Goal: Feedback & Contribution: Contribute content

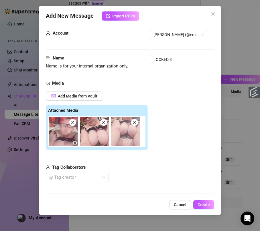
scroll to position [106, 0]
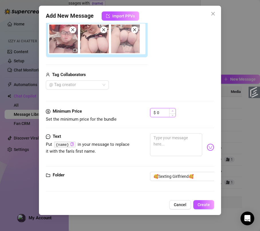
click at [164, 108] on input "0" at bounding box center [166, 112] width 19 height 9
drag, startPoint x: 161, startPoint y: 105, endPoint x: 157, endPoint y: 105, distance: 4.6
click at [157, 108] on input "0" at bounding box center [166, 112] width 19 height 9
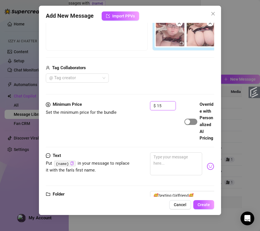
type input "15"
click at [190, 125] on span "button" at bounding box center [190, 122] width 13 height 6
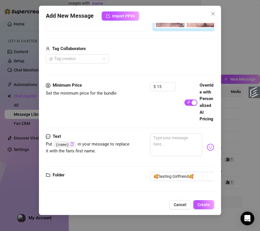
scroll to position [148, 0]
click at [172, 156] on textarea at bounding box center [176, 144] width 52 height 23
paste textarea "Oh yes, babe, in this POV video I'm fucking myself hard, imagining your cock po…"
type textarea "Oh yes, babe, in this POV video I'm fucking myself hard, imagining your cock po…"
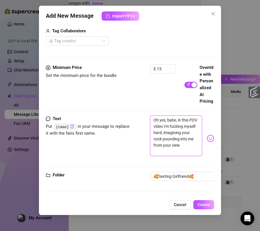
type textarea "Oh yes, babe, in this POV video I'm fucking myself hard, imagining your cock po…"
click at [70, 128] on icon "copy" at bounding box center [72, 127] width 4 height 4
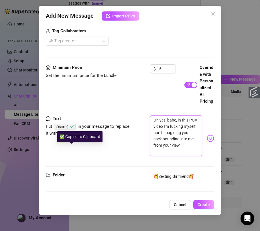
click at [170, 140] on textarea "Oh yes, babe, in this POV video I'm fucking myself hard, imagining your cock po…" at bounding box center [176, 136] width 52 height 41
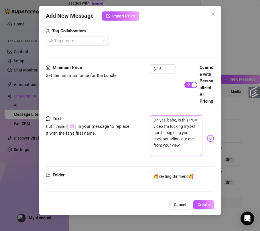
paste textarea "{name}"
type textarea "Oh yes, {name}, in this POV video I'm fucking myself hard, imagining your cock …"
click at [175, 145] on textarea "Oh yes, {name}, in this POV video I'm fucking myself hard, imagining your cock …" at bounding box center [176, 136] width 52 height 41
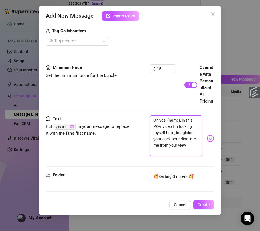
type textarea "Oh yes, {name}, in this POV video yfucking myself hard, imagining your cock pou…"
type textarea "Oh yes, {name}, in this POV video yofucking myself hard, imagining your cock po…"
type textarea "Oh yes, {name}, in this POV video youfucking myself hard, imagining your cock p…"
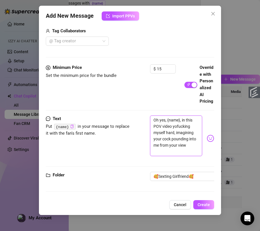
type textarea "Oh yes, {name}, in this POV video youfucking myself hard, imagining your cock p…"
type textarea "Oh yes, {name}, in this POV video you'fucking myself hard, imagining your cock …"
type textarea "Oh yes, {name}, in this POV video you'rfucking myself hard, imagining your cock…"
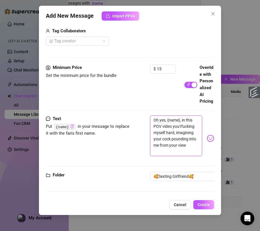
type textarea "Oh yes, {name}, in this POV video you'refucking myself hard, imagining your coc…"
type textarea "Oh yes, {name}, in this POV video you're fucking myself hard, imagining your co…"
click at [174, 156] on textarea "Oh yes, {name}, in this POV video you're fucking myself hard, imagining your co…" at bounding box center [176, 136] width 52 height 41
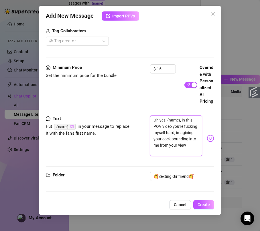
click at [174, 156] on textarea "Oh yes, {name}, in this POV video you're fucking myself hard, imagining your co…" at bounding box center [176, 136] width 52 height 41
type textarea "Oh yes, {name}, in this POV video you're fucking mhard, imagining your cock pou…"
type textarea "Oh yes, {name}, in this POV video you're fucking mehard, imagining your cock po…"
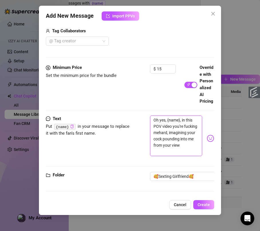
type textarea "Oh yes, {name}, in this POV video you're fucking me hard, imagining your cock p…"
type textarea "Oh yes, {name}, in this POV video you're fucking me shard, imagining your cock …"
type textarea "Oh yes, {name}, in this POV video you're fucking me sohard, imagining your cock…"
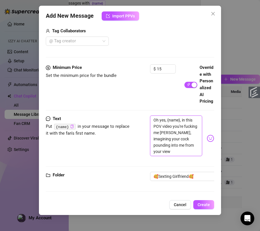
type textarea "Oh yes, {name}, in this POV video you're fucking me sohard, imagining your cock…"
type textarea "Oh yes, {name}, in this POV video you're fucking me so hard, imagining your coc…"
click at [188, 155] on textarea "Oh yes, {name}, in this POV video you're fucking me so hard, imagining your coc…" at bounding box center [176, 136] width 52 height 41
type textarea "Oh yes, {name}, in this POV video you're fucking me so hard, imagining your coc…"
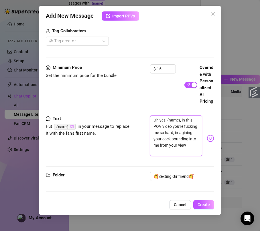
type textarea "Oh yes, {name}, in this POV video you're fucking me so hard, imagining your coc…"
type textarea "Oh yes, {name}, in this POV video you're fucking me so hard, m imagining your c…"
type textarea "Oh yes, {name}, in this POV video you're fucking me so hard, my imagining your …"
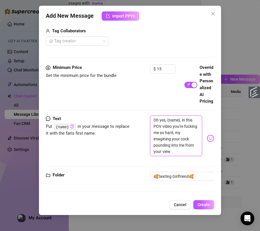
type textarea "Oh yes, {name}, in this POV video you're fucking me so hard, my imagining your …"
type textarea "Oh yes, {name}, in this POV video you're fucking me so hard, my b imagining you…"
type textarea "Oh yes, {name}, in this POV video you're fucking me so hard, my bo imagining yo…"
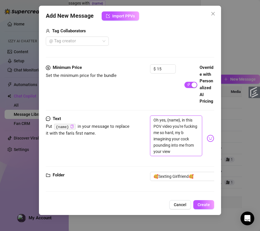
type textarea "Oh yes, {name}, in this POV video you're fucking me so hard, my bo imagining yo…"
type textarea "Oh yes, {name}, in this POV video you're fucking me so hard, my boo imagining y…"
type textarea "Oh yes, {name}, in this POV video you're fucking me so hard, my boob imagining …"
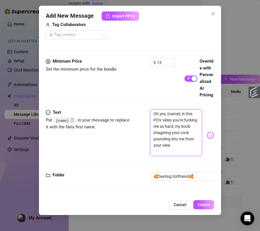
type textarea "Oh yes, {name}, in this POV video you're fucking me so hard, my boobs imagining…"
type textarea "Oh yes, {name}, in this POV video you're fucking me so hard, my boobs a imagini…"
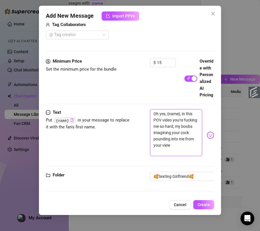
type textarea "Oh yes, {name}, in this POV video you're fucking me so hard, my boobs a imagini…"
type textarea "Oh yes, {name}, in this POV video you're fucking me so hard, my boobs ar imagin…"
type textarea "Oh yes, {name}, in this POV video you're fucking me so hard, my boobs are imagi…"
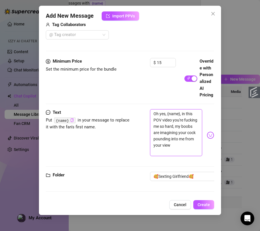
type textarea "Oh yes, {name}, in this POV video you're fucking me so hard, my boobs are imagi…"
type textarea "Oh yes, {name}, in this POV video you're fucking me so hard, my boobs are b ima…"
type textarea "Oh yes, {name}, in this POV video you're fucking me so hard, my boobs are bo im…"
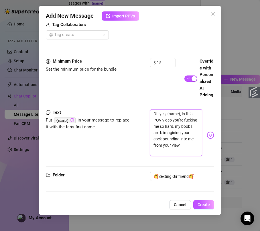
type textarea "Oh yes, {name}, in this POV video you're fucking me so hard, my boobs are bo im…"
type textarea "Oh yes, {name}, in this POV video you're fucking me so hard, my boobs are bou i…"
type textarea "Oh yes, {name}, in this POV video you're fucking me so hard, my boobs are boun …"
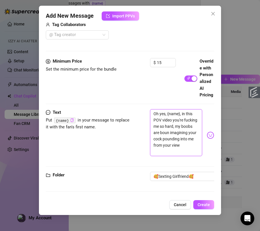
type textarea "Oh yes, {name}, in this POV video you're fucking me so hard, my boobs are bounc…"
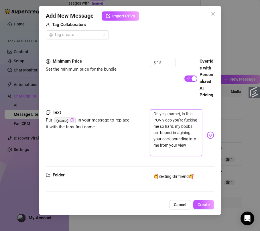
type textarea "Oh yes, {name}, in this POV video you're fucking me so hard, my boobs are bounc…"
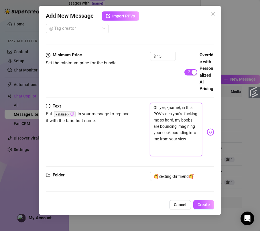
type textarea "Oh yes, {name}, in this POV video you're fucking me so hard, my boobs are bounc…"
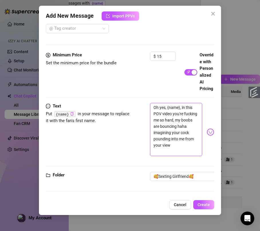
type textarea "Oh yes, {name}, in this POV video you're fucking me so hard, my boobs are bounc…"
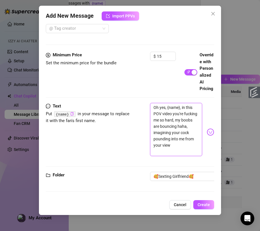
type textarea "Oh yes, {name}, in this POV video you're fucking me so hard, my boobs are bounc…"
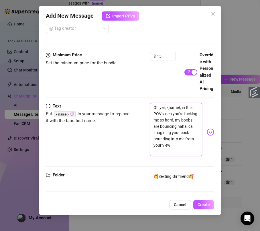
type textarea "Oh yes, {name}, in this POV video you're fucking me so hard, my boobs are bounc…"
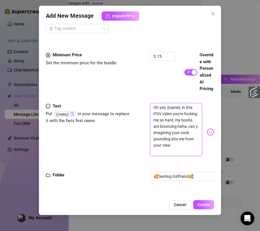
type textarea "Oh yes, {name}, in this POV video you're fucking me so hard, my boobs are bounc…"
click at [178, 156] on textarea "Oh yes, {name}, in this POV video you're fucking me so hard, my boobs are bounc…" at bounding box center [176, 129] width 52 height 53
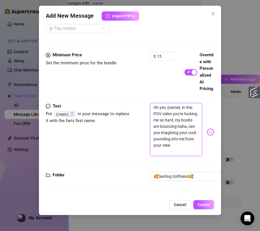
type textarea "Oh yes, {name}, in this POV video you're fucking me so hard, my boobs are bounc…"
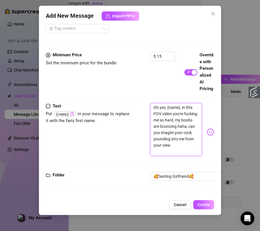
type textarea "Oh yes, {name}, in this POV video you're fucking me so hard, my boobs are bounc…"
click at [183, 156] on textarea "Oh yes, {name}, in this POV video you're fucking me so hard, my boobs are bounc…" at bounding box center [176, 129] width 52 height 53
type textarea "Oh yes, {name}, in this POV video you're fucking me so hard, my boobs are bounc…"
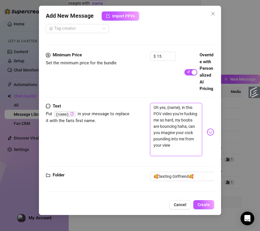
type textarea "Oh yes, {name}, in this POV video you're fucking me so hard, my boobs are bounc…"
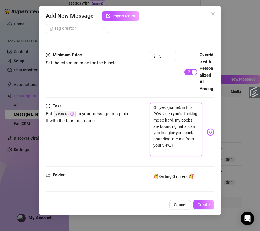
type textarea "Oh yes, {name}, in this POV video you're fucking me so hard, my boobs are bounc…"
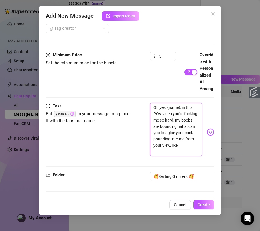
type textarea "Oh yes, {name}, in this POV video you're fucking me so hard, my boobs are bounc…"
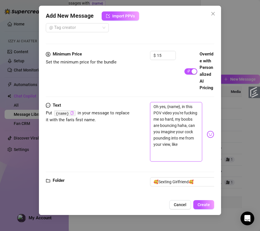
type textarea "Oh yes, {name}, in this POV video you're fucking me so hard, my boobs are bounc…"
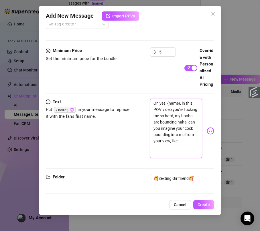
type textarea "Oh yes, {name}, in this POV video you're fucking me so hard, my boobs are bounc…"
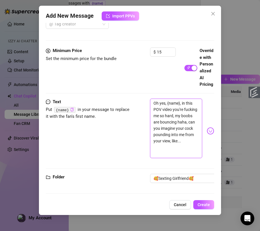
type textarea "Oh yes, {name}, in this POV video you're fucking me so hard, my boobs are bounc…"
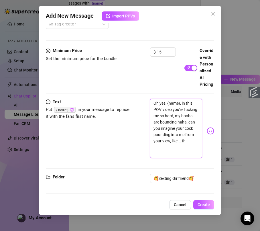
type textarea "Oh yes, {name}, in this POV video you're fucking me so hard, my boobs are bounc…"
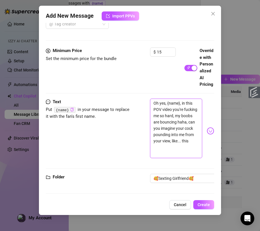
type textarea "Oh yes, {name}, in this POV video you're fucking me so hard, my boobs are bounc…"
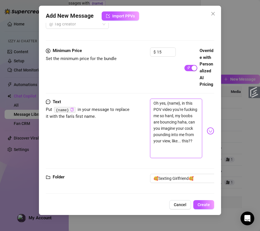
type textarea "Oh yes, {name}, in this POV video you're fucking me so hard, my boobs are bounc…"
click at [207, 135] on img at bounding box center [210, 130] width 7 height 7
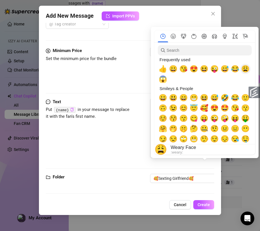
click at [245, 69] on span "😩" at bounding box center [245, 69] width 9 height 8
type textarea "Oh yes, {name}, in this POV video you're fucking me so hard, my boobs are bounc…"
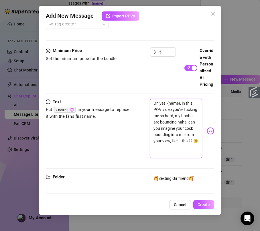
type textarea "Oh yes, {name}, in this POV video you're fucking me so hard, my boobs are bounc…"
click at [141, 157] on div "Text Put {name} in your message to replace it with the fan's first name. Oh yes…" at bounding box center [130, 131] width 168 height 65
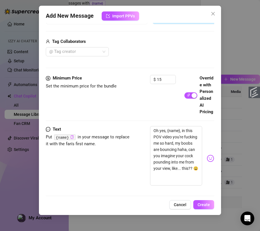
scroll to position [142, 0]
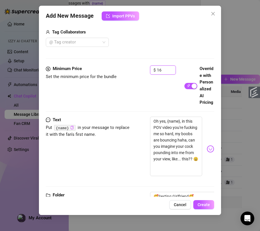
drag, startPoint x: 161, startPoint y: 70, endPoint x: 148, endPoint y: 70, distance: 13.7
click at [148, 70] on div "Minimum Price Set the minimum price for the bundle $ 16 Override with Personali…" at bounding box center [130, 85] width 168 height 40
click at [173, 68] on icon "up" at bounding box center [172, 69] width 2 height 2
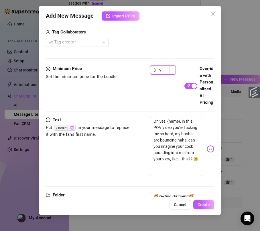
type input "20"
click at [173, 68] on icon "up" at bounding box center [172, 69] width 2 height 2
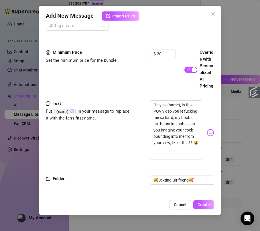
scroll to position [203, 0]
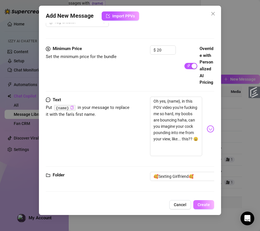
click at [209, 207] on span "Create" at bounding box center [203, 205] width 12 height 5
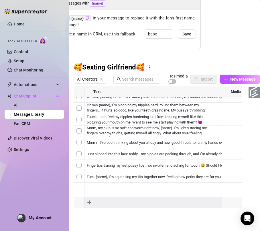
scroll to position [0, 0]
click at [153, 145] on div at bounding box center [161, 150] width 174 height 128
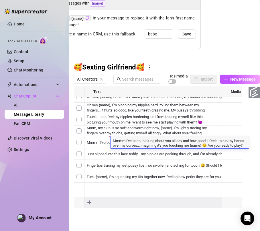
click at [157, 142] on textarea "Mmmm I've been thinking about you all day and how good it feels to run my hands…" at bounding box center [179, 143] width 138 height 10
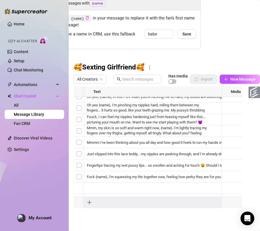
click at [150, 132] on div at bounding box center [161, 150] width 174 height 128
click at [230, 77] on span "New Message" at bounding box center [242, 79] width 25 height 5
type textarea "Type your message here..."
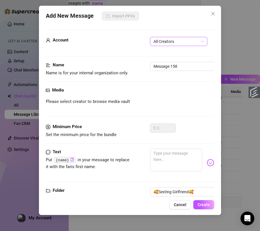
click at [177, 44] on span "All Creators" at bounding box center [178, 41] width 50 height 9
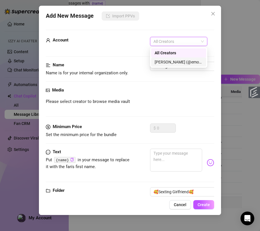
click at [174, 61] on div "[PERSON_NAME] (@emopink69)" at bounding box center [178, 62] width 48 height 6
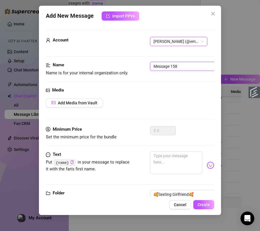
click at [167, 67] on input "Message 158" at bounding box center [186, 66] width 72 height 9
click at [180, 67] on input "Message 158" at bounding box center [186, 66] width 72 height 9
type input "3 teasing text"
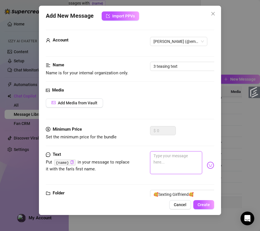
click at [160, 155] on textarea at bounding box center [176, 162] width 52 height 23
paste textarea "Hear me moaning your name, feeling every thrust deep in my tight pussy... it's …"
type textarea "Hear me moaning your name, feeling every thrust deep in my tight pussy... it's …"
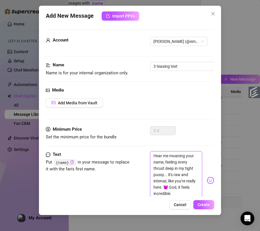
scroll to position [0, 0]
type textarea "Hear me moaning your name, feeling every thrust deep in my tight pussy... it's …"
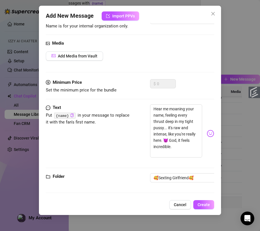
scroll to position [49, 0]
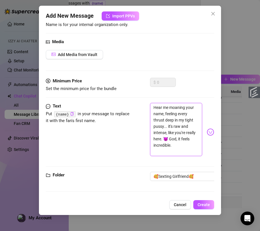
click at [171, 113] on textarea "Hear me moaning your name, feeling every thrust deep in my tight pussy... it's …" at bounding box center [176, 129] width 52 height 53
type textarea "Hear me moaning your , feeling every thrust deep in my tight pussy... it's raw …"
type textarea "Hear me moaning your, feeling every thrust deep in my tight pussy... it's raw a…"
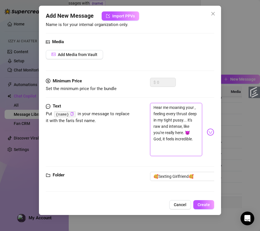
type textarea "Hear me moaning your, feeling every thrust deep in my tight pussy... it's raw a…"
type textarea "Hear me moaning you, feeling every thrust deep in my tight pussy... it's raw an…"
type textarea "Hear me moaning yo, feeling every thrust deep in my tight pussy... it's raw and…"
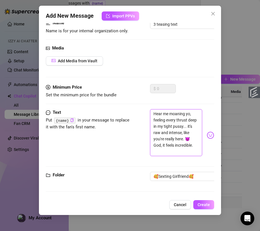
scroll to position [48, 0]
type textarea "Hear me moaning y, feeling every thrust deep in my tight pussy... it's raw and …"
type textarea "Hear me moaning , feeling every thrust deep in my tight pussy... it's raw and i…"
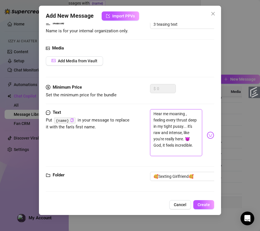
type textarea "Hear me moaning s, feeling every thrust deep in my tight pussy... it's raw and …"
type textarea "Hear me moaning so, feeling every thrust deep in my tight pussy... it's raw and…"
type textarea "Hear me moaning so , feeling every thrust deep in my tight pussy... it's raw an…"
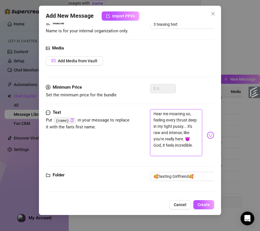
type textarea "Hear me moaning so , feeling every thrust deep in my tight pussy... it's raw an…"
type textarea "Hear me moaning so g, feeling every thrust deep in my tight pussy... it's raw a…"
type textarea "Hear me moaning so go, feeling every thrust deep in my tight pussy... it's raw …"
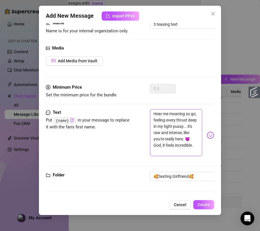
scroll to position [49, 0]
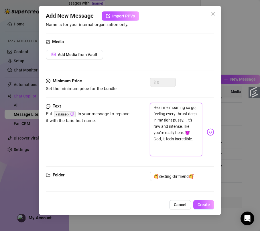
type textarea "Hear me moaning so goo, feeling every thrust deep in my tight pussy... it's raw…"
type textarea "Hear me moaning so gooo, feeling every thrust deep in my tight pussy... it's ra…"
type textarea "Hear me moaning so goooo, feeling every thrust deep in my tight pussy... it's r…"
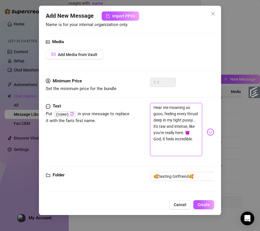
type textarea "Hear me moaning so goooo, feeling every thrust deep in my tight pussy... it's r…"
type textarea "Hear me moaning so gooood, feeling every thrust deep in my tight pussy... it's …"
type textarea "Hear me moaning so gooood feeling every thrust deep in my tight pussy... it's r…"
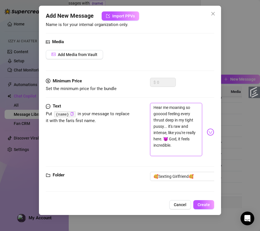
click at [174, 149] on textarea "Hear me moaning so gooood feeling every thrust deep in my tight pussy... it's r…" at bounding box center [176, 129] width 52 height 53
click at [183, 139] on textarea "Hear me moaning so gooood feeling every thrust deep in my tight pussy... it's r…" at bounding box center [176, 129] width 52 height 53
type textarea "Hear me moaning so gooood feeling every thrust deep in my tight pussy... it's r…"
click at [178, 148] on textarea "Hear me moaning so gooood feeling every thrust deep in my tight pussy... it's r…" at bounding box center [176, 129] width 52 height 53
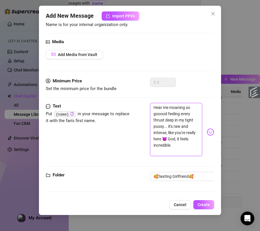
type textarea "Hear me moaning so gooood feeling every thrust deep in my tight pussy... it's r…"
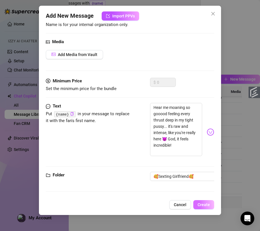
click at [196, 203] on button "Create" at bounding box center [203, 204] width 21 height 9
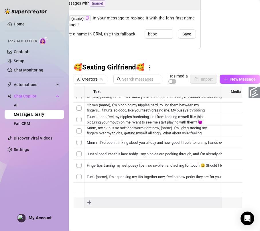
scroll to position [29, 0]
click at [230, 77] on span "New Message" at bounding box center [242, 79] width 25 height 5
type textarea "Type your message here..."
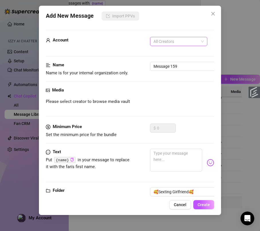
click at [177, 43] on span "All Creators" at bounding box center [178, 41] width 50 height 9
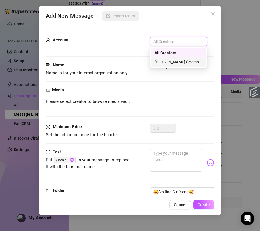
click at [172, 60] on div "[PERSON_NAME] (@emopink69)" at bounding box center [178, 62] width 48 height 6
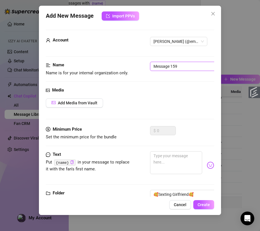
click at [172, 65] on input "Message 159" at bounding box center [186, 66] width 72 height 9
type input "3 teasing text"
click at [177, 152] on textarea at bounding box center [176, 162] width 52 height 23
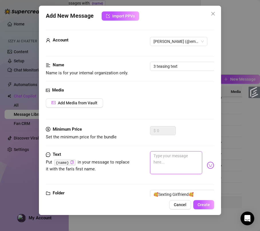
paste textarea "Oh yes, babe, in this POV video I'm fucking myself hard, imagining your cock po…"
type textarea "Oh yes, babe, in this POV video I'm fucking myself hard, imagining your cock po…"
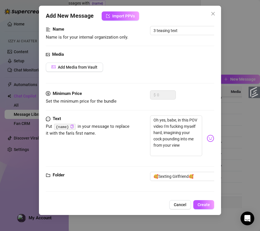
scroll to position [42, 0]
click at [183, 137] on textarea "Oh yes, babe, in this POV video I'm fucking myself hard, imagining your cock po…" at bounding box center [176, 136] width 52 height 41
drag, startPoint x: 152, startPoint y: 114, endPoint x: 188, endPoint y: 157, distance: 55.7
click at [188, 157] on div "Text Put {name} in your message to replace it with the fan's first name. Oh yes…" at bounding box center [130, 144] width 168 height 57
paste textarea "Wanna unlock and experience this POV fucking with my moans echoing for you? It'…"
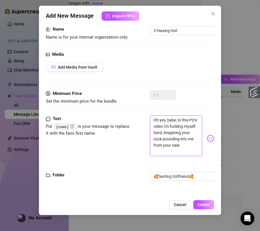
type textarea "Wanna unlock and experience this POV fucking with my moans echoing for you? It'…"
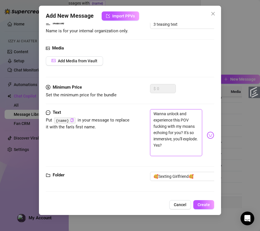
scroll to position [0, 0]
drag, startPoint x: 158, startPoint y: 114, endPoint x: 180, endPoint y: 118, distance: 22.2
click at [180, 118] on textarea "Wanna unlock and experience this POV fucking with my moans echoing for you? It'…" at bounding box center [176, 132] width 52 height 47
type textarea "Wah POV fucking with my moans echoing for you? It's so immersive, you'll explod…"
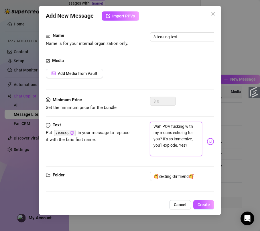
type textarea "Waha POV fucking with my moans echoing for you? It's so immersive, you'll explo…"
type textarea "Wahat POV fucking with my moans echoing for you? It's so immersive, you'll expl…"
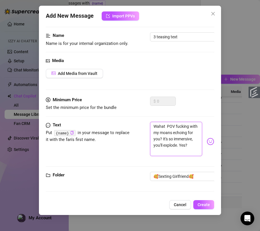
type textarea "Wahat POV fucking with my moans echoing for you? It's so immersive, you'll expl…"
type textarea "Waha POV fucking with my moans echoing for you? It's so immersive, you'll explo…"
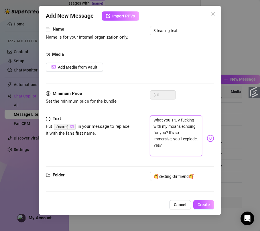
scroll to position [42, 0]
click at [168, 120] on textarea "What you think about this POV fucking with my moans echoing for you? It's so im…" at bounding box center [176, 136] width 52 height 41
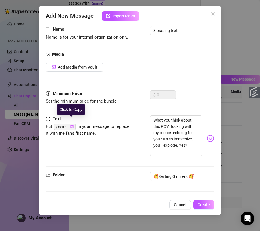
click at [71, 125] on icon "copy" at bounding box center [72, 127] width 4 height 4
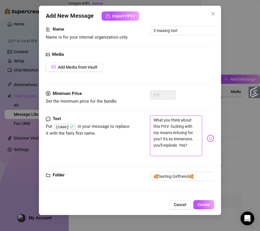
click at [170, 119] on textarea "What you think about this POV fucking with my moans echoing for you? It's so im…" at bounding box center [176, 136] width 52 height 41
paste textarea "{name}"
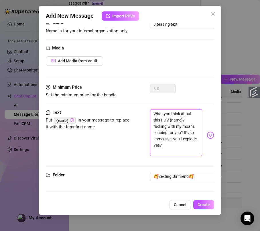
scroll to position [6, 0]
click at [183, 132] on textarea "What you think about this POV {name}? fucking with my moans echoing for you? It…" at bounding box center [176, 132] width 52 height 47
drag, startPoint x: 170, startPoint y: 149, endPoint x: 153, endPoint y: 144, distance: 17.6
click at [153, 144] on textarea "What you think about this POV {name}? fucking with my moans echoing for you? It…" at bounding box center [176, 132] width 52 height 47
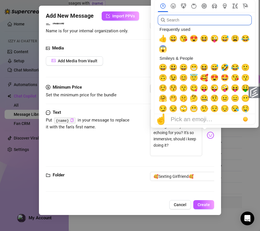
click at [193, 20] on input "search" at bounding box center [205, 20] width 94 height 10
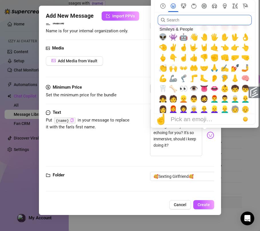
scroll to position [100, 0]
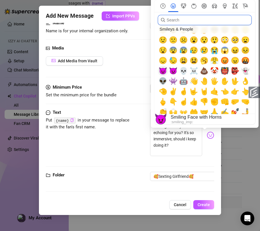
click at [166, 72] on span "😈" at bounding box center [162, 71] width 9 height 8
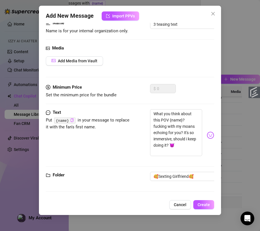
scroll to position [0, 0]
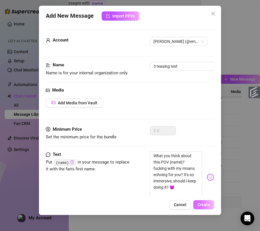
click at [209, 204] on span "Create" at bounding box center [203, 205] width 12 height 5
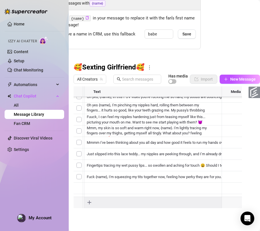
scroll to position [40, 0]
click at [130, 150] on div at bounding box center [161, 150] width 174 height 128
click at [133, 148] on div at bounding box center [161, 150] width 174 height 128
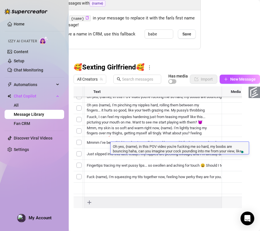
click at [142, 148] on textarea "Oh yes, {name}, in this POV video you're fucking me so hard, my boobs are bounc…" at bounding box center [179, 149] width 138 height 10
click at [146, 149] on textarea "Oh yes, {name}, in this POV video you're fucking me so hard, my boobs are bounc…" at bounding box center [179, 149] width 138 height 10
click at [115, 148] on textarea "Oh yes, {name}, in this POV video you're fucking me so hard, my boobs are bounc…" at bounding box center [179, 149] width 138 height 10
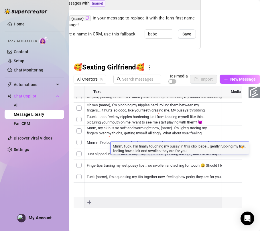
click at [209, 144] on textarea "Mmm, fuck, I'm finally touching my pussy in this clip, babe... gently rubbing m…" at bounding box center [179, 149] width 138 height 10
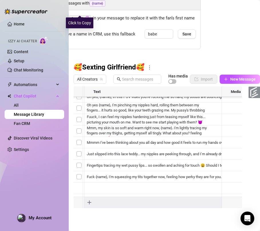
click at [85, 16] on icon "copy" at bounding box center [87, 18] width 4 height 4
click at [211, 148] on div at bounding box center [161, 150] width 174 height 128
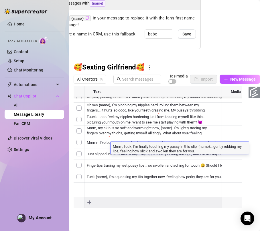
click at [221, 150] on textarea "Mmm, fuck, I'm finally touching my pussy in this clip, {name}... gently rubbing…" at bounding box center [179, 149] width 138 height 10
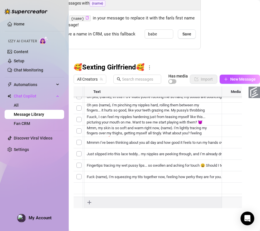
scroll to position [33, 0]
click at [133, 155] on div at bounding box center [161, 150] width 174 height 128
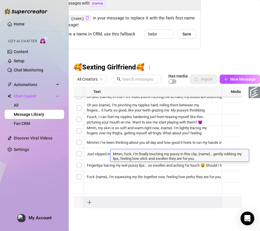
click at [133, 155] on textarea "Mmm, fuck, I'm finally touching my pussy in this clip, {name}... gently rubbing…" at bounding box center [179, 156] width 138 height 10
click at [203, 154] on textarea "Look at how I'm slowly sliding my hands down my body in this video, babe... tra…" at bounding box center [179, 156] width 138 height 10
click at [86, 16] on icon "copy" at bounding box center [87, 18] width 3 height 4
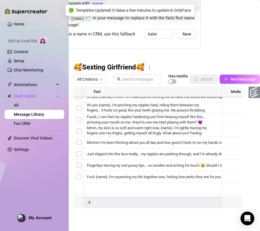
click at [134, 158] on div at bounding box center [161, 150] width 174 height 128
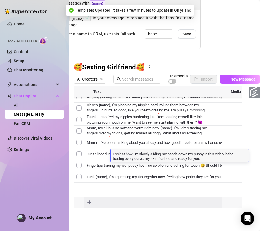
click at [124, 158] on textarea "Look at how I'm slowly sliding my hands down my pussy in this video, babe... tr…" at bounding box center [179, 156] width 138 height 10
click at [118, 159] on textarea "Look at how I'm slowly sliding my hands down my pussy in this video, babe... tr…" at bounding box center [179, 156] width 138 height 10
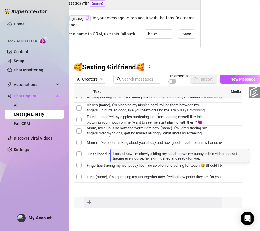
drag, startPoint x: 162, startPoint y: 158, endPoint x: 128, endPoint y: 159, distance: 34.3
click at [128, 159] on textarea "Look at how I'm slowly sliding my hands down my pussy in this video, {name}... …" at bounding box center [179, 156] width 138 height 10
click at [160, 159] on textarea "Look at how I'm slowly sliding my hands down my pussy in this video, {name}... …" at bounding box center [179, 156] width 138 height 10
click at [162, 158] on textarea "Look at how I'm slowly sliding my hands down my pussy in this video, {name}... …" at bounding box center [179, 156] width 138 height 10
click at [170, 156] on textarea "Look at how I'm slowly sliding my hands down my pussy in this video, {name}... …" at bounding box center [179, 156] width 138 height 10
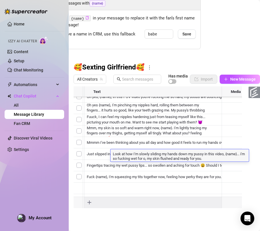
click at [168, 158] on textarea "Look at how I'm slowly sliding my hands down my pussy in this video, {name}... …" at bounding box center [179, 156] width 138 height 10
click at [240, 157] on textarea "Look at how I'm slowly sliding my hands down my pussy in this video, {name}... …" at bounding box center [179, 156] width 138 height 10
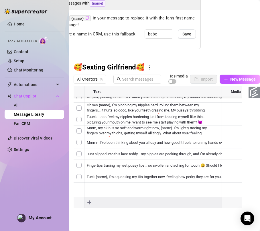
click at [250, 136] on div "Message Library Personalize your messages with {name} Insert the placeholder {n…" at bounding box center [164, 115] width 191 height 231
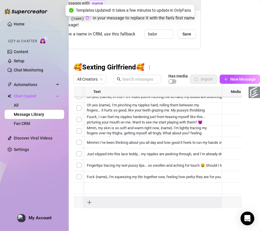
scroll to position [40, 0]
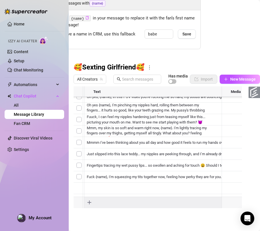
click at [134, 160] on div at bounding box center [161, 150] width 174 height 128
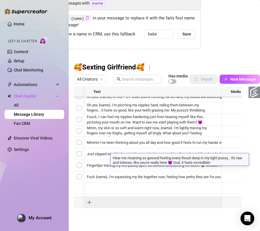
click at [134, 160] on textarea "Hear me moaning so gooood feeling every thrust deep in my tight pussy... it's r…" at bounding box center [179, 160] width 138 height 10
click at [208, 163] on textarea "Fuck, it feels amazing – I'm pressing against my hips, teasing closer to my pus…" at bounding box center [179, 160] width 138 height 10
drag, startPoint x: 154, startPoint y: 156, endPoint x: 152, endPoint y: 157, distance: 3.0
click at [152, 157] on textarea "Fuck, it feels amazing – I'm pressing against my hips, teasing closer to my pus…" at bounding box center [179, 160] width 138 height 10
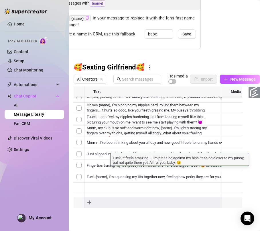
click at [154, 157] on textarea "Fuck, it feels amazing – I'm pressing against my hips, teasing closer to my pus…" at bounding box center [179, 160] width 138 height 10
click at [80, 12] on div "Insert the placeholder {name} in your message to replace it with the fan’s firs…" at bounding box center [110, 29] width 179 height 39
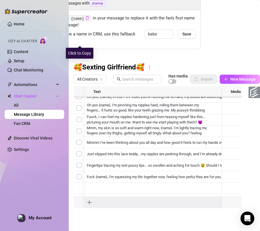
scroll to position [0, 60]
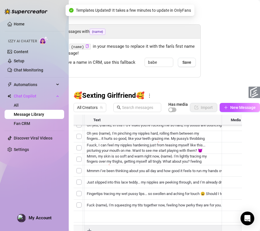
click at [200, 195] on div at bounding box center [161, 179] width 174 height 128
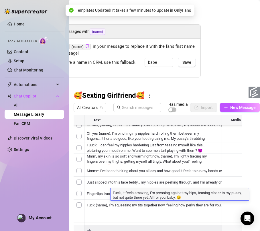
click at [200, 195] on textarea "Fuck, it feels amazing, I'm pressing against my hips, teasing closer to my puss…" at bounding box center [179, 195] width 138 height 10
click at [189, 198] on textarea "Fuck, it feels amazing, I'm pressing against my hips, teasing closer to my puss…" at bounding box center [179, 195] width 138 height 10
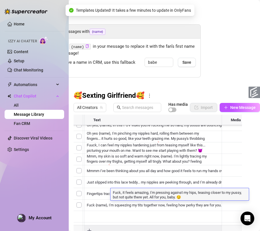
click at [189, 198] on textarea "Fuck, it feels amazing, I'm pressing against my hips, teasing closer to my puss…" at bounding box center [179, 195] width 138 height 10
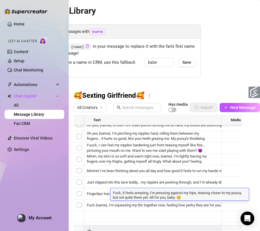
click at [93, 30] on span "{name}" at bounding box center [98, 32] width 16 height 6
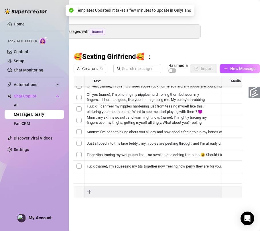
scroll to position [0, 54]
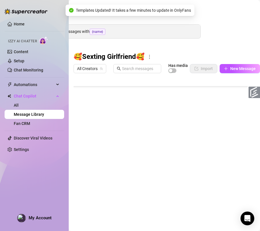
click at [90, 32] on span "{name}" at bounding box center [98, 32] width 16 height 6
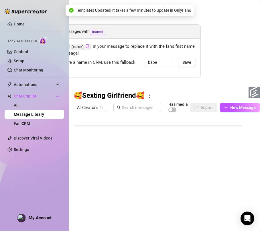
click at [94, 32] on span "{name}" at bounding box center [98, 32] width 16 height 6
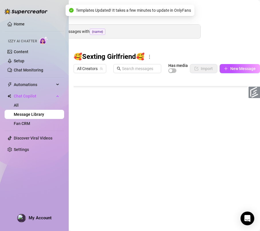
click at [97, 31] on span "{name}" at bounding box center [98, 32] width 16 height 6
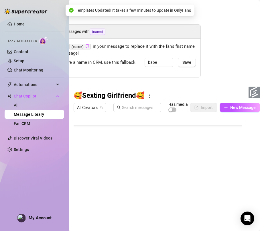
click at [86, 46] on icon "copy" at bounding box center [87, 46] width 3 height 4
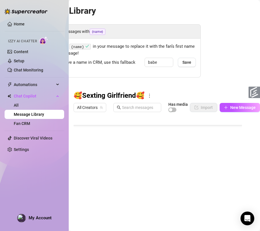
click at [193, 194] on div at bounding box center [161, 179] width 174 height 128
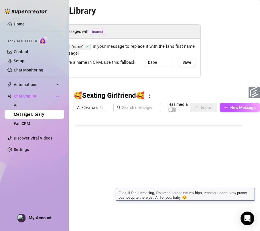
click at [193, 194] on textarea "Fuck, it feels amazing, I'm pressing against my hips, teasing closer to my puss…" at bounding box center [185, 195] width 138 height 10
click at [194, 196] on textarea "Fuck, it feels amazing, I'm pressing against my hips, teasing closer to my puss…" at bounding box center [185, 195] width 138 height 10
click at [218, 197] on textarea "Fuck, it feels amazing, I'm pressing against my hips, teasing closer to my puss…" at bounding box center [185, 195] width 138 height 10
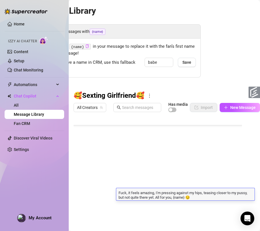
click at [253, 165] on div "Message Library Personalize your messages with {name} Insert the placeholder {n…" at bounding box center [164, 115] width 191 height 231
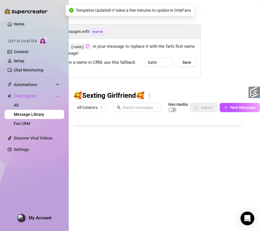
scroll to position [35, 54]
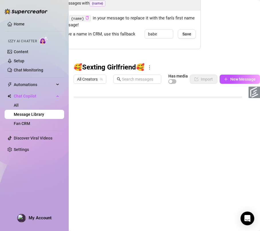
click at [143, 173] on div at bounding box center [161, 150] width 174 height 128
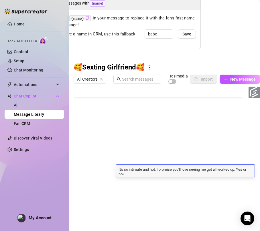
scroll to position [0, 0]
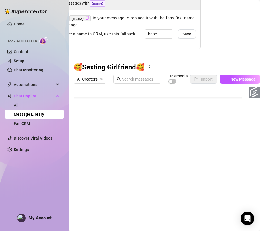
click at [247, 157] on div "Message Library Personalize your messages with {name} Insert the placeholder {n…" at bounding box center [164, 115] width 191 height 231
click at [234, 78] on div "All Creators Has media Import New Message" at bounding box center [164, 79] width 180 height 10
click at [234, 77] on span "New Message" at bounding box center [242, 79] width 25 height 5
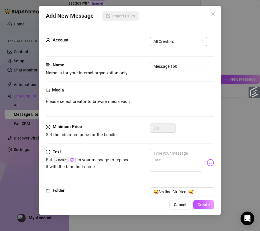
click at [178, 41] on span "All Creators" at bounding box center [178, 41] width 50 height 9
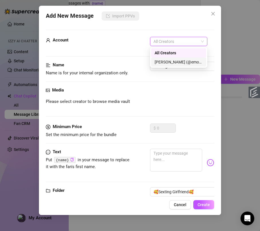
click at [173, 63] on div "[PERSON_NAME] (@emopink69)" at bounding box center [178, 62] width 48 height 6
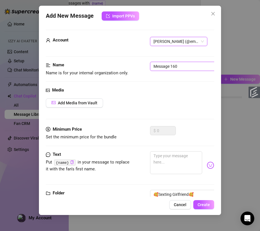
click at [173, 68] on input "Message 160" at bounding box center [186, 66] width 72 height 9
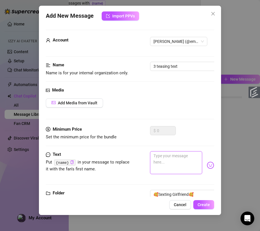
click at [157, 154] on textarea at bounding box center [176, 162] width 52 height 23
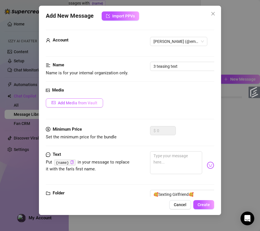
click at [93, 102] on span "Add Media from Vault" at bounding box center [77, 103] width 39 height 5
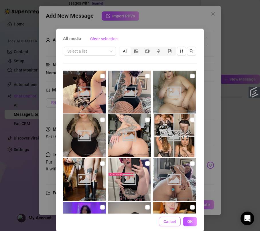
click at [170, 223] on span "Cancel" at bounding box center [169, 221] width 13 height 5
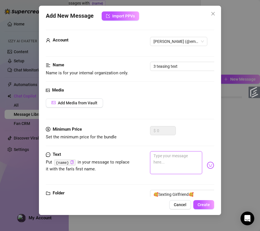
click at [168, 157] on textarea at bounding box center [176, 162] width 52 height 23
paste textarea "magine your cock between them, babe, while I squeeze and tease... it's driving …"
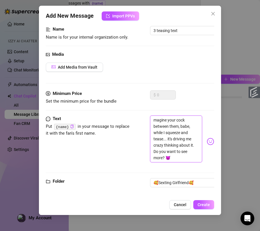
scroll to position [0, 0]
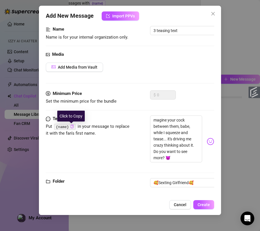
click at [72, 128] on icon "copy" at bounding box center [71, 127] width 3 height 4
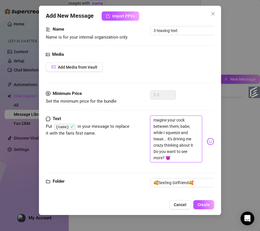
click at [157, 134] on textarea "magine your cock between them, babe, while I squeeze and tease... it's driving …" at bounding box center [176, 139] width 52 height 47
paste textarea "{name}"
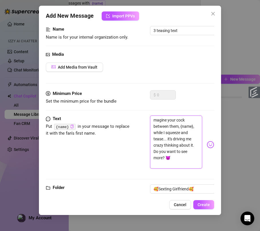
click at [181, 162] on textarea "magine your cock between them, {name}, while I squeeze and tease... it's drivin…" at bounding box center [176, 142] width 52 height 53
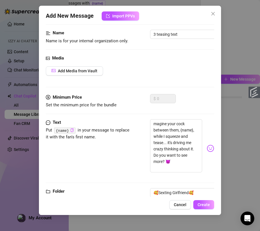
scroll to position [48, 0]
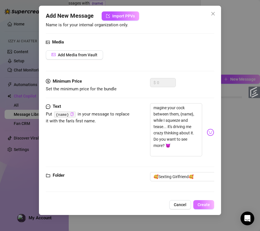
click at [200, 204] on span "Create" at bounding box center [203, 205] width 12 height 5
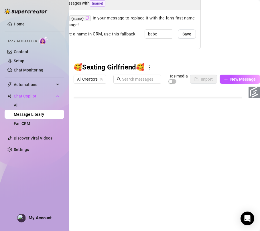
scroll to position [51, 0]
click at [229, 75] on button "New Message" at bounding box center [239, 79] width 40 height 9
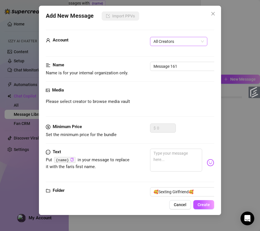
click at [185, 40] on span "All Creators" at bounding box center [178, 41] width 50 height 9
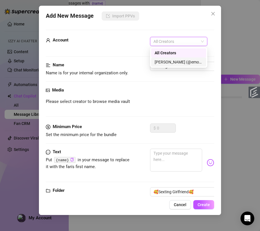
click at [173, 64] on div "[PERSON_NAME] (@emopink69)" at bounding box center [178, 62] width 48 height 6
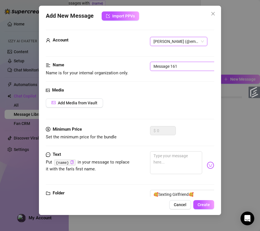
click at [172, 66] on input "Message 161" at bounding box center [186, 66] width 72 height 9
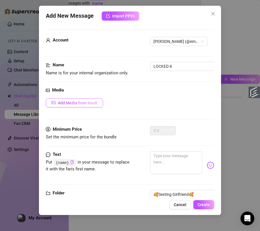
click at [85, 100] on button "Add Media from Vault" at bounding box center [74, 102] width 57 height 9
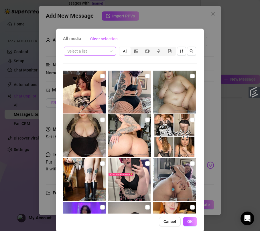
click at [90, 54] on input "search" at bounding box center [87, 51] width 40 height 9
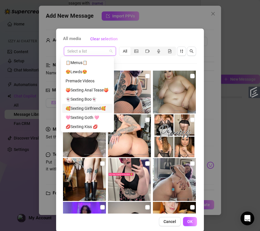
click at [93, 106] on div "🥰Sexting Girlfriend🥰" at bounding box center [87, 108] width 44 height 6
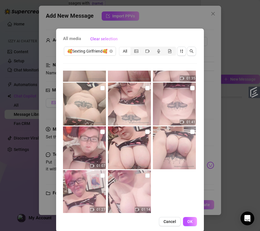
scroll to position [84, 0]
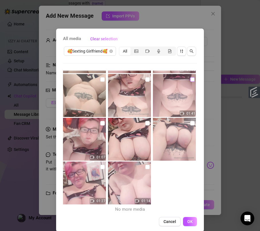
click at [190, 80] on input "checkbox" at bounding box center [192, 79] width 5 height 5
click at [145, 79] on input "checkbox" at bounding box center [147, 79] width 5 height 5
click at [100, 79] on input "checkbox" at bounding box center [102, 79] width 5 height 5
click at [187, 223] on button "OK" at bounding box center [190, 221] width 14 height 9
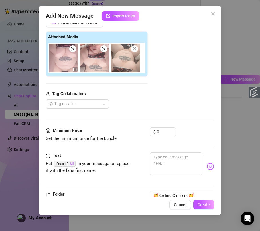
scroll to position [87, 0]
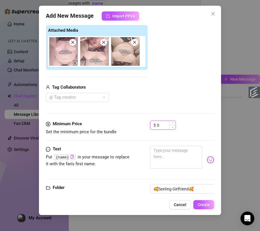
click at [161, 128] on input "0" at bounding box center [166, 125] width 19 height 9
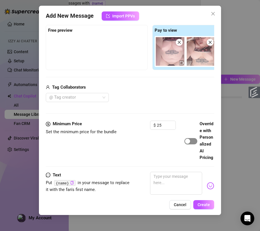
click at [188, 144] on div "button" at bounding box center [187, 141] width 5 height 5
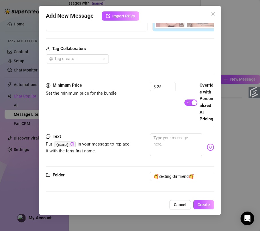
scroll to position [166, 0]
click at [170, 141] on textarea at bounding box center [176, 144] width 52 height 23
paste textarea "Oh yes, babe, in this POV video I'm fucking myself hard, imagining your cock po…"
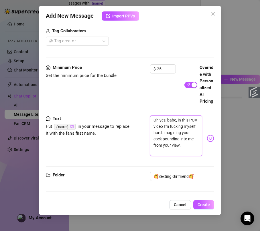
scroll to position [0, 0]
click at [172, 131] on textarea "Oh yes, babe, in this POV video I'm fucking myself hard, imagining your cock po…" at bounding box center [176, 136] width 52 height 41
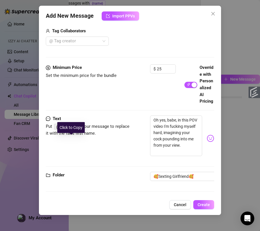
click at [72, 128] on icon "copy" at bounding box center [72, 127] width 4 height 4
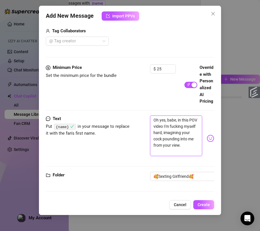
click at [168, 133] on textarea "Oh yes, babe, in this POV video I'm fucking myself hard, imagining your cock po…" at bounding box center [176, 136] width 52 height 41
paste textarea "{name}"
click at [174, 138] on textarea "Oh yes, {name}, in this POV video I'm fucking myself hard, imagining your cock …" at bounding box center [176, 136] width 52 height 41
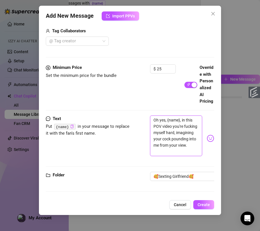
click at [173, 147] on textarea "Oh yes, {name}, in this POV video you're fucking myself hard, imagining your co…" at bounding box center [176, 136] width 52 height 41
click at [182, 151] on textarea "Oh yes, {name}, in this POV video you're fucking me DEEP and HARD, imagining yo…" at bounding box center [176, 136] width 52 height 41
click at [188, 156] on textarea "Oh yes, {name}, in this POV video you're fucking me DEEP and HARD, image your c…" at bounding box center [176, 136] width 52 height 41
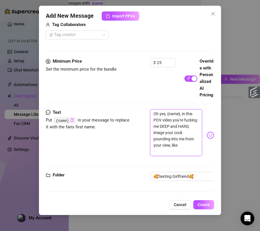
scroll to position [6, 0]
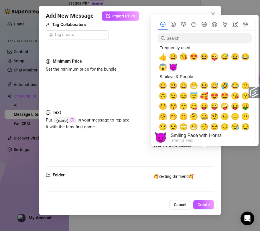
click at [173, 68] on span "😈" at bounding box center [173, 67] width 9 height 8
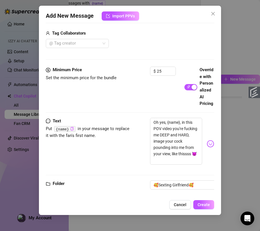
scroll to position [149, 0]
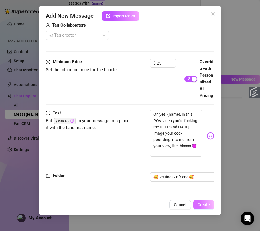
click at [208, 205] on span "Create" at bounding box center [203, 205] width 12 height 5
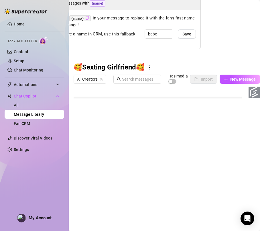
scroll to position [63, 0]
click at [237, 76] on button "New Message" at bounding box center [239, 79] width 40 height 9
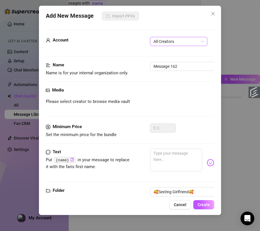
click at [180, 44] on span "All Creators" at bounding box center [178, 41] width 50 height 9
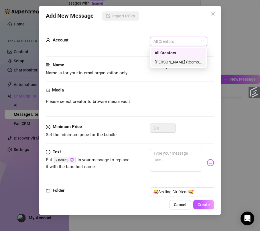
click at [167, 61] on div "[PERSON_NAME] (@emopink69)" at bounding box center [178, 62] width 48 height 6
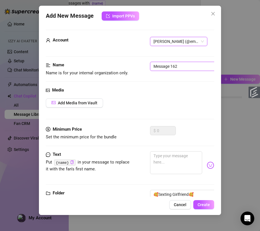
click at [164, 64] on input "Message 162" at bounding box center [186, 66] width 72 height 9
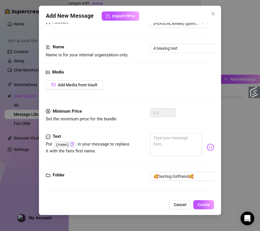
scroll to position [24, 0]
click at [162, 146] on textarea at bounding box center [176, 144] width 52 height 23
paste textarea "Hear me moaning your name, feeling every thrust deep in my tight pussy... it's …"
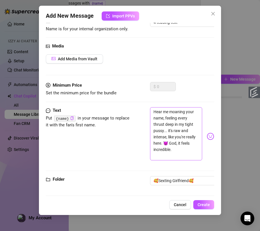
scroll to position [49, 0]
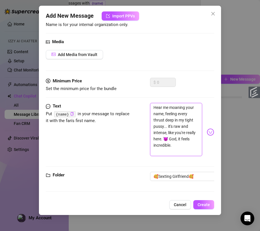
click at [170, 114] on textarea "Hear me moaning your name, feeling every thrust deep in my tight pussy... it's …" at bounding box center [176, 129] width 52 height 53
click at [175, 149] on textarea "Hear me moaning so goooood.. feeling every thrust deep in my tight pussy... it'…" at bounding box center [176, 129] width 52 height 53
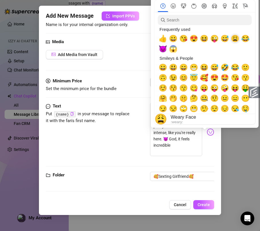
click at [237, 38] on span "😩" at bounding box center [235, 39] width 9 height 8
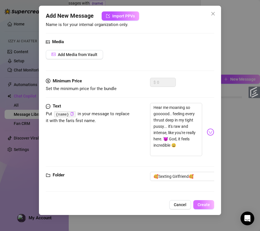
click at [204, 203] on span "Create" at bounding box center [203, 205] width 12 height 5
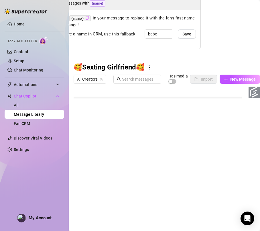
scroll to position [74, 0]
click at [235, 77] on span "New Message" at bounding box center [242, 79] width 25 height 5
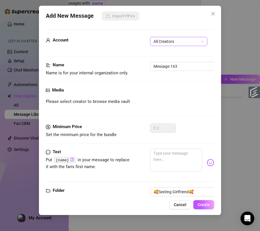
click at [173, 43] on span "All Creators" at bounding box center [178, 41] width 50 height 9
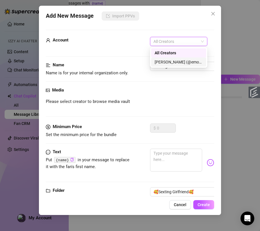
click at [168, 63] on div "[PERSON_NAME] (@emopink69)" at bounding box center [178, 62] width 48 height 6
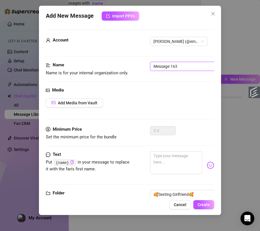
click at [166, 65] on input "Message 163" at bounding box center [186, 66] width 72 height 9
click at [163, 161] on textarea at bounding box center [176, 162] width 52 height 23
paste textarea "this POV fucking with my moans echoing for you? It's so immersive, you'll explo…"
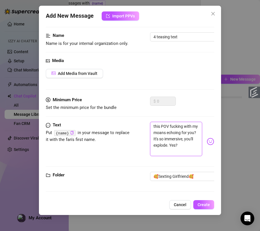
scroll to position [0, 0]
click at [186, 132] on textarea "this POV fucking with my moans echoing for you? It's so immersive, you'll explo…" at bounding box center [176, 139] width 52 height 35
click at [154, 122] on textarea "this POV fucking with my moans echoing for you? It's so immersive, you'll explo…" at bounding box center [176, 139] width 52 height 35
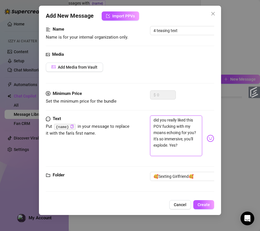
click at [182, 136] on textarea "did you really liked this POV fucking with my moans echoing for you? It's so im…" at bounding box center [176, 136] width 52 height 41
drag, startPoint x: 179, startPoint y: 152, endPoint x: 174, endPoint y: 145, distance: 7.6
click at [174, 145] on textarea "did you really liked this POV fucking with my moans echoing for you? It's so im…" at bounding box center [176, 136] width 52 height 41
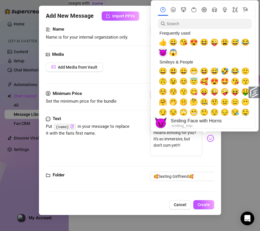
click at [165, 51] on span "😈" at bounding box center [162, 53] width 9 height 8
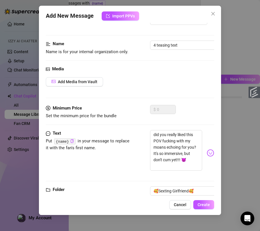
scroll to position [42, 0]
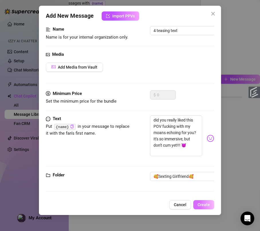
click at [200, 202] on button "Create" at bounding box center [203, 204] width 21 height 9
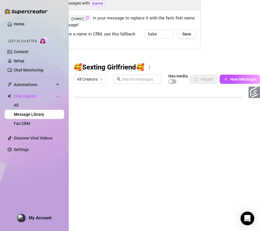
scroll to position [86, 0]
click at [137, 76] on input "text" at bounding box center [140, 79] width 36 height 6
paste input "It's so wet already, dripping down my thighs as I spread my legs wide. I can ba…"
click at [230, 77] on span "New Message" at bounding box center [242, 79] width 25 height 5
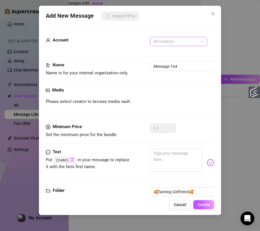
click at [176, 41] on span "All Creators" at bounding box center [178, 41] width 50 height 9
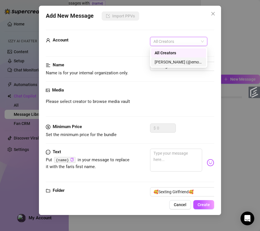
click at [172, 60] on div "[PERSON_NAME] (@emopink69)" at bounding box center [178, 62] width 48 height 6
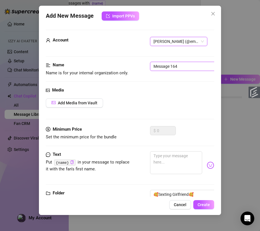
click at [171, 64] on input "Message 164" at bounding box center [186, 66] width 72 height 9
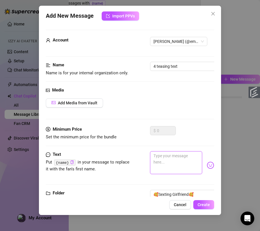
click at [174, 155] on textarea at bounding box center [176, 162] width 52 height 23
paste textarea "It's so wet already, dripping down my thighs as I spread my legs wide. I can ba…"
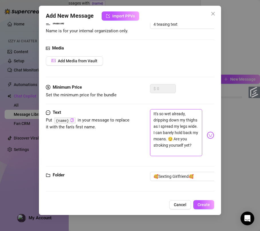
scroll to position [13, 0]
click at [184, 127] on textarea "It's so wet already, dripping down my thighs as I spread my legs wide. I can ba…" at bounding box center [176, 132] width 52 height 47
click at [176, 145] on textarea "It's so wet already, dripping down my thighs as I spread my legs wide. I can ba…" at bounding box center [176, 132] width 52 height 47
click at [200, 204] on span "Create" at bounding box center [203, 205] width 12 height 5
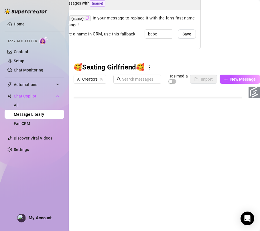
scroll to position [97, 0]
click at [232, 77] on span "New Message" at bounding box center [242, 79] width 25 height 5
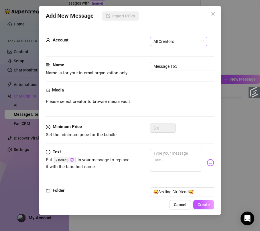
click at [168, 44] on span "All Creators" at bounding box center [178, 41] width 50 height 9
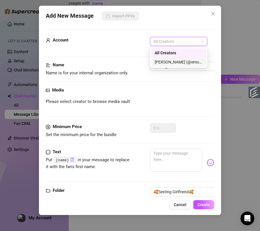
click at [170, 58] on div "[PERSON_NAME] (@emopink69)" at bounding box center [178, 61] width 55 height 9
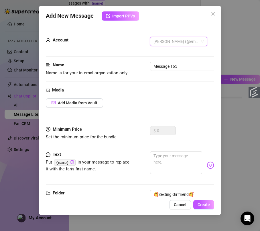
click at [179, 38] on span "[PERSON_NAME] (@emopink69)" at bounding box center [178, 41] width 50 height 9
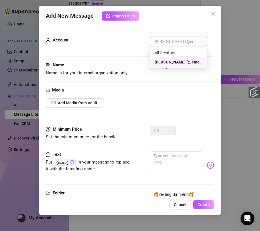
click at [177, 61] on div "[PERSON_NAME] (@emopink69)" at bounding box center [178, 62] width 48 height 6
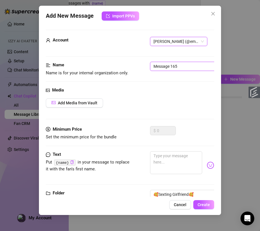
click at [177, 65] on input "Message 165" at bounding box center [186, 66] width 72 height 9
click at [183, 65] on input "Message 165" at bounding box center [186, 66] width 72 height 9
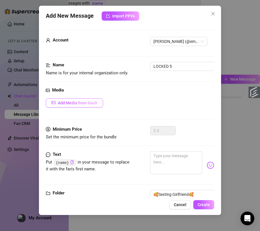
click at [87, 100] on button "Add Media from Vault" at bounding box center [74, 102] width 57 height 9
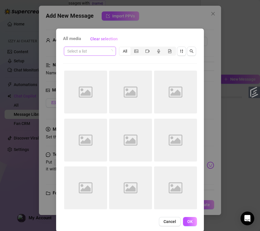
click at [91, 55] on input "search" at bounding box center [87, 51] width 40 height 9
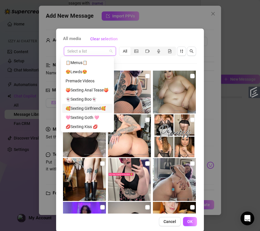
click at [94, 109] on div "🥰Sexting Girlfriend🥰" at bounding box center [87, 108] width 44 height 6
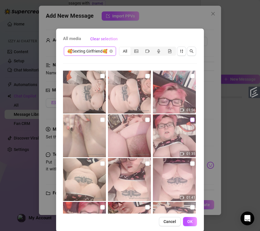
click at [190, 120] on input "checkbox" at bounding box center [192, 120] width 5 height 5
click at [145, 120] on input "checkbox" at bounding box center [147, 120] width 5 height 5
click at [100, 120] on input "checkbox" at bounding box center [102, 120] width 5 height 5
click at [189, 224] on button "OK" at bounding box center [190, 221] width 14 height 9
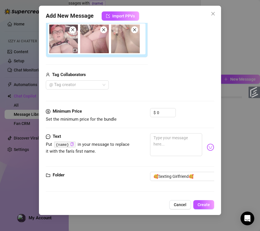
scroll to position [106, 0]
click at [166, 108] on input "0" at bounding box center [166, 112] width 19 height 9
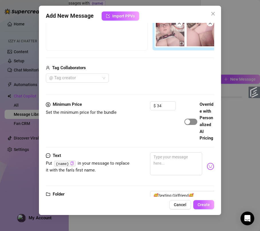
click at [192, 125] on span "button" at bounding box center [190, 122] width 13 height 6
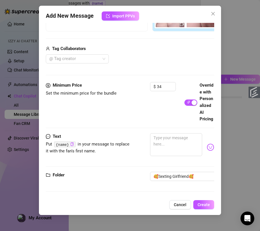
scroll to position [166, 0]
click at [185, 147] on textarea at bounding box center [176, 144] width 52 height 23
paste textarea "Shit, now I'm fingering my pussy in this one, sliding one finger in first, then…"
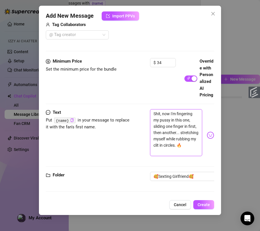
scroll to position [0, 0]
click at [158, 132] on textarea "Shit, now I'm fingering my pussy in this one, sliding one finger in first, then…" at bounding box center [176, 132] width 52 height 47
drag, startPoint x: 176, startPoint y: 144, endPoint x: 181, endPoint y: 150, distance: 8.2
click at [181, 150] on textarea "Shiiiiit, now I'm fingering my pussy in this one, sliding one finger in first, …" at bounding box center [176, 132] width 52 height 47
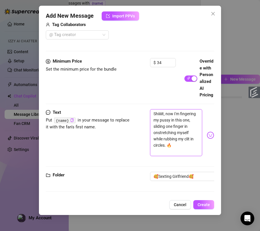
scroll to position [0, 0]
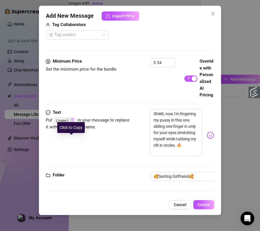
click at [71, 122] on icon "copy" at bounding box center [72, 120] width 4 height 4
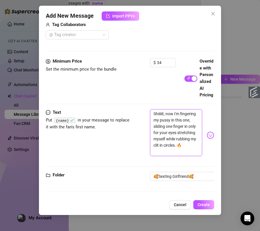
click at [178, 156] on textarea "Shiiiiit, now I'm fingering my pussy in this one, sliding one finger in only fo…" at bounding box center [176, 132] width 52 height 47
paste textarea "{name}"
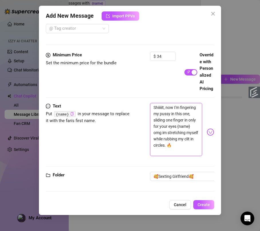
click at [185, 156] on textarea "Shiiiiit, now I'm fingering my pussy in this one, sliding one finger in only fo…" at bounding box center [176, 129] width 52 height 53
click at [169, 156] on textarea "Shiiiiit, now I'm fingering my pussy in this one, sliding one finger in only fo…" at bounding box center [176, 129] width 52 height 53
click at [181, 146] on textarea "Shiiiiit, now I'm fingering my pussy in this one, sliding one finger in only fo…" at bounding box center [176, 129] width 52 height 53
click at [186, 145] on textarea "Shiiiiit, now I'm fingering my pussy in this one, sliding one finger in only fo…" at bounding box center [176, 129] width 52 height 53
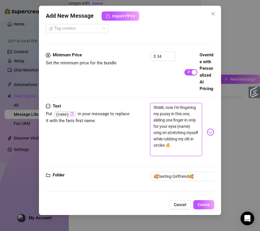
click at [184, 145] on textarea "Shiiiiit, now I'm fingering my pussy in this one, sliding one finger in only fo…" at bounding box center [176, 129] width 52 height 53
click at [179, 145] on textarea "Shiiiiit, now I'm fingering my pussy in this one, sliding one finger in only fo…" at bounding box center [176, 129] width 52 height 53
click at [178, 145] on textarea "Shiiiiit, now I'm fingering my pussy in this one, sliding one finger in only fo…" at bounding box center [176, 129] width 52 height 53
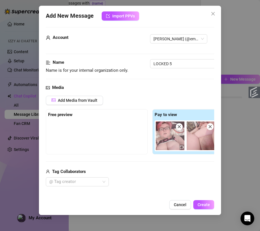
scroll to position [0, 0]
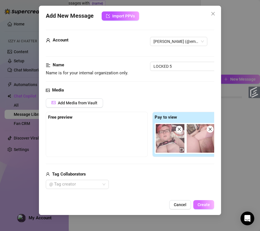
click at [206, 205] on span "Create" at bounding box center [203, 205] width 12 height 5
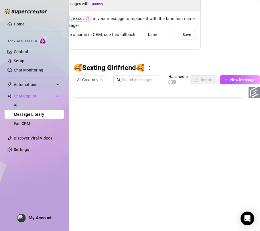
scroll to position [109, 0]
click at [133, 81] on input "text" at bounding box center [140, 80] width 36 height 6
paste input "My moans are nonstop, babe, getting louder as I pump faster – it's so sloppy an…"
click at [229, 83] on button "New Message" at bounding box center [239, 79] width 40 height 9
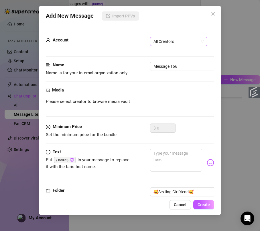
click at [170, 44] on span "All Creators" at bounding box center [178, 41] width 50 height 9
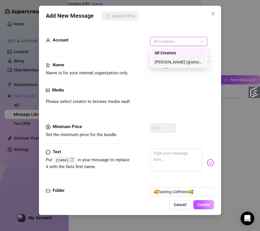
click at [170, 62] on div "[PERSON_NAME] (@emopink69)" at bounding box center [178, 62] width 48 height 6
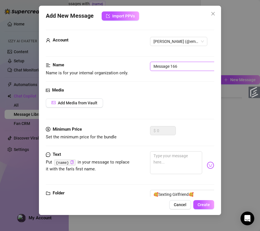
click at [170, 65] on input "Message 166" at bounding box center [186, 66] width 72 height 9
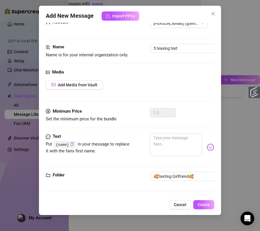
scroll to position [24, 0]
click at [177, 137] on textarea at bounding box center [176, 144] width 52 height 23
paste textarea "My moans are nonstop, babe, getting louder as I pump faster – it's so sloppy an…"
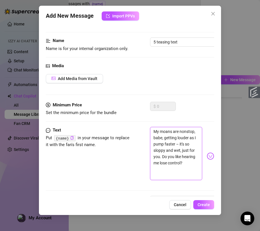
scroll to position [0, 0]
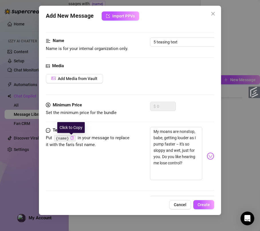
click at [72, 138] on icon "copy" at bounding box center [72, 138] width 4 height 4
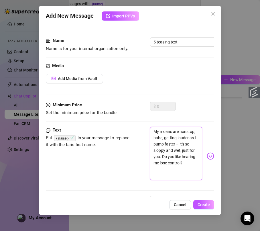
click at [175, 139] on textarea "My moans are nonstop, babe, getting louder as I pump faster – it's so sloppy an…" at bounding box center [176, 153] width 52 height 53
paste textarea "{name}"
click at [186, 139] on textarea "My moans are nonstop, {name}, getting louder as I pump faster – it's so sloppy …" at bounding box center [176, 153] width 52 height 53
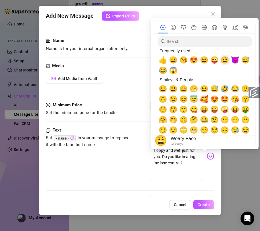
click at [225, 61] on span "😩" at bounding box center [224, 60] width 9 height 8
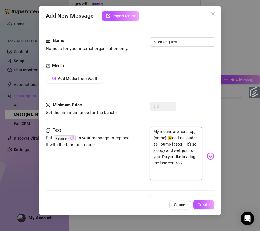
click at [173, 155] on textarea "My moans are nonstop, {name} 😩getting louder as I pump faster – it's so sloppy …" at bounding box center [176, 153] width 52 height 53
click at [176, 150] on textarea "My moans are nonstop, {name} 😩getting louder as I pump faster – it's so sloppy …" at bounding box center [176, 153] width 52 height 53
click at [166, 164] on textarea "My moans are nonstop, {name} 😩getting louder as I pump faster, it's so sloppy a…" at bounding box center [176, 153] width 52 height 53
drag, startPoint x: 177, startPoint y: 163, endPoint x: 171, endPoint y: 163, distance: 6.0
click at [171, 163] on textarea "My moans are nonstop, {name} 😩getting louder as I pump faster, it's so sloppy a…" at bounding box center [176, 153] width 52 height 53
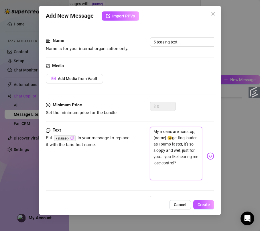
click at [185, 174] on textarea "My moans are nonstop, {name} 😩getting louder as I pump faster, it's so sloppy a…" at bounding box center [176, 153] width 52 height 53
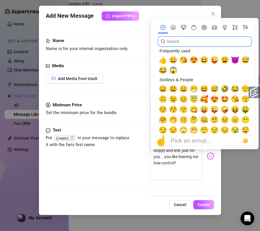
click at [203, 45] on input "search" at bounding box center [205, 41] width 94 height 10
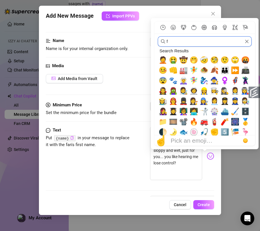
click at [179, 43] on input "f" at bounding box center [205, 41] width 94 height 10
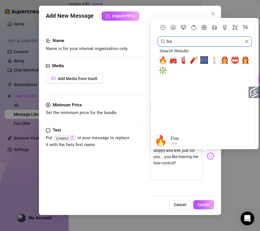
click at [163, 58] on span "🔥" at bounding box center [162, 60] width 9 height 8
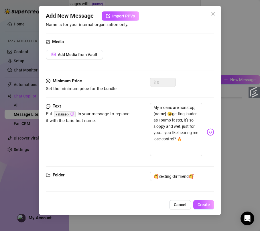
scroll to position [55, 0]
click at [205, 204] on span "Create" at bounding box center [203, 205] width 12 height 5
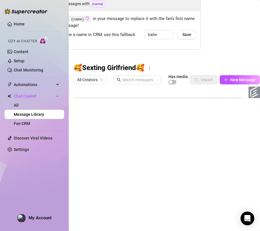
scroll to position [120, 0]
click at [231, 82] on span "New Message" at bounding box center [242, 80] width 25 height 5
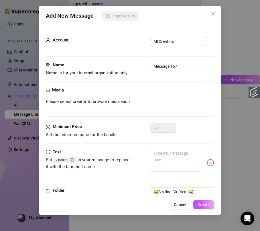
click at [173, 44] on span "All Creators" at bounding box center [178, 41] width 50 height 9
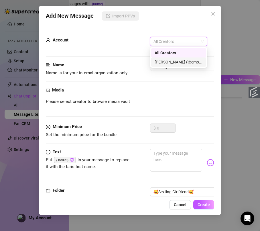
click at [172, 60] on div "[PERSON_NAME] (@emopink69)" at bounding box center [178, 62] width 48 height 6
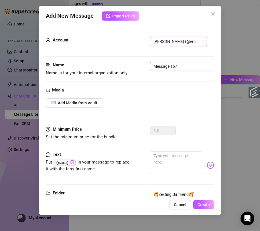
click at [171, 68] on input "Message 167" at bounding box center [186, 66] width 72 height 9
click at [173, 68] on input "Message 167" at bounding box center [186, 66] width 72 height 9
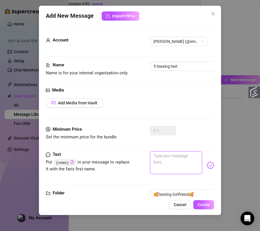
click at [179, 160] on textarea at bounding box center [176, 162] width 52 height 23
paste textarea "feel every detail like it's your hand on me. Ready to see? 😈"
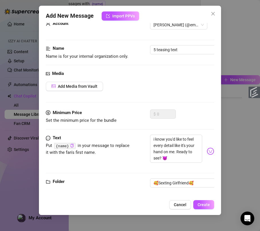
scroll to position [24, 0]
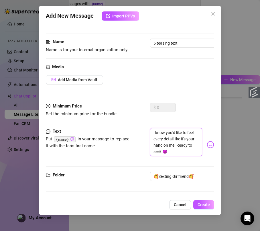
click at [189, 146] on textarea "i know you'd like to feel every detail like it's your hand on me. Ready to see?…" at bounding box center [176, 142] width 52 height 28
click at [164, 151] on textarea "i know you'd like to feel every detail like it's your hand on me... fuuck? 😈" at bounding box center [176, 142] width 52 height 28
click at [168, 151] on textarea "i know you'd like to feel every detail like it's your hand on me... fuuck? 😈" at bounding box center [176, 142] width 52 height 28
click at [171, 151] on textarea "i know you'd like to feel every detail like it's your hand on me... fuuck? 😈" at bounding box center [176, 142] width 52 height 28
click at [171, 150] on textarea "i know you'd like to feel every detail like it's your hand on me... fuuck? 😈" at bounding box center [176, 142] width 52 height 28
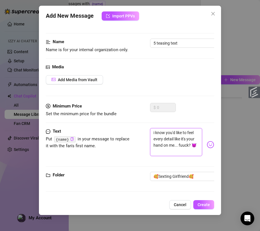
click at [176, 152] on textarea "i know you'd like to feel every detail like it's your hand on me... fuuck? 😈" at bounding box center [176, 142] width 52 height 28
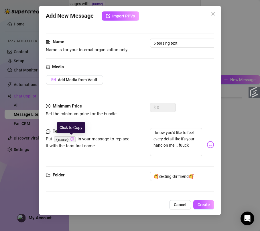
click at [70, 140] on icon "copy" at bounding box center [72, 139] width 4 height 4
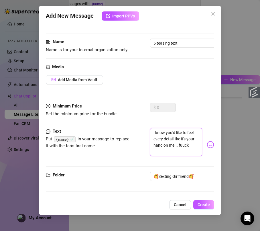
click at [181, 149] on textarea "i know you'd like to feel every detail like it's your hand on me... fuuck" at bounding box center [176, 142] width 52 height 28
paste textarea "{name}"
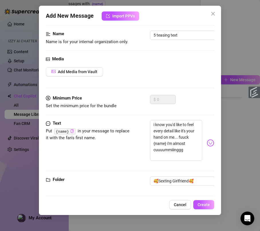
scroll to position [42, 0]
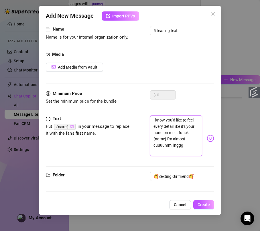
click at [190, 144] on textarea "i know you'd like to feel every detail like it's your hand on me... fuuck {name…" at bounding box center [176, 136] width 52 height 41
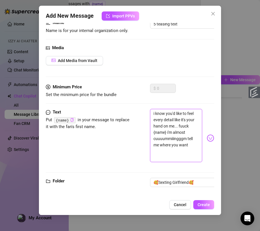
scroll to position [0, 0]
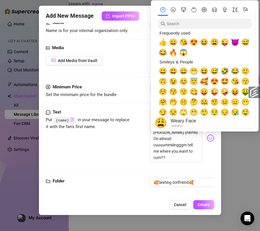
click at [217, 44] on span "😩" at bounding box center [214, 42] width 9 height 8
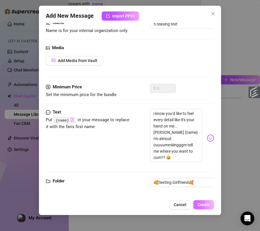
click at [204, 204] on span "Create" at bounding box center [203, 205] width 12 height 5
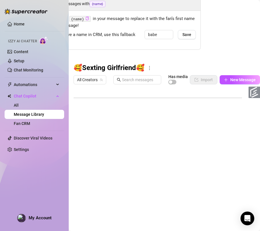
scroll to position [132, 0]
click at [238, 79] on span "New Message" at bounding box center [242, 80] width 25 height 5
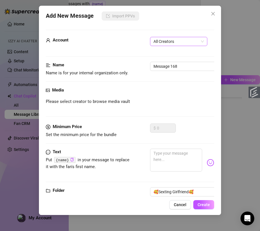
click at [167, 42] on span "All Creators" at bounding box center [178, 41] width 50 height 9
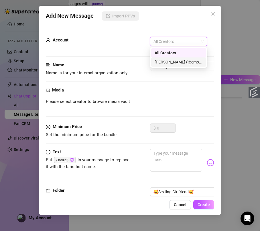
click at [167, 59] on div "[PERSON_NAME] (@emopink69)" at bounding box center [178, 62] width 48 height 6
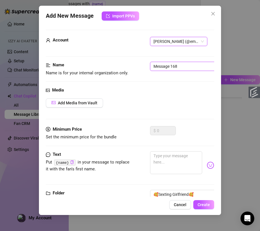
click at [165, 63] on input "Message 168" at bounding box center [186, 66] width 72 height 9
click at [173, 65] on input "Message 168" at bounding box center [186, 66] width 72 height 9
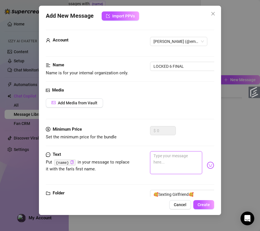
click at [182, 154] on textarea at bounding box center [176, 162] width 52 height 23
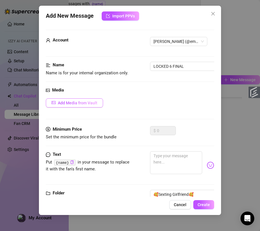
click at [94, 101] on span "Add Media from Vault" at bounding box center [77, 103] width 39 height 5
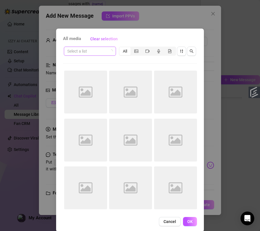
click at [109, 53] on icon "loading" at bounding box center [110, 50] width 3 height 3
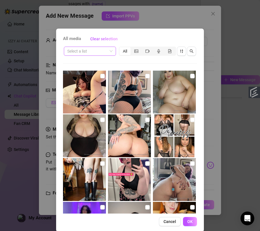
click at [101, 47] on input "search" at bounding box center [87, 51] width 40 height 9
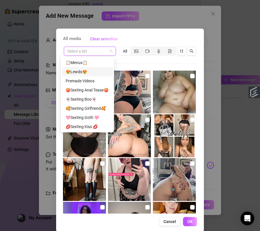
click at [82, 53] on input "search" at bounding box center [87, 51] width 40 height 9
click at [93, 105] on div "🥰Sexting Girlfriend🥰" at bounding box center [87, 108] width 51 height 9
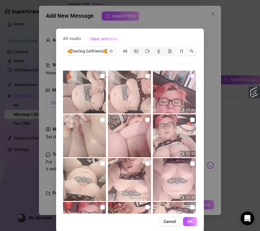
click at [190, 76] on input "checkbox" at bounding box center [192, 76] width 5 height 5
click at [145, 77] on input "checkbox" at bounding box center [147, 76] width 5 height 5
click at [100, 78] on input "checkbox" at bounding box center [102, 76] width 5 height 5
click at [183, 225] on button "OK" at bounding box center [190, 221] width 14 height 9
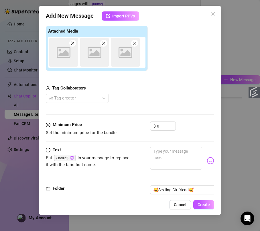
scroll to position [87, 0]
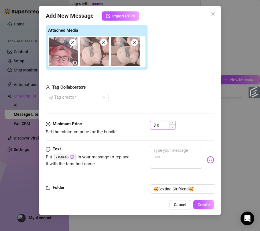
click at [170, 126] on span "Decrease Value" at bounding box center [172, 126] width 6 height 5
drag, startPoint x: 168, startPoint y: 126, endPoint x: 157, endPoint y: 125, distance: 10.4
click at [157, 125] on input "0" at bounding box center [166, 125] width 19 height 9
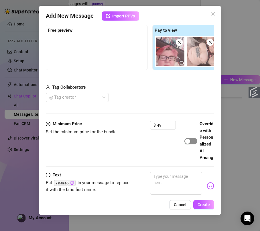
click at [190, 144] on div "button" at bounding box center [187, 141] width 5 height 5
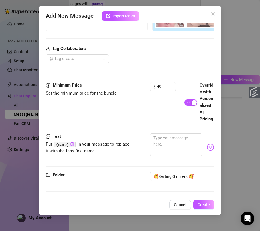
scroll to position [166, 0]
click at [165, 133] on textarea at bounding box center [176, 144] width 52 height 23
paste textarea "my body shaking as I rub my clit furiously and fingers dive deep inside."
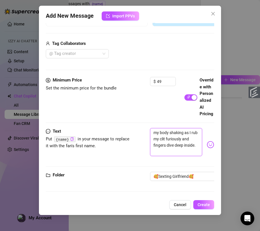
scroll to position [0, 0]
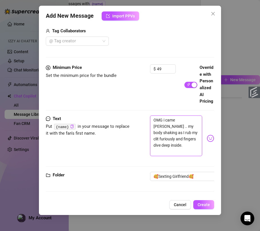
click at [167, 137] on textarea "OMG i came sooo goood .. my body shaking as I rub my clit furiously and fingers…" at bounding box center [176, 136] width 52 height 41
click at [170, 138] on textarea "OMG i came sooo goood .. my body shaking as I rub my clit furiously and fingers…" at bounding box center [176, 136] width 52 height 41
paste textarea "juices"
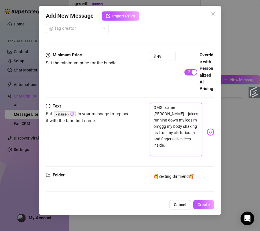
click at [190, 150] on textarea "OMG i came sooo goood .. juices running down my legs rn omggg my body shaking a…" at bounding box center [176, 129] width 52 height 53
click at [180, 156] on textarea "OMG i came sooo goood .. juices running down my legs rn omggg my body is shakin…" at bounding box center [176, 129] width 52 height 53
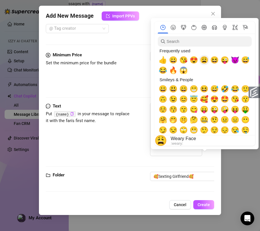
click at [200, 61] on span "😩" at bounding box center [204, 60] width 9 height 8
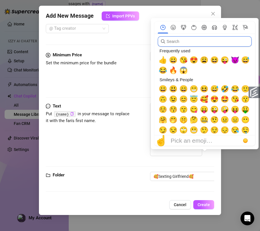
click at [200, 43] on input "search" at bounding box center [205, 41] width 94 height 10
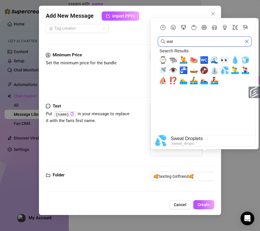
click at [225, 69] on span "💦" at bounding box center [224, 70] width 9 height 8
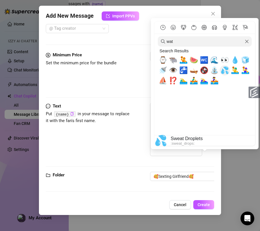
click at [225, 69] on span "💦" at bounding box center [224, 70] width 9 height 8
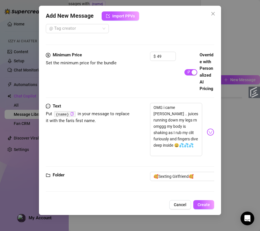
scroll to position [196, 0]
click at [207, 203] on span "Create" at bounding box center [203, 205] width 12 height 5
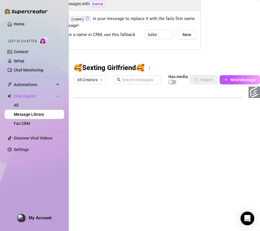
scroll to position [143, 0]
click at [236, 82] on span "New Message" at bounding box center [242, 80] width 25 height 5
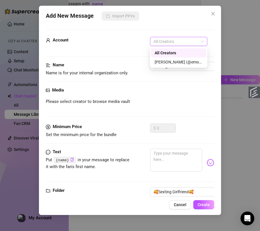
click at [181, 40] on span "All Creators" at bounding box center [178, 41] width 50 height 9
click at [175, 60] on div "[PERSON_NAME] (@emopink69)" at bounding box center [178, 62] width 48 height 6
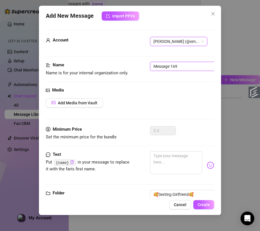
click at [172, 68] on input "Message 169" at bounding box center [186, 66] width 72 height 9
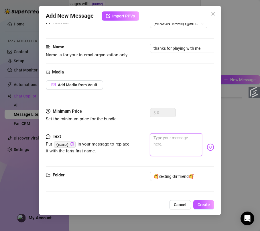
click at [177, 135] on textarea at bounding box center [176, 144] width 52 height 23
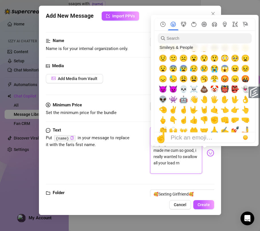
scroll to position [11, 0]
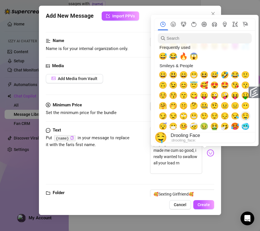
click at [243, 116] on span "🤤" at bounding box center [245, 116] width 9 height 8
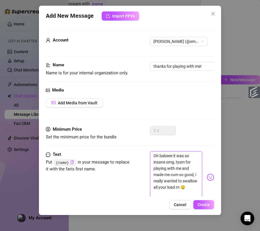
scroll to position [0, 0]
click at [165, 157] on textarea "Oh babeee it was so insane omg, tysm for playing with me and made me cum so goo…" at bounding box center [176, 174] width 52 height 47
click at [70, 163] on icon "copy" at bounding box center [72, 162] width 4 height 4
click at [165, 157] on textarea "Oh babeee it was so insane omg, tysm for playing with me and made me cum so goo…" at bounding box center [176, 174] width 52 height 47
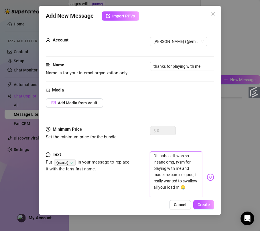
click at [165, 157] on textarea "Oh babeee it was so insane omg, tysm for playing with me and made me cum so goo…" at bounding box center [176, 174] width 52 height 47
paste textarea "{name}"
click at [201, 204] on span "Create" at bounding box center [203, 205] width 12 height 5
click at [200, 204] on span "Create" at bounding box center [203, 205] width 12 height 5
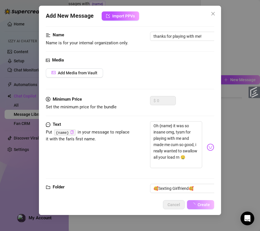
scroll to position [48, 0]
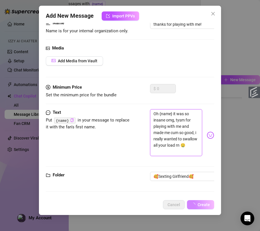
click at [187, 137] on textarea "Oh {name} it was so insane omg, tysm for playing with me and made me cum so goo…" at bounding box center [176, 132] width 52 height 47
click at [198, 208] on button "Create" at bounding box center [200, 204] width 27 height 9
click at [181, 130] on textarea "Oh {name} it was so insane omg, tysm for playing with me and made me cum so goo…" at bounding box center [176, 132] width 52 height 47
click at [114, 56] on div "Add Media from Vault" at bounding box center [130, 60] width 168 height 9
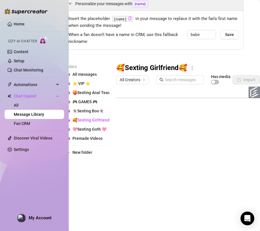
scroll to position [28, 0]
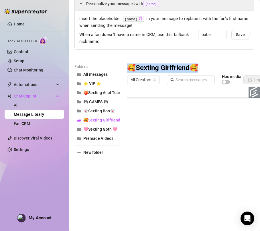
drag, startPoint x: 130, startPoint y: 71, endPoint x: 198, endPoint y: 65, distance: 68.0
click at [198, 65] on h3 "🥰Sexting Girlfriend🥰" at bounding box center [162, 67] width 71 height 9
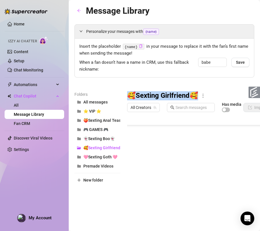
copy h3 "🥰Sexting Girlfriend🥰"
click at [98, 179] on span "New folder" at bounding box center [93, 180] width 20 height 5
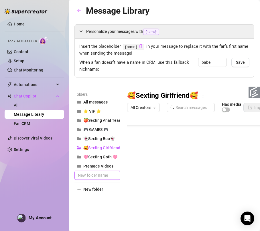
click at [105, 179] on input "text" at bounding box center [97, 175] width 46 height 9
paste input "🥰Sexting Girlfriend🥰"
click at [115, 211] on div "Folders All messages ⭐ VIP ⭐ 🍑Sexting Anal Tease🍑 🎮 GAMES 🎮 👻Sexting Boo👻 🥰Sext…" at bounding box center [97, 166] width 46 height 151
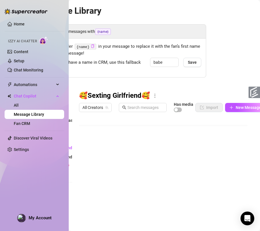
scroll to position [7, 0]
click at [85, 145] on div at bounding box center [166, 179] width 174 height 128
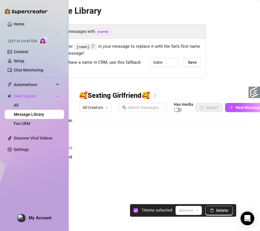
click at [85, 145] on div at bounding box center [166, 179] width 174 height 128
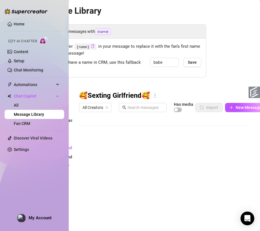
click at [86, 168] on div at bounding box center [166, 179] width 174 height 128
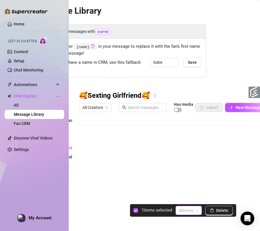
click at [196, 211] on span at bounding box center [188, 210] width 19 height 9
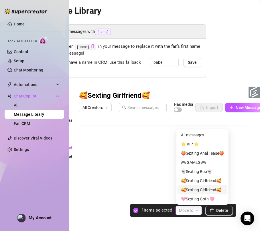
click at [213, 190] on div "🥰Sexting Girlfriend🥰" at bounding box center [202, 190] width 43 height 6
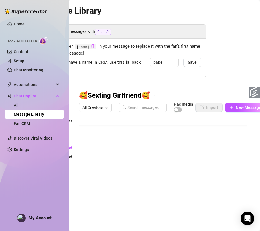
click at [85, 160] on div at bounding box center [166, 179] width 174 height 128
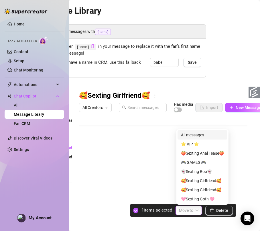
click at [187, 210] on input "search" at bounding box center [186, 210] width 14 height 9
click at [192, 188] on div "🥰Sexting Girlfriend🥰" at bounding box center [202, 190] width 43 height 6
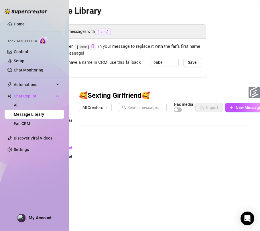
click at [85, 149] on div at bounding box center [166, 179] width 174 height 128
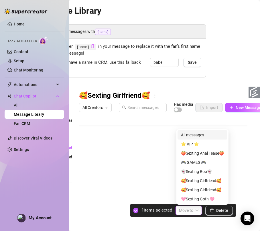
click at [183, 208] on input "search" at bounding box center [186, 210] width 14 height 9
click at [194, 187] on div "🥰Sexting Girlfriend🥰" at bounding box center [202, 190] width 43 height 6
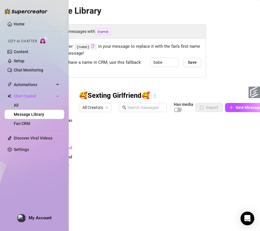
scroll to position [0, 0]
click at [87, 177] on div at bounding box center [166, 179] width 174 height 128
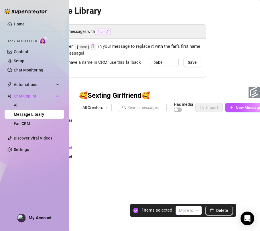
click at [184, 210] on input "search" at bounding box center [186, 210] width 14 height 9
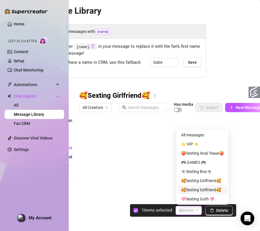
click at [191, 192] on div "🥰Sexting Girlfriend🥰" at bounding box center [202, 190] width 43 height 6
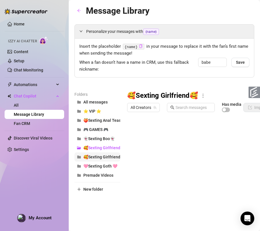
click at [112, 159] on span "🥰Sexting Girlfriend🥰" at bounding box center [104, 157] width 42 height 5
click at [109, 150] on span "🥰Sexting Girlfriend🥰" at bounding box center [104, 148] width 42 height 5
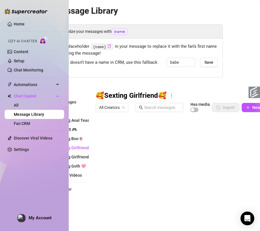
scroll to position [0, 35]
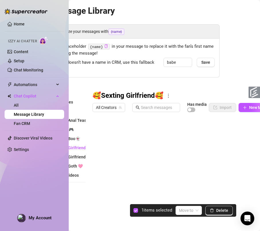
click at [98, 142] on div at bounding box center [179, 179] width 174 height 128
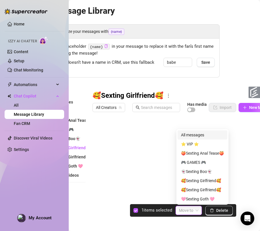
click at [190, 212] on input "search" at bounding box center [186, 210] width 14 height 9
click at [197, 188] on div "🥰Sexting Girlfriend🥰" at bounding box center [202, 190] width 43 height 6
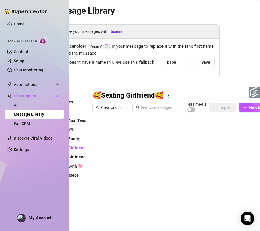
click at [96, 132] on div at bounding box center [179, 179] width 174 height 128
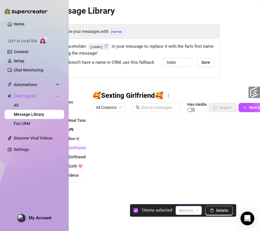
click at [191, 210] on input "search" at bounding box center [186, 210] width 14 height 9
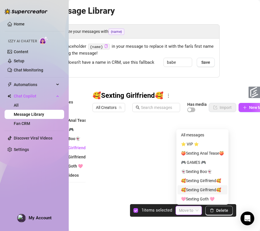
click at [192, 188] on div "🥰Sexting Girlfriend🥰" at bounding box center [202, 190] width 43 height 6
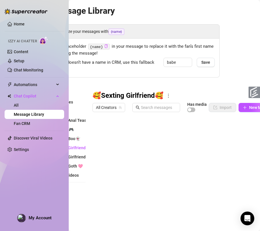
click at [99, 133] on div at bounding box center [179, 179] width 174 height 128
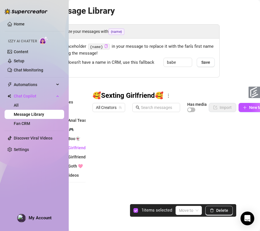
click at [99, 133] on div at bounding box center [179, 179] width 174 height 128
click at [99, 140] on div at bounding box center [179, 179] width 174 height 128
click at [193, 212] on input "search" at bounding box center [186, 210] width 14 height 9
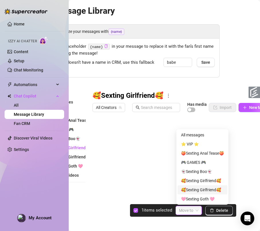
click at [200, 189] on div "🥰Sexting Girlfriend🥰" at bounding box center [202, 190] width 43 height 6
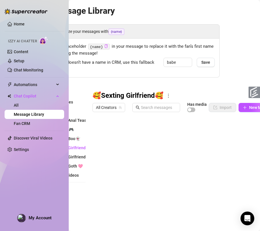
click at [97, 131] on div at bounding box center [179, 179] width 174 height 128
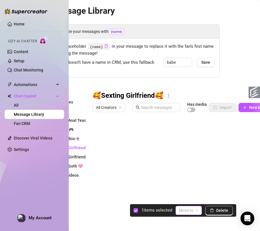
click at [188, 209] on input "search" at bounding box center [186, 210] width 14 height 9
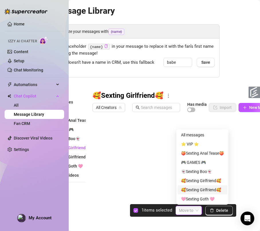
click at [193, 188] on div "🥰Sexting Girlfriend🥰" at bounding box center [202, 190] width 43 height 6
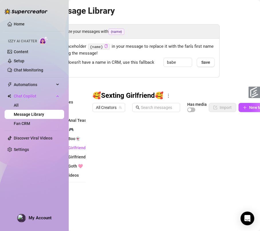
click at [96, 133] on div at bounding box center [179, 179] width 174 height 128
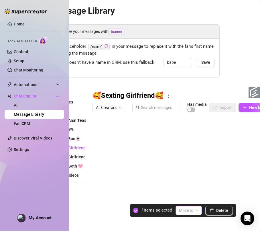
click at [186, 210] on input "search" at bounding box center [186, 210] width 14 height 9
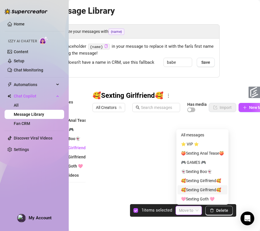
click at [194, 191] on div "🥰Sexting Girlfriend🥰" at bounding box center [202, 190] width 43 height 6
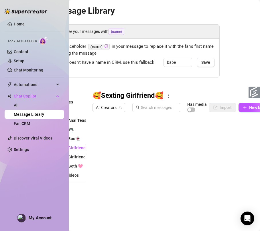
click at [99, 133] on div at bounding box center [179, 179] width 174 height 128
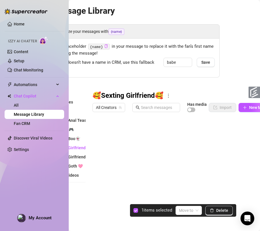
click at [100, 143] on div at bounding box center [179, 179] width 174 height 128
click at [100, 155] on div at bounding box center [179, 179] width 174 height 128
click at [196, 211] on span at bounding box center [188, 210] width 19 height 9
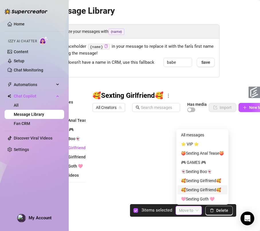
click at [200, 188] on div "🥰Sexting Girlfriend🥰" at bounding box center [202, 190] width 43 height 6
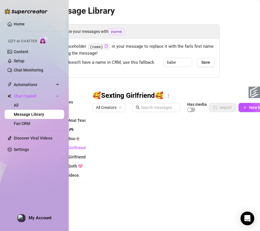
click at [97, 131] on div at bounding box center [179, 179] width 174 height 128
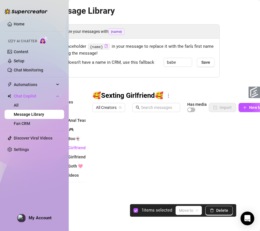
click at [100, 143] on div at bounding box center [179, 179] width 174 height 128
click at [99, 153] on div at bounding box center [179, 179] width 174 height 128
click at [98, 167] on div at bounding box center [179, 179] width 174 height 128
click at [98, 178] on div at bounding box center [179, 179] width 174 height 128
click at [100, 188] on div at bounding box center [179, 179] width 174 height 128
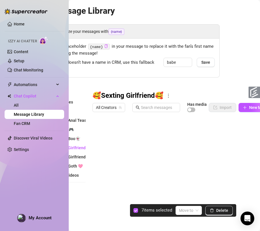
click at [99, 201] on div at bounding box center [179, 179] width 174 height 128
click at [98, 211] on div at bounding box center [179, 179] width 174 height 128
click at [98, 222] on div at bounding box center [179, 179] width 174 height 128
click at [183, 208] on input "search" at bounding box center [186, 210] width 14 height 9
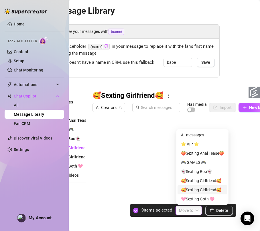
click at [200, 191] on div "🥰Sexting Girlfriend🥰" at bounding box center [202, 190] width 43 height 6
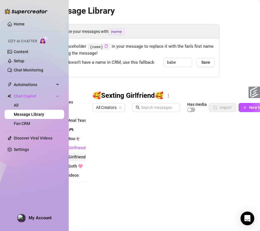
click at [78, 158] on span "🥰Sexting Girlfriend🥰" at bounding box center [70, 157] width 42 height 5
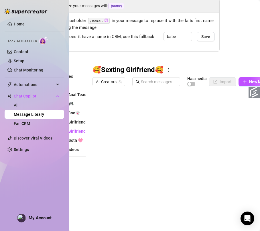
scroll to position [27, 35]
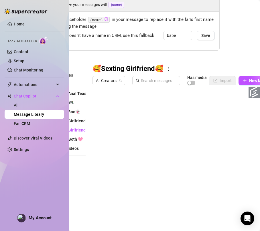
click at [115, 125] on div at bounding box center [179, 152] width 174 height 128
click at [115, 127] on div at bounding box center [179, 152] width 174 height 128
click at [114, 150] on div at bounding box center [179, 152] width 174 height 128
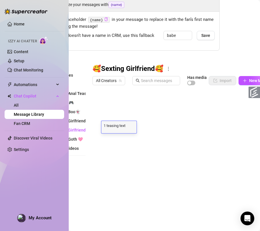
scroll to position [0, 0]
click at [114, 150] on div at bounding box center [179, 152] width 174 height 128
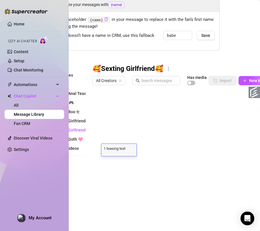
scroll to position [0, 0]
click at [189, 151] on div at bounding box center [179, 152] width 174 height 128
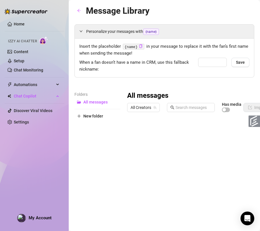
type input "babe"
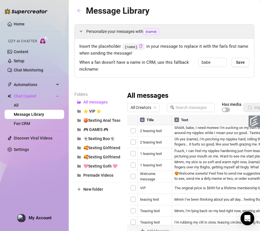
drag, startPoint x: 104, startPoint y: 159, endPoint x: 129, endPoint y: 80, distance: 82.8
click at [129, 80] on div "Personalize your messages with {name} Insert the placeholder {name} in your mes…" at bounding box center [164, 133] width 180 height 218
click at [103, 156] on span "🥰Sexting Girlfriend🥰" at bounding box center [104, 157] width 42 height 5
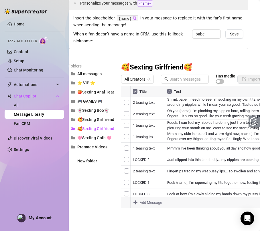
scroll to position [35, 0]
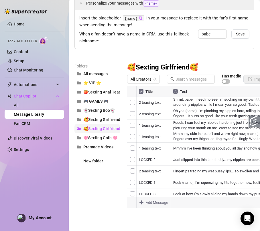
click at [78, 127] on icon "folder-open" at bounding box center [79, 129] width 4 height 4
drag, startPoint x: 78, startPoint y: 122, endPoint x: 108, endPoint y: 124, distance: 30.4
click at [108, 124] on button "🥰Sexting Girlfriend🥰" at bounding box center [97, 128] width 46 height 9
click at [85, 63] on article "Folders" at bounding box center [97, 66] width 46 height 6
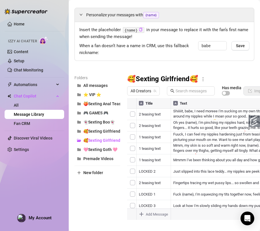
scroll to position [0, 0]
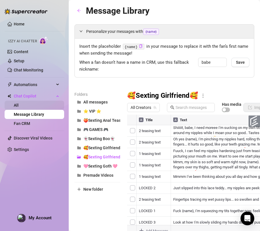
click at [19, 108] on link "All" at bounding box center [16, 105] width 5 height 5
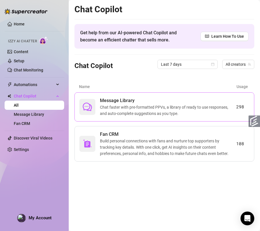
click at [146, 110] on span "Chat faster with pre-formatted PPVs, a library of ready to use responses, and a…" at bounding box center [168, 110] width 136 height 13
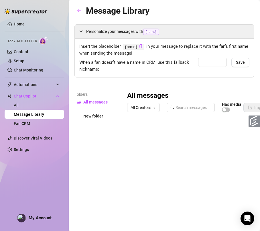
type input "babe"
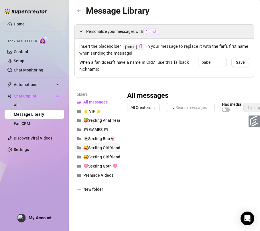
click at [88, 148] on span "🥰Sexting Girlfriend🥰" at bounding box center [104, 148] width 42 height 5
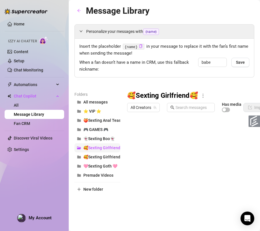
click at [88, 148] on span "🥰Sexting Girlfriend🥰" at bounding box center [104, 148] width 42 height 5
click at [111, 153] on button "🥰Sexting Girlfriend🥰" at bounding box center [97, 156] width 46 height 9
click at [112, 150] on span "🥰Sexting Girlfriend🥰" at bounding box center [104, 148] width 42 height 5
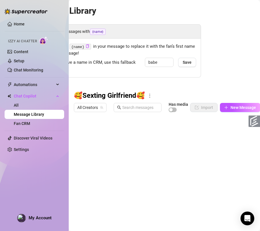
scroll to position [0, 55]
click at [235, 110] on button "New Message" at bounding box center [239, 107] width 40 height 9
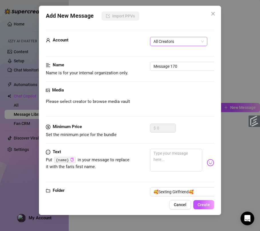
click at [168, 37] on span "All Creators" at bounding box center [178, 41] width 50 height 9
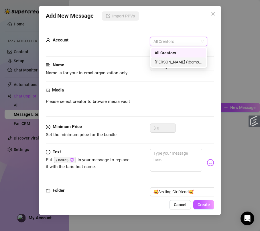
click at [168, 62] on div "[PERSON_NAME] (@emopink69)" at bounding box center [178, 62] width 48 height 6
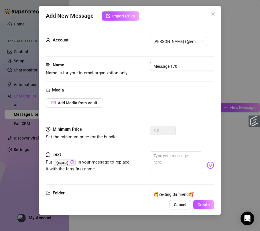
click at [182, 67] on input "Message 170" at bounding box center [186, 66] width 72 height 9
paste input "1 teasing text"
type input "1 teasing text"
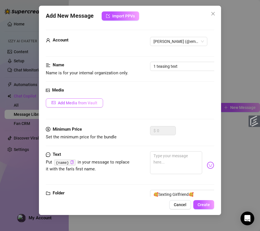
click at [83, 101] on span "Add Media from Vault" at bounding box center [77, 103] width 39 height 5
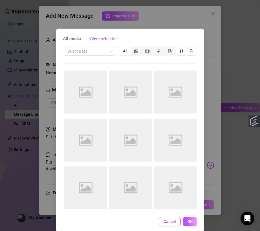
click at [170, 220] on button "Cancel" at bounding box center [170, 221] width 22 height 9
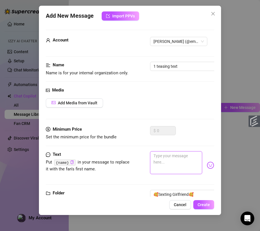
click at [169, 165] on textarea at bounding box center [176, 162] width 52 height 23
paste textarea "1 teasing text"
type textarea "1 teasing text"
type textarea "Type your message here..."
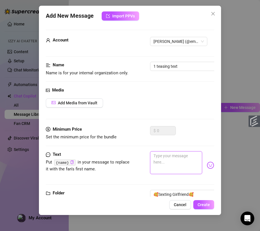
click at [157, 166] on textarea at bounding box center [176, 162] width 52 height 23
paste textarea "Mmmm I've been thinking about you all day and how good it feels to run my hands…"
type textarea "Mmmm I've been thinking about you all day and how good it feels to run my hands…"
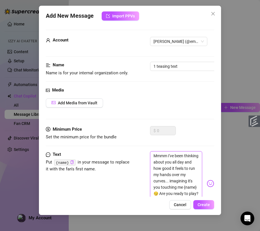
scroll to position [0, 0]
type textarea "Mmmm I've been thinking about you all day and how good it feels to run my hands…"
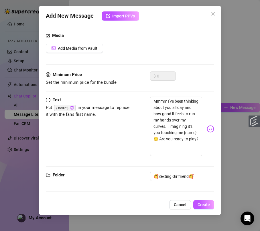
scroll to position [61, 0]
click at [205, 203] on span "Create" at bounding box center [203, 205] width 12 height 5
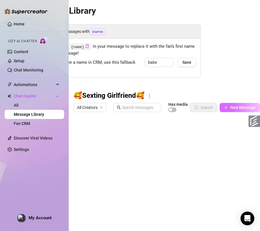
click at [234, 108] on span "New Message" at bounding box center [242, 107] width 25 height 5
type textarea "Type your message here..."
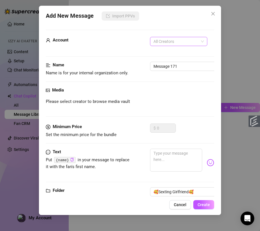
click at [173, 43] on span "All Creators" at bounding box center [178, 41] width 50 height 9
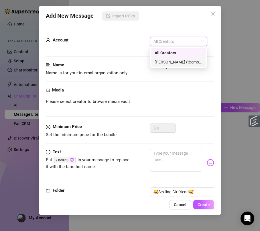
click at [174, 63] on div "[PERSON_NAME] (@emopink69)" at bounding box center [178, 62] width 48 height 6
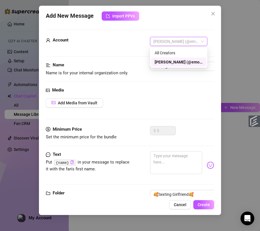
click at [174, 66] on div "[PERSON_NAME] (@emopink69)" at bounding box center [178, 61] width 55 height 9
click at [173, 62] on div "[PERSON_NAME] (@emopink69)" at bounding box center [178, 62] width 48 height 6
click at [176, 83] on div "Name Name is for your internal organization only. Message 171" at bounding box center [130, 74] width 168 height 25
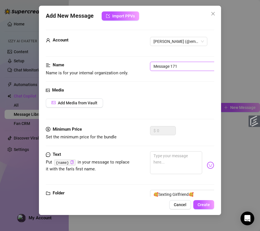
click at [179, 64] on input "Message 171" at bounding box center [186, 66] width 72 height 9
paste input "1 teasing text"
type input "1 teasing text"
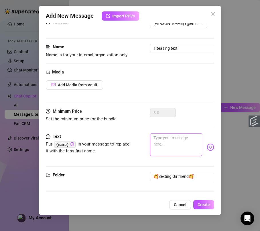
click at [155, 138] on textarea at bounding box center [176, 144] width 52 height 23
paste textarea "Mmm, my skin is so soft and warm right now, {name}. I'm lightly tracing my fing…"
type textarea "Mmm, my skin is so soft and warm right now, {name}. I'm lightly tracing my fing…"
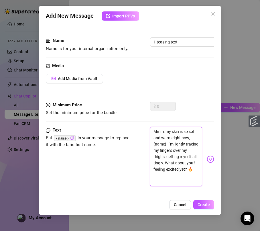
scroll to position [0, 0]
type textarea "Mmm, my skin is so soft and warm right now, {name}. I'm lightly tracing my fing…"
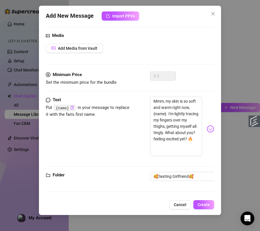
click at [208, 199] on div "Add New Message Import PPVs Account [PERSON_NAME] (@emopink69) Name Name is for…" at bounding box center [130, 110] width 182 height 209
click at [208, 203] on span "Create" at bounding box center [203, 205] width 12 height 5
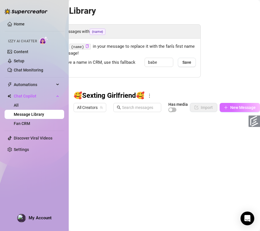
click at [245, 106] on span "New Message" at bounding box center [242, 107] width 25 height 5
type textarea "Type your message here..."
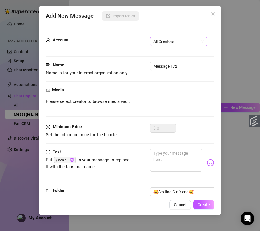
click at [178, 43] on span "All Creators" at bounding box center [178, 41] width 50 height 9
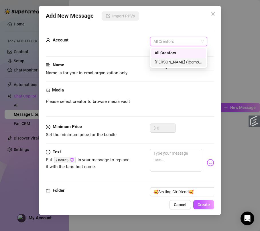
click at [174, 62] on div "[PERSON_NAME] (@emopink69)" at bounding box center [178, 62] width 48 height 6
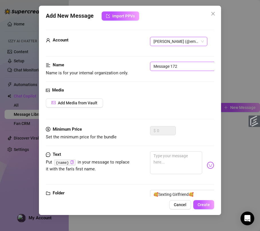
click at [172, 67] on input "Message 172" at bounding box center [186, 66] width 72 height 9
paste input "1 teasing text"
type input "1 teasing text"
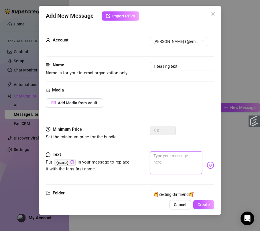
click at [167, 167] on textarea at bounding box center [176, 162] width 52 height 23
paste textarea "Fuuck, I can feel my nipples hardening just from teasing myself like this... pi…"
type textarea "Fuuck, I can feel my nipples hardening just from teasing myself like this... pi…"
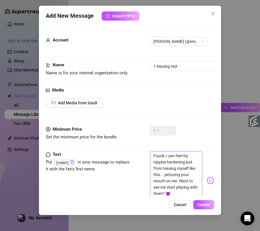
scroll to position [0, 0]
type textarea "Fuuck, I can feel my nipples hardening just from teasing myself like this... pi…"
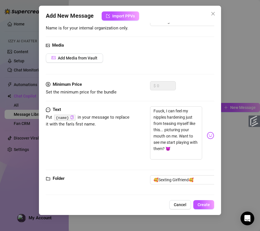
scroll to position [55, 0]
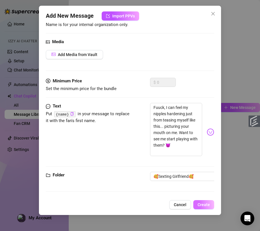
click at [200, 204] on span "Create" at bounding box center [203, 205] width 12 height 5
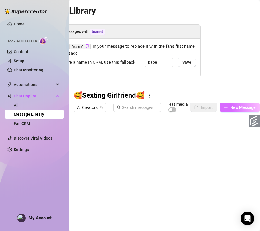
click at [240, 111] on button "New Message" at bounding box center [239, 107] width 40 height 9
type textarea "Type your message here..."
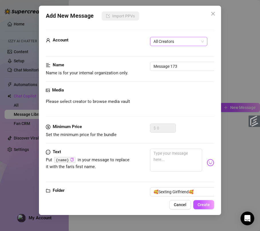
click at [174, 41] on span "All Creators" at bounding box center [178, 41] width 50 height 9
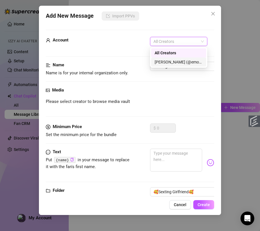
click at [168, 58] on div "[PERSON_NAME] (@emopink69)" at bounding box center [178, 61] width 55 height 9
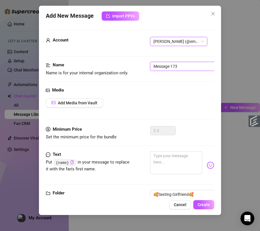
click at [167, 64] on input "Message 173" at bounding box center [186, 66] width 72 height 9
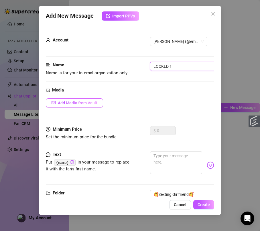
type input "LOCKED 1"
click at [93, 101] on span "Add Media from Vault" at bounding box center [77, 103] width 39 height 5
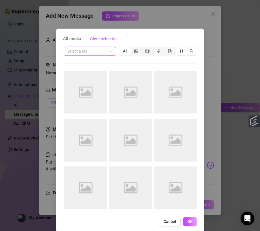
click at [107, 49] on span at bounding box center [89, 51] width 45 height 9
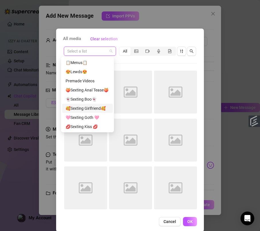
click at [95, 108] on div "🥰Sexting Girlfriend🥰" at bounding box center [87, 108] width 44 height 6
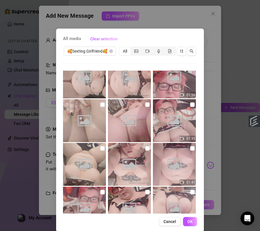
scroll to position [84, 0]
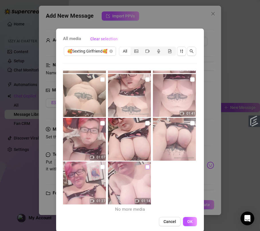
click at [145, 166] on input "checkbox" at bounding box center [147, 167] width 5 height 5
checkbox input "true"
click at [186, 224] on button "OK" at bounding box center [190, 221] width 14 height 9
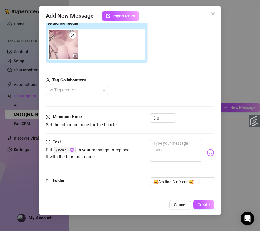
scroll to position [101, 0]
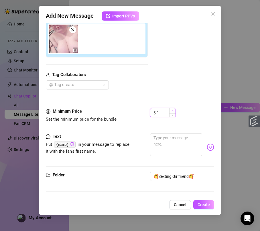
click at [169, 111] on span "Increase Value" at bounding box center [172, 110] width 6 height 5
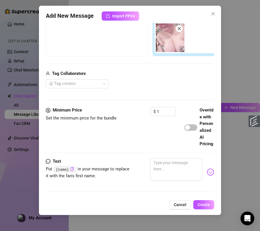
click at [176, 110] on div "$ 1 Override with Personalized AI Pricing" at bounding box center [182, 127] width 64 height 40
click at [173, 110] on icon "up" at bounding box center [172, 109] width 2 height 2
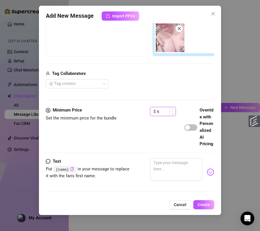
click at [173, 110] on icon "up" at bounding box center [172, 109] width 2 height 2
click at [173, 110] on icon "up" at bounding box center [172, 110] width 2 height 2
type input "10"
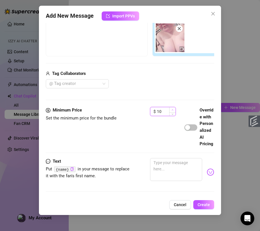
click at [173, 110] on icon "up" at bounding box center [172, 110] width 2 height 2
click at [193, 131] on span "button" at bounding box center [190, 127] width 13 height 6
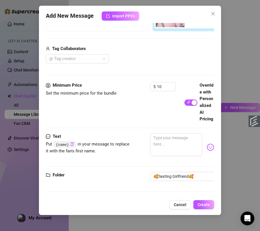
scroll to position [166, 0]
click at [173, 138] on textarea at bounding box center [176, 144] width 52 height 23
paste textarea "Fuck {name}, I'm squeezing my tits together now, feeling how perky they are for…"
type textarea "Fuck {name}, I'm squeezing my tits together now, feeling how perky they are for…"
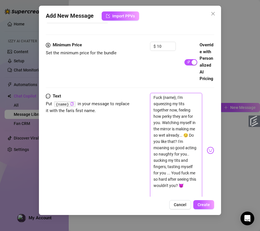
scroll to position [0, 0]
type textarea "Fuck {name}, I'm squeezing my tits together now, feeling how perky they are for…"
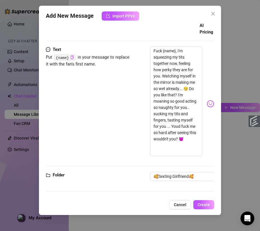
scroll to position [253, 0]
click at [204, 203] on span "Create" at bounding box center [203, 205] width 12 height 5
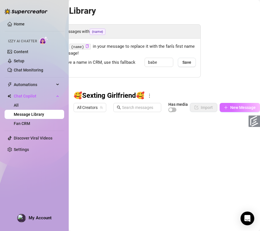
click at [230, 106] on span "New Message" at bounding box center [242, 107] width 25 height 5
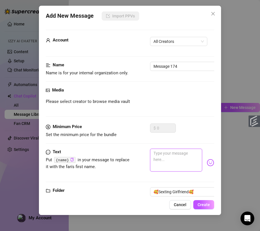
click at [172, 159] on textarea at bounding box center [176, 160] width 52 height 23
paste textarea "Fingertips tracing my wet pussy lips... so swollen and aching for touch 😩 Shoul…"
type textarea "Fingertips tracing my wet pussy lips... so swollen and aching for touch 😩 Shoul…"
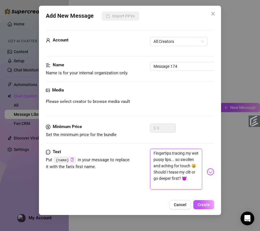
scroll to position [0, 0]
type textarea "Fingertips tracing my wet pussy lips... so swollen and aching for touch 😩 Shoul…"
click at [162, 68] on input "Message 174" at bounding box center [186, 66] width 72 height 9
paste input "2 teasing text"
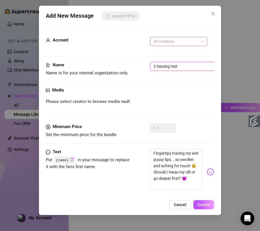
click at [178, 43] on span "All Creators" at bounding box center [178, 41] width 50 height 9
type input "2 teasing text"
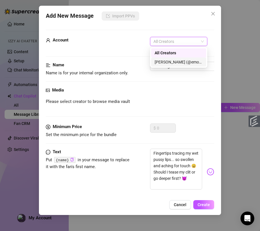
click at [170, 60] on div "[PERSON_NAME] (@emopink69)" at bounding box center [178, 62] width 48 height 6
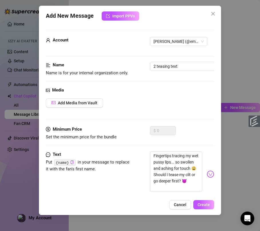
scroll to position [42, 0]
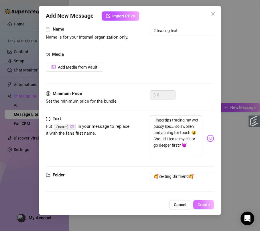
click at [206, 206] on span "Create" at bounding box center [203, 205] width 12 height 5
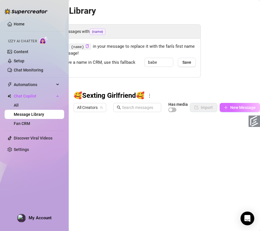
click at [227, 106] on button "New Message" at bounding box center [239, 107] width 40 height 9
type textarea "Type your message here..."
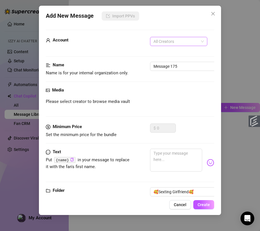
click at [172, 45] on span "All Creators" at bounding box center [178, 41] width 50 height 9
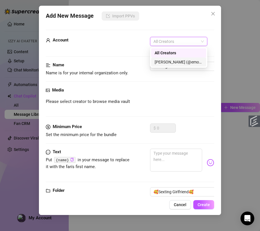
click at [170, 60] on div "[PERSON_NAME] (@emopink69)" at bounding box center [178, 62] width 48 height 6
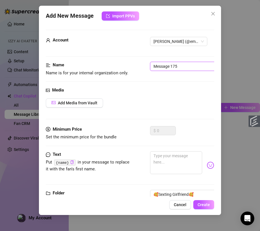
click at [168, 66] on input "Message 175" at bounding box center [186, 66] width 72 height 9
paste input "2 teasing text"
type input "2 teasing text"
click at [170, 165] on textarea at bounding box center [176, 162] width 52 height 23
paste textarea "Oh yes {name}, I'm pinching my nipples hard, rolling them between my fingers...…"
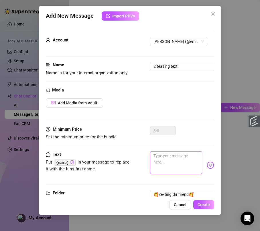
type textarea "Oh yes {name}, I'm pinching my nipples hard, rolling them between my fingers...…"
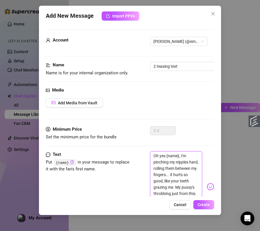
scroll to position [0, 0]
type textarea "Oh yes {name}, I'm pinching my nipples hard, rolling them between my fingers...…"
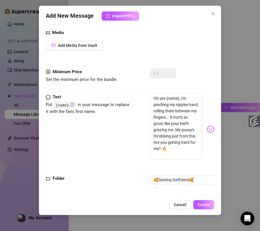
scroll to position [68, 0]
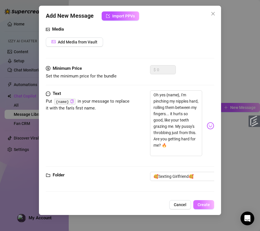
click at [204, 208] on button "Create" at bounding box center [203, 204] width 21 height 9
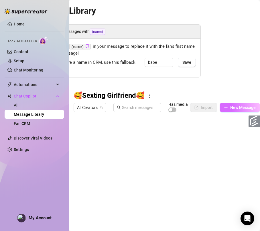
click at [236, 109] on span "New Message" at bounding box center [242, 107] width 25 height 5
type textarea "Type your message here..."
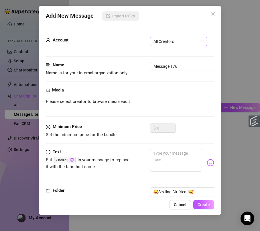
click at [182, 40] on span "All Creators" at bounding box center [178, 41] width 50 height 9
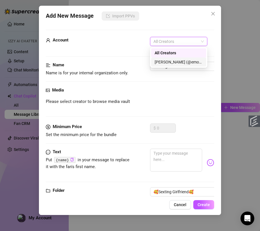
click at [175, 62] on div "[PERSON_NAME] (@emopink69)" at bounding box center [178, 62] width 48 height 6
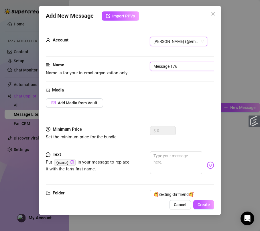
click at [170, 66] on input "Message 176" at bounding box center [186, 66] width 72 height 9
paste input "2 teasing text"
type input "2 teasing text"
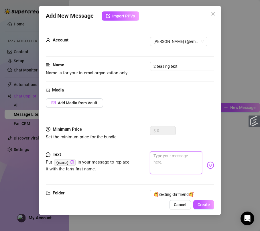
click at [163, 159] on textarea at bounding box center [176, 162] width 52 height 23
paste textarea "Shiiiiit, babe, I need moreee I'm sucking on my own tits, swirling my tongue ar…"
type textarea "Shiiiiit, babe, I need moreee I'm sucking on my own tits, swirling my tongue ar…"
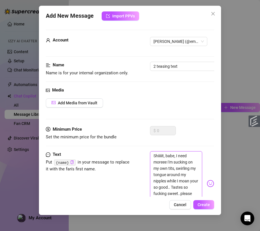
scroll to position [0, 0]
type textarea "Shiiiiit, babe, I need moreee I'm sucking on my own tits, swirling my tongue ar…"
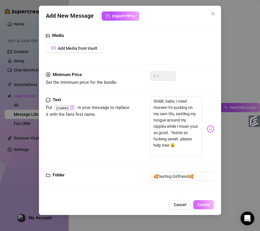
click at [204, 209] on button "Create" at bounding box center [203, 204] width 21 height 9
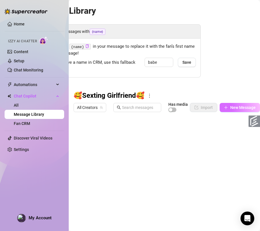
click at [243, 106] on span "New Message" at bounding box center [242, 107] width 25 height 5
type textarea "Type your message here..."
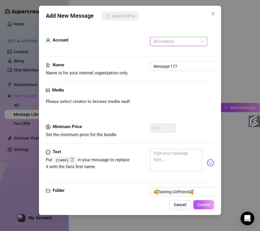
click at [188, 37] on span "All Creators" at bounding box center [178, 41] width 50 height 9
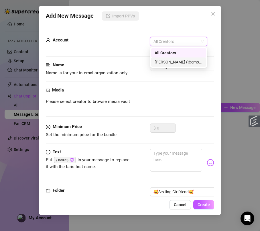
click at [176, 62] on div "[PERSON_NAME] (@emopink69)" at bounding box center [178, 62] width 48 height 6
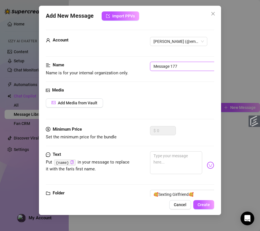
click at [169, 68] on input "Message 177" at bounding box center [186, 66] width 72 height 9
paste input "LOCKED 3"
type input "LOCKED 3"
click at [166, 159] on textarea at bounding box center [176, 162] width 52 height 23
paste textarea "Look at how I'm slowly sliding my hands down my pussy in this video, {name}... …"
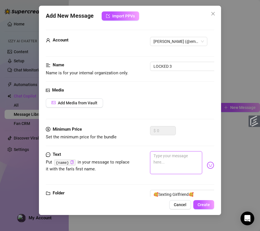
type textarea "Look at how I'm slowly sliding my hands down my pussy in this video, {name}... …"
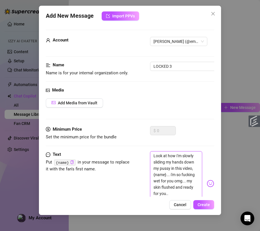
scroll to position [0, 0]
type textarea "Look at how I'm slowly sliding my hands down my pussy in this video, {name}... …"
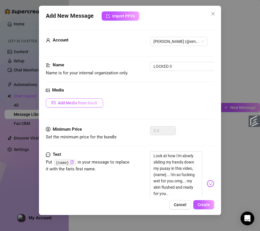
click at [72, 101] on span "Add Media from Vault" at bounding box center [77, 103] width 39 height 5
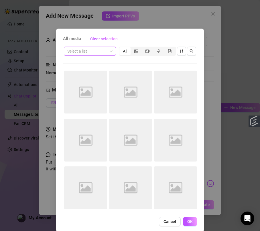
click at [110, 50] on div "Select a list" at bounding box center [90, 51] width 52 height 9
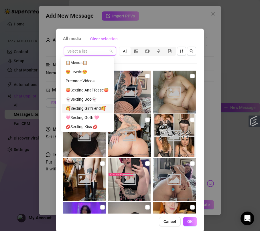
click at [96, 107] on div "🥰Sexting Girlfriend🥰" at bounding box center [87, 108] width 44 height 6
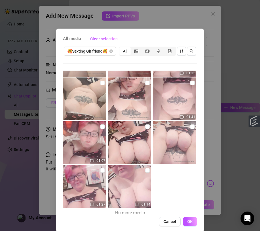
scroll to position [84, 0]
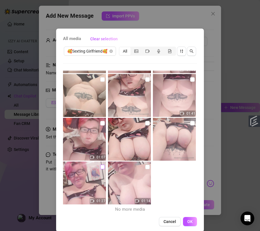
click at [100, 167] on input "checkbox" at bounding box center [102, 167] width 5 height 5
checkbox input "true"
click at [186, 225] on button "OK" at bounding box center [190, 221] width 14 height 9
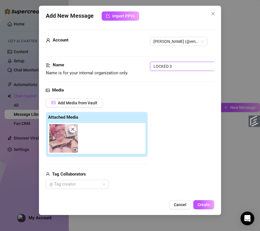
click at [177, 71] on input "LOCKED 3" at bounding box center [186, 66] width 72 height 9
type input "LOCKED 2"
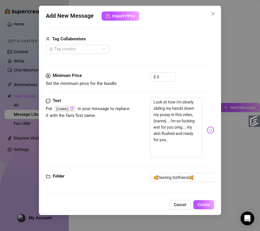
scroll to position [143, 0]
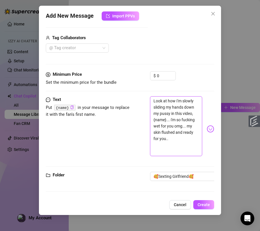
click at [171, 118] on textarea "Look at how I'm slowly sliding my hands down my pussy in this video, {name}... …" at bounding box center [176, 126] width 52 height 60
paste textarea "Just slipped into this lace teddy... my nipples are peeking through, and I’m al…"
type textarea "Just slipped into this lace teddy... my nipples are peeking through, and I’m al…"
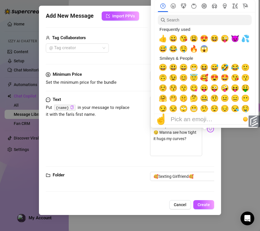
click at [211, 116] on div "Pick an emoji…" at bounding box center [191, 119] width 42 height 7
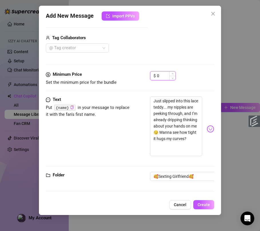
click at [161, 72] on input "0" at bounding box center [166, 76] width 19 height 9
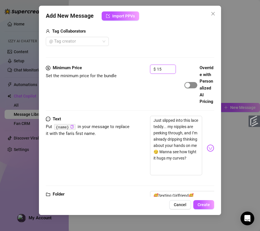
type input "15"
click at [188, 88] on div "button" at bounding box center [187, 85] width 5 height 5
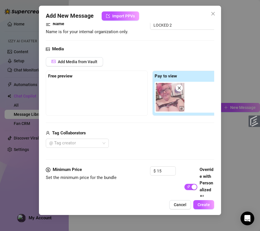
scroll to position [32, 0]
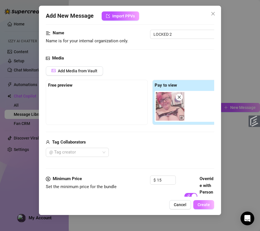
click at [207, 201] on button "Create" at bounding box center [203, 204] width 21 height 9
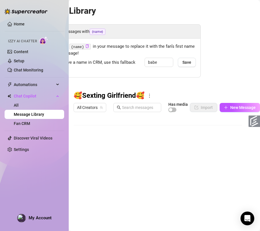
scroll to position [6, 0]
click at [224, 108] on icon "plus" at bounding box center [226, 108] width 4 height 4
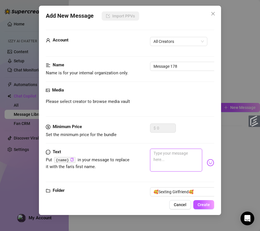
click at [166, 154] on textarea at bounding box center [176, 160] width 52 height 23
paste textarea "Fuck, it feels amazing, I'm pressing against my hips, teasing closer to my puss…"
type textarea "Fuck, it feels amazing, I'm pressing against my hips, teasing closer to my puss…"
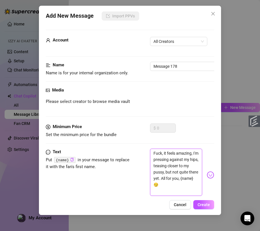
scroll to position [6, 0]
type textarea "Fuck, it feels amazing, I'm pressing against my hips, teasing closer to my puss…"
click at [168, 66] on input "Message 178" at bounding box center [186, 66] width 72 height 9
paste input "3 teasing text"
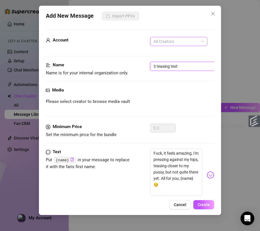
click at [175, 38] on span "All Creators" at bounding box center [178, 41] width 50 height 9
type input "3 teasing text"
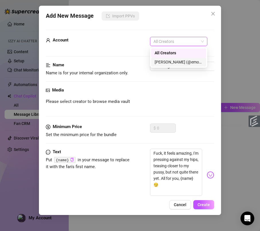
click at [172, 63] on div "[PERSON_NAME] (@emopink69)" at bounding box center [178, 62] width 48 height 6
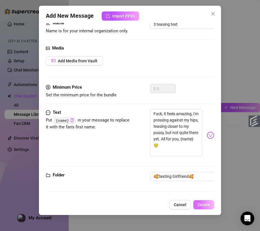
click at [203, 204] on span "Create" at bounding box center [203, 205] width 12 height 5
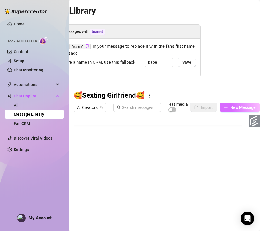
click at [239, 109] on span "New Message" at bounding box center [242, 107] width 25 height 5
type textarea "Type your message here..."
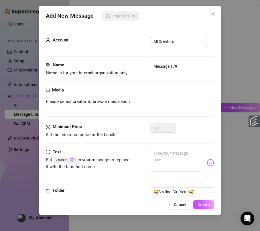
click at [164, 38] on span "All Creators" at bounding box center [178, 41] width 50 height 9
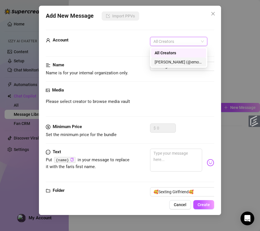
click at [165, 57] on div "[PERSON_NAME] (@emopink69)" at bounding box center [178, 61] width 55 height 9
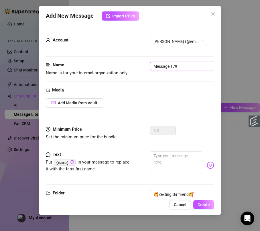
click at [167, 65] on input "Message 179" at bounding box center [186, 66] width 72 height 9
paste input "3 teasing text"
type input "3 teasing text"
click at [166, 159] on textarea at bounding box center [176, 162] width 52 height 23
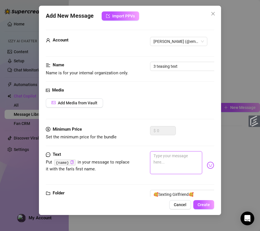
paste textarea "It's so intimate and hot, I promise you'll love seeing me get all worked up. Ye…"
type textarea "It's so intimate and hot, I promise you'll love seeing me get all worked up. Ye…"
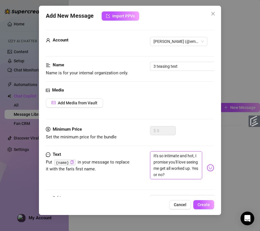
scroll to position [0, 0]
type textarea "It's so intimate and hot, I promise you'll love seeing me get all worked up. Ye…"
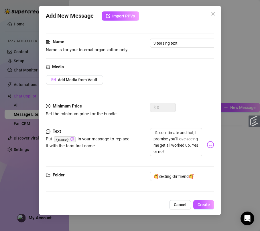
click at [202, 200] on div "Add New Message Import PPVs Account [PERSON_NAME] (@emopink69) Name Name is for…" at bounding box center [130, 110] width 182 height 209
click at [203, 204] on span "Create" at bounding box center [203, 205] width 12 height 5
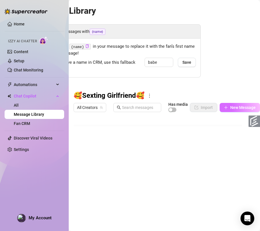
click at [225, 108] on icon "plus" at bounding box center [226, 108] width 4 height 4
type textarea "Type your message here..."
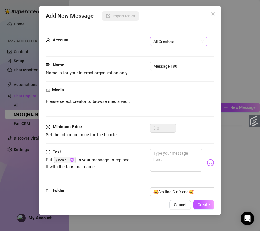
click at [170, 44] on span "All Creators" at bounding box center [178, 41] width 50 height 9
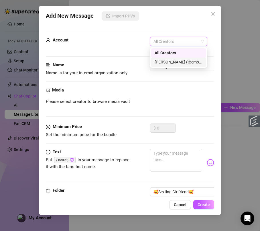
click at [170, 63] on div "[PERSON_NAME] (@emopink69)" at bounding box center [178, 62] width 48 height 6
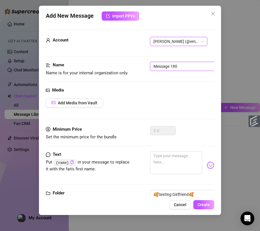
click at [170, 63] on input "Message 180" at bounding box center [186, 66] width 72 height 9
paste input "3 teasing text"
type input "3 teasing text"
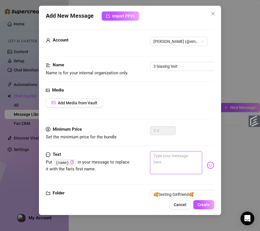
click at [184, 158] on textarea at bounding box center [176, 162] width 52 height 23
paste textarea "magine your cock between them, {name}, while I squeeze and tease... it's drivin…"
type textarea "magine your cock between them, {name}, while I squeeze and tease... it's drivin…"
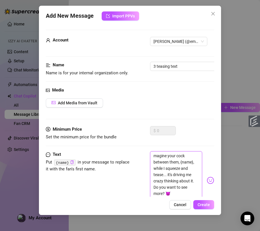
scroll to position [0, 0]
type textarea "magine your cock between them, {name}, while I squeeze and tease... it's drivin…"
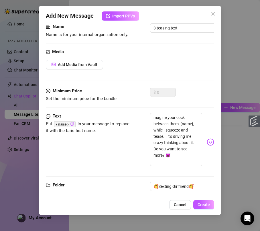
scroll to position [55, 0]
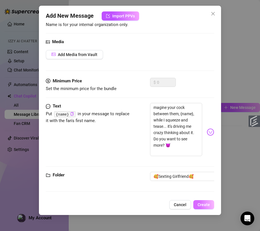
click at [207, 203] on span "Create" at bounding box center [203, 205] width 12 height 5
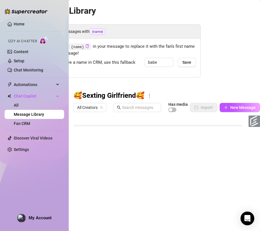
scroll to position [40, 0]
click at [233, 109] on span "New Message" at bounding box center [242, 107] width 25 height 5
type textarea "Type your message here..."
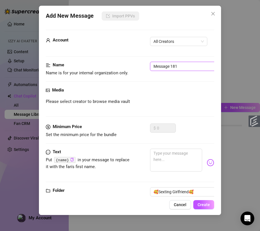
click at [182, 70] on input "Message 181" at bounding box center [186, 66] width 72 height 9
paste input "LOCKED 3"
click at [181, 39] on span "All Creators" at bounding box center [178, 41] width 50 height 9
type input "LOCKED 3"
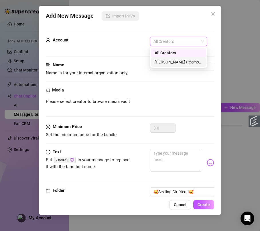
click at [174, 62] on div "[PERSON_NAME] (@emopink69)" at bounding box center [178, 62] width 48 height 6
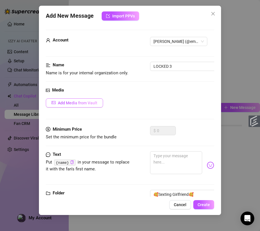
click at [85, 106] on button "Add Media from Vault" at bounding box center [74, 102] width 57 height 9
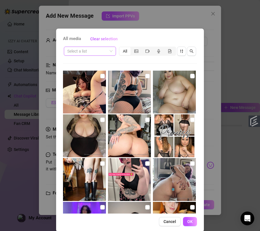
click at [93, 54] on input "search" at bounding box center [87, 51] width 40 height 9
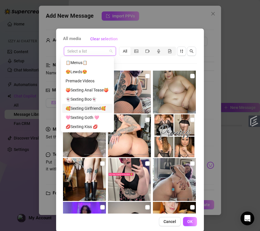
click at [88, 107] on div "🥰Sexting Girlfriend🥰" at bounding box center [87, 108] width 44 height 6
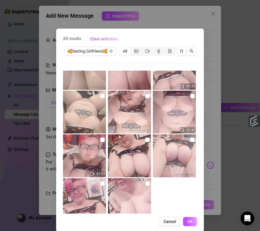
scroll to position [84, 0]
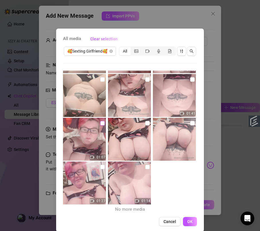
click at [100, 124] on input "checkbox" at bounding box center [102, 123] width 5 height 5
checkbox input "true"
click at [145, 124] on input "checkbox" at bounding box center [147, 123] width 5 height 5
checkbox input "true"
click at [190, 123] on input "checkbox" at bounding box center [192, 123] width 5 height 5
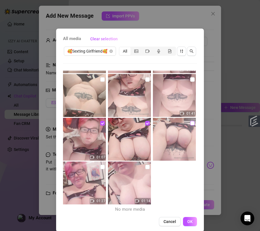
checkbox input "true"
click at [187, 224] on span "OK" at bounding box center [189, 221] width 5 height 5
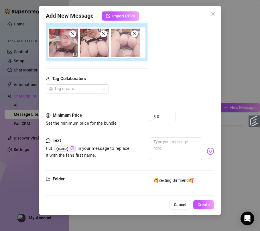
scroll to position [98, 0]
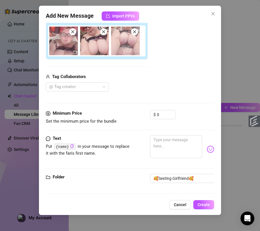
click at [135, 32] on icon "close" at bounding box center [134, 32] width 4 height 4
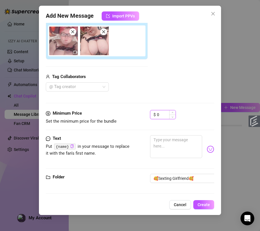
click at [166, 115] on input "0" at bounding box center [166, 114] width 19 height 9
click at [160, 114] on input "0" at bounding box center [166, 114] width 19 height 9
drag, startPoint x: 163, startPoint y: 115, endPoint x: 149, endPoint y: 115, distance: 14.0
click at [149, 115] on div "Minimum Price Set the minimum price for the bundle $ 0" at bounding box center [130, 117] width 168 height 15
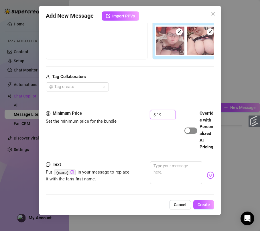
type input "19"
click at [188, 133] on div "button" at bounding box center [187, 130] width 5 height 5
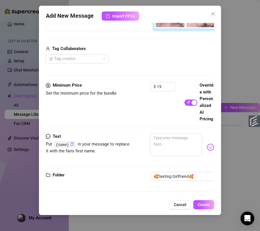
scroll to position [166, 0]
click at [178, 137] on textarea at bounding box center [176, 144] width 52 height 23
paste textarea "Look at how I'm slowly sliding my hands down my pussy in this video, {name}... …"
type textarea "Look at how I'm slowly sliding my hands down my pussy in this video, {name}... …"
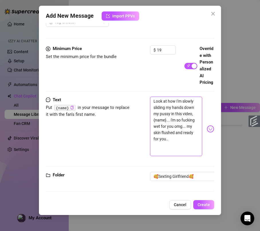
scroll to position [0, 0]
type textarea "Look at how I'm slowly sliding my hands down my pussy in this video, {name}... …"
click at [204, 203] on span "Create" at bounding box center [203, 205] width 12 height 5
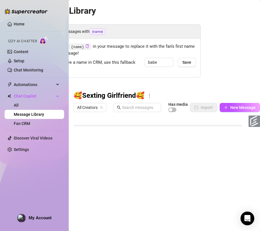
scroll to position [51, 0]
click at [236, 109] on span "New Message" at bounding box center [242, 107] width 25 height 5
type textarea "Type your message here..."
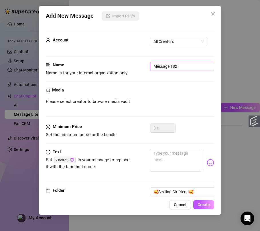
click at [182, 68] on input "Message 182" at bounding box center [186, 66] width 72 height 9
click at [182, 204] on span "Cancel" at bounding box center [180, 205] width 13 height 5
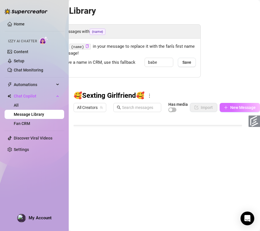
click at [228, 110] on button "New Message" at bounding box center [239, 107] width 40 height 9
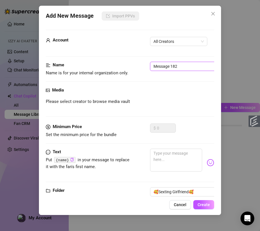
click at [170, 66] on input "Message 182" at bounding box center [186, 66] width 72 height 9
click at [181, 206] on span "Cancel" at bounding box center [180, 205] width 13 height 5
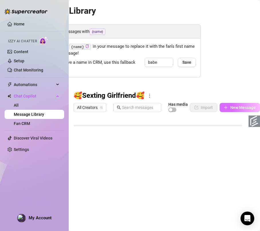
click at [224, 108] on icon "plus" at bounding box center [225, 108] width 3 height 0
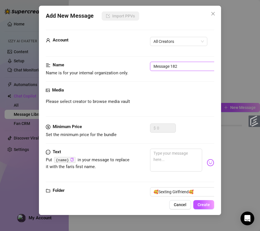
click at [189, 64] on input "Message 182" at bounding box center [186, 66] width 72 height 9
type input "4"
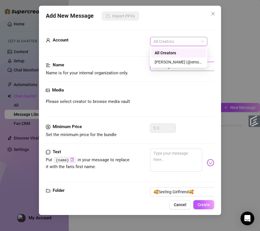
click at [179, 42] on span "All Creators" at bounding box center [178, 41] width 50 height 9
type input "4 teasing text"
click at [176, 62] on div "[PERSON_NAME] (@emopink69)" at bounding box center [178, 62] width 48 height 6
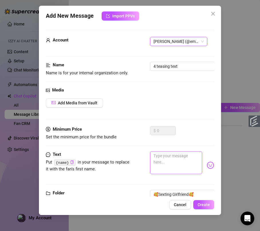
drag, startPoint x: 167, startPoint y: 176, endPoint x: 173, endPoint y: 166, distance: 11.7
click at [170, 171] on div at bounding box center [182, 165] width 64 height 28
click at [173, 166] on textarea at bounding box center [176, 162] width 52 height 23
paste textarea "Oh god, now in this one I'm moving to my tits again, sucking and licking them l…"
type textarea "Oh god, now in this one I'm moving to my tits again, sucking and licking them l…"
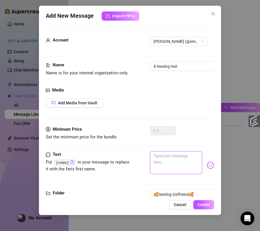
type textarea "Oh god, now in this one I'm moving to my tits again, sucking and licking them l…"
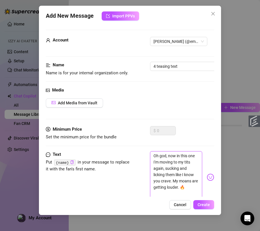
scroll to position [0, 0]
click at [166, 156] on textarea "Oh god, now in this one I'm moving to my tits again, sucking and licking them l…" at bounding box center [176, 174] width 52 height 47
type textarea "Oh god now in this one I'm moving to my tits again, sucking and licking them li…"
type textarea "Oh god, now in this one I'm moving to my tits again, sucking and licking them l…"
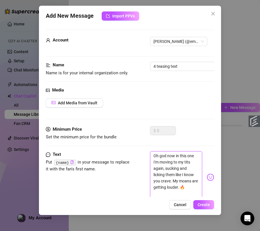
type textarea "Oh god, now in this one I'm moving to my tits again, sucking and licking them l…"
type textarea "Oh god now in this one I'm moving to my tits again, sucking and licking them li…"
type textarea "Oh god. now in this one I'm moving to my tits again, sucking and licking them l…"
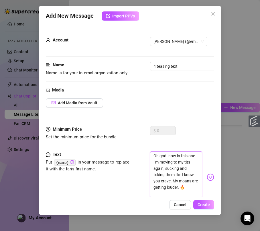
type textarea "Oh god.. now in this one I'm moving to my tits again, sucking and licking them …"
type textarea "Oh god... now in this one I'm moving to my tits again, sucking and licking them…"
type textarea "Oh god...now in this one I'm moving to my tits again, sucking and licking them …"
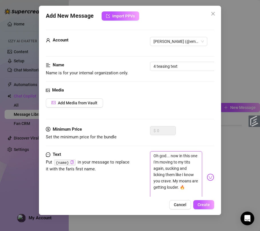
type textarea "Oh god...now in this one I'm moving to my tits again, sucking and licking them …"
type textarea "Oh god...ow in this one I'm moving to my tits again, sucking and licking them l…"
type textarea "Oh god...w in this one I'm moving to my tits again, sucking and licking them li…"
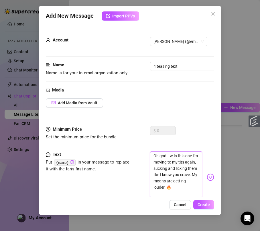
type textarea "Oh god... in this one I'm moving to my tits again, sucking and licking them lik…"
type textarea "Oh god...in this one I'm moving to my tits again, sucking and licking them like…"
type textarea "Oh god...n this one I'm moving to my tits again, sucking and licking them like …"
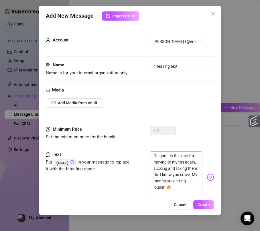
type textarea "Oh god...n this one I'm moving to my tits again, sucking and licking them like …"
type textarea "Oh god... this one I'm moving to my tits again, sucking and licking them like I…"
type textarea "Oh god...this one I'm moving to my tits again, sucking and licking them like I …"
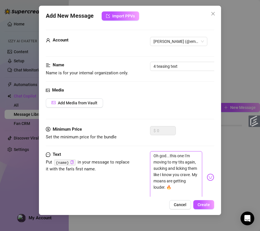
type textarea "Oh god...his one I'm moving to my tits again, sucking and licking them like I k…"
type textarea "Oh god...is one I'm moving to my tits again, sucking and licking them like I kn…"
type textarea "Oh god...s one I'm moving to my tits again, sucking and licking them like I kno…"
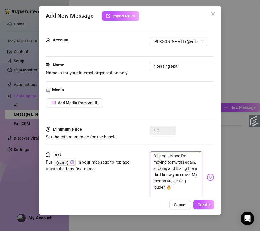
type textarea "Oh god...s one I'm moving to my tits again, sucking and licking them like I kno…"
type textarea "Oh god... one I'm moving to my tits again, sucking and licking them like I know…"
type textarea "Oh god...one I'm moving to my tits again, sucking and licking them like I know …"
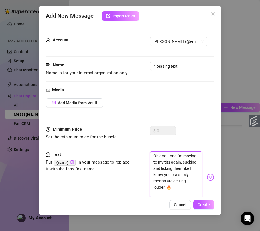
type textarea "Oh god...ne I'm moving to my tits again, sucking and licking them like I know y…"
type textarea "Oh god...e I'm moving to my tits again, sucking and licking them like I know yo…"
type textarea "Oh god... I'm moving to my tits again, sucking and licking them like I know you…"
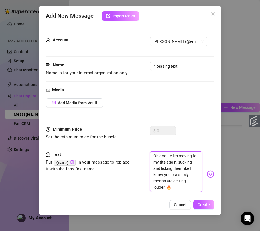
type textarea "Oh god... I'm moving to my tits again, sucking and licking them like I know you…"
click at [181, 175] on textarea "Oh god... I'm moving to my tits again, sucking and licking them like I know you…" at bounding box center [176, 171] width 52 height 41
click at [165, 182] on textarea "Oh god... I'm moving to my tits again, sucking and licking them like I know you…" at bounding box center [176, 171] width 52 height 41
type textarea "Oh god... I'm moving to my tits again, sucking and licking them like I know you…"
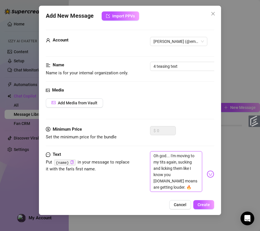
type textarea "Oh god... I'm moving to my tits again, sucking and licking them like I know you…"
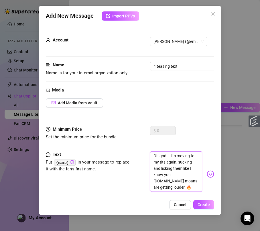
type textarea "Oh god... I'm moving to my tits again, sucking and licking them like I know you…"
click at [166, 181] on textarea "Oh god... I'm moving to my tits again, sucking and licking them like I know you…" at bounding box center [176, 171] width 52 height 41
type textarea "Oh god... I'm moving to my tits again, sucking and licking them like I know you…"
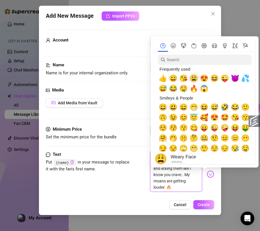
type textarea "Oh god... I'm moving to my tits again, sucking and licking them like I know you…"
click at [194, 78] on span "😩" at bounding box center [193, 78] width 9 height 8
type textarea "Oh god... I'm moving to my tits again, sucking and licking them like I know you…"
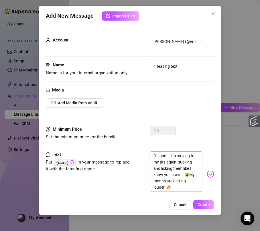
type textarea "Oh god... I'm moving to my tits again, sucking and licking them like I know you…"
click at [191, 188] on textarea "Oh god... I'm moving to my tits again, sucking and licking them like I know you…" at bounding box center [176, 171] width 52 height 41
click at [185, 188] on textarea "Oh god... I'm moving to my tits again, sucking and licking them like I know you…" at bounding box center [176, 171] width 52 height 41
type textarea "Oh god... I'm moving to my tits again, sucking and licking them like I know you…"
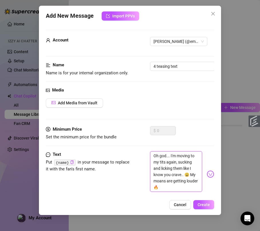
type textarea "Oh god... I'm moving to my tits again, sucking and licking them like I know you…"
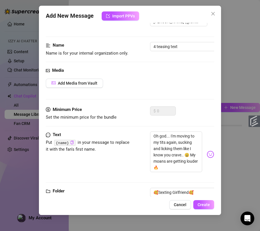
scroll to position [42, 0]
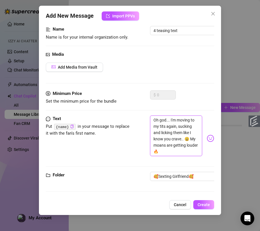
click at [194, 146] on textarea "Oh god... I'm moving to my tits again, sucking and licking them like I know you…" at bounding box center [176, 136] width 52 height 41
type textarea "Oh god... I'm moving to my tits again, sucking and licking them like I know you…"
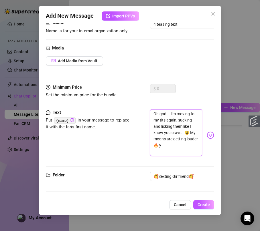
type textarea "Oh god... I'm moving to my tits again, sucking and licking them like I know you…"
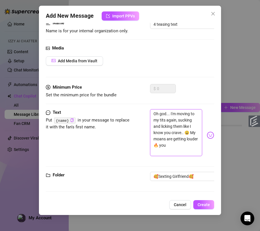
type textarea "Oh god... I'm moving to my tits again, sucking and licking them like I know you…"
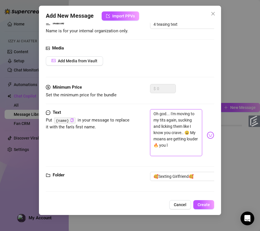
type textarea "Oh god... I'm moving to my tits again, sucking and licking them like I know you…"
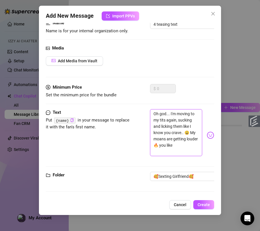
type textarea "Oh god... I'm moving to my tits again, sucking and licking them like I know you…"
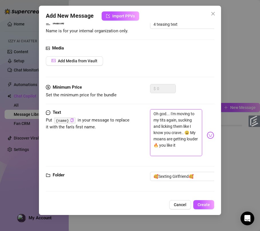
type textarea "Oh god... I'm moving to my tits again, sucking and licking them like I know you…"
click at [205, 200] on button "Create" at bounding box center [203, 204] width 21 height 9
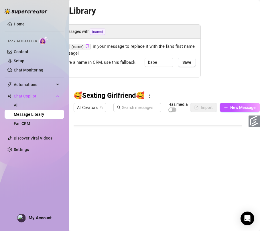
scroll to position [63, 0]
click at [234, 106] on span "New Message" at bounding box center [242, 107] width 25 height 5
type textarea "Type your message here..."
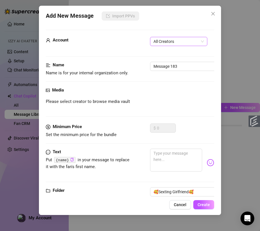
click at [186, 38] on span "All Creators" at bounding box center [178, 41] width 50 height 9
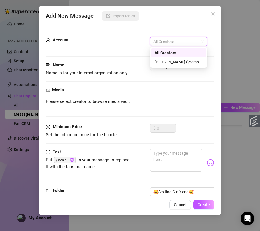
click at [180, 59] on div "[PERSON_NAME] (@emopink69)" at bounding box center [178, 62] width 48 height 6
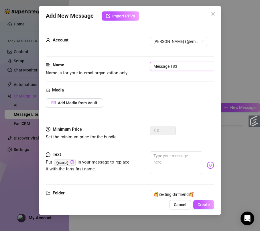
click at [182, 68] on input "Message 183" at bounding box center [186, 66] width 72 height 9
type input "3"
type input "4 teasing text"
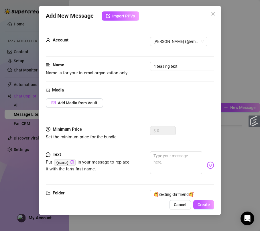
scroll to position [24, 0]
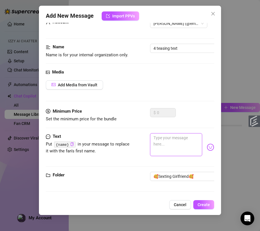
click at [184, 136] on textarea at bounding box center [176, 144] width 52 height 23
paste textarea "Imagine your cock between them, babe, while I squeeze and tease... it's driving…"
type textarea "Imagine your cock between them, babe, while I squeeze and tease... it's driving…"
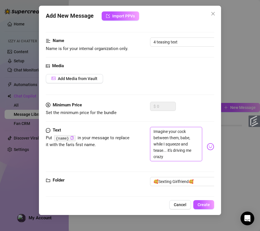
scroll to position [6, 0]
type textarea "Imagine your cock between them, babe, while I squeeze and tease... it's driving…"
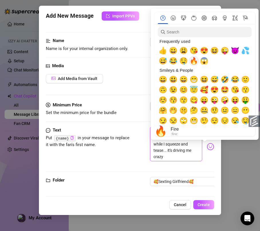
type textarea "Imagine your cock between them, babe, while I squeeze and tease... it's driving…"
click at [192, 58] on span "🔥" at bounding box center [193, 61] width 9 height 8
type textarea "Imagine your cock between them, babe, while I squeeze and tease... it's driving…"
click at [193, 59] on span "🔥" at bounding box center [193, 61] width 9 height 8
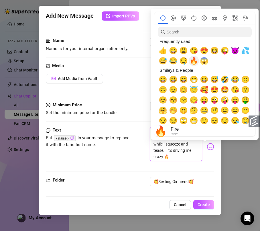
type textarea "Imagine your cock between them, babe, while I squeeze and tease... it's driving…"
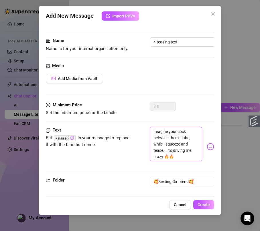
type textarea "Imagine your cock between them, babe, while I squeeze and tease... it's driving…"
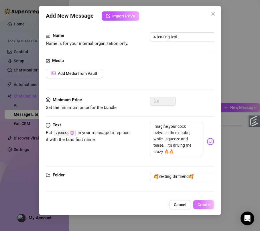
click at [206, 203] on span "Create" at bounding box center [203, 205] width 12 height 5
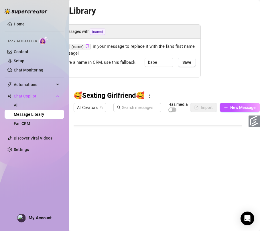
scroll to position [70, 0]
click at [237, 110] on button "New Message" at bounding box center [239, 107] width 40 height 9
type textarea "Type your message here..."
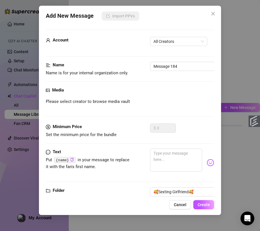
click at [166, 46] on div "Account All Creators" at bounding box center [130, 44] width 168 height 14
click at [167, 44] on span "All Creators" at bounding box center [178, 41] width 50 height 9
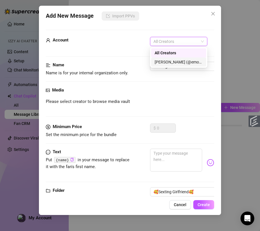
click at [166, 58] on div "[PERSON_NAME] (@emopink69)" at bounding box center [178, 61] width 55 height 9
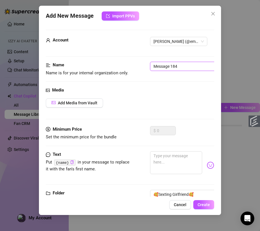
click at [166, 66] on input "Message 184" at bounding box center [186, 66] width 72 height 9
type input "4 teasing text"
click at [165, 167] on textarea at bounding box center [176, 162] width 52 height 23
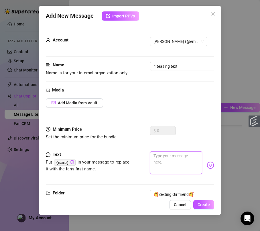
type textarea "M"
type textarea "Mm"
type textarea "Mmm"
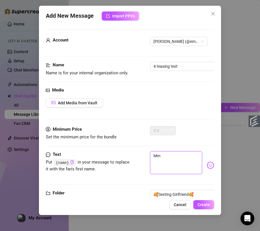
type textarea "Mmm"
type textarea "Mmmm"
type textarea "Mmmmm"
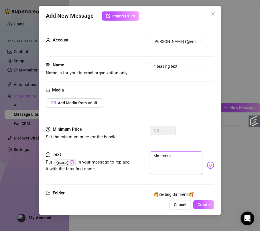
type textarea "Mmmmm"
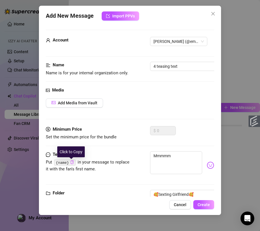
click at [72, 163] on icon "copy" at bounding box center [72, 162] width 4 height 4
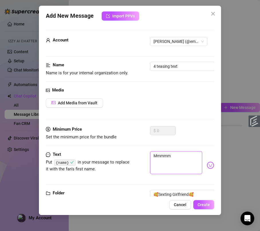
click at [182, 161] on textarea "Mmmmm" at bounding box center [176, 162] width 52 height 23
paste textarea "{name}"
type textarea "Mmmmm {name}"
type textarea "Mmmmm {name},"
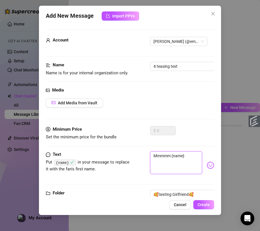
type textarea "Mmmmm {name},"
type textarea "Mmmmm {name}, y"
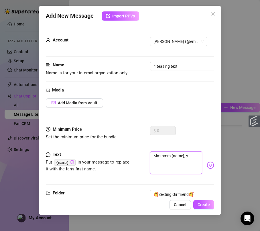
type textarea "Mmmmm {name}, yo"
type textarea "Mmmmm {name}, you"
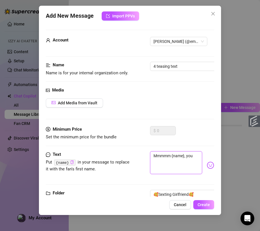
type textarea "Mmmmm {name}, you"
type textarea "Mmmmm {name}, you h"
type textarea "Mmmmm {name}, you ha"
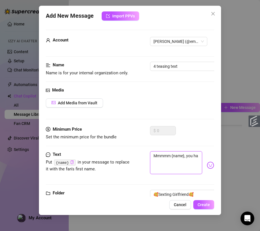
type textarea "Mmmmm {name}, you hav"
type textarea "Mmmmm {name}, you have"
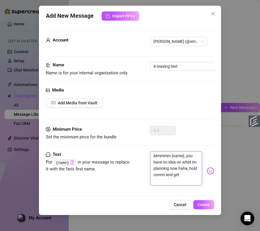
scroll to position [6, 0]
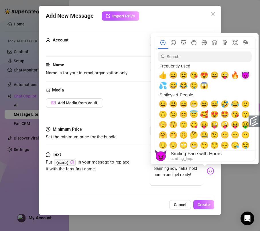
click at [241, 74] on span "😈" at bounding box center [245, 75] width 9 height 8
click at [233, 74] on span "🔥" at bounding box center [235, 75] width 9 height 8
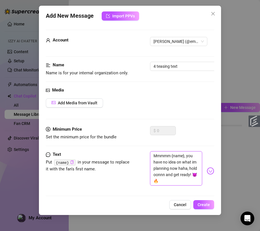
scroll to position [13, 0]
click at [180, 178] on textarea "Mmmmm {name}, you have no idea on what im planning now haha, hold oonnn and get…" at bounding box center [176, 168] width 52 height 35
click at [172, 173] on textarea "Mmmmm {name}, you have no idea on what im planning now haha, hold oonnn and get…" at bounding box center [176, 168] width 52 height 35
click at [169, 167] on textarea "Mmmmm {name}, you have no idea on what im planning now haha, hold oonnn and get…" at bounding box center [176, 168] width 52 height 35
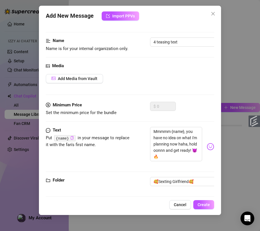
scroll to position [27, 0]
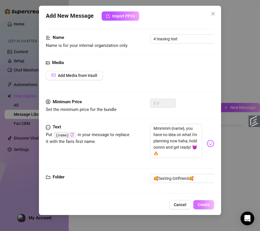
click at [209, 203] on span "Create" at bounding box center [203, 205] width 12 height 5
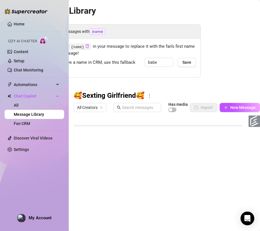
scroll to position [86, 0]
click at [232, 106] on span "New Message" at bounding box center [242, 107] width 25 height 5
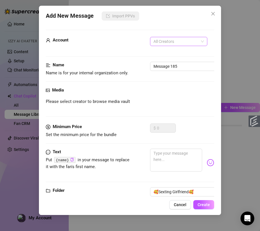
click at [178, 40] on span "All Creators" at bounding box center [178, 41] width 50 height 9
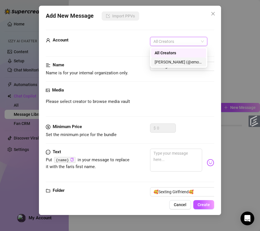
click at [175, 61] on div "[PERSON_NAME] (@emopink69)" at bounding box center [178, 62] width 48 height 6
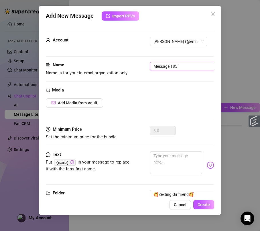
click at [171, 63] on input "Message 185" at bounding box center [186, 66] width 72 height 9
paste input "LOCKED 4"
click at [166, 160] on textarea at bounding box center [176, 162] width 52 height 23
paste textarea "Oh yes, {name}, in this POV video you're fucking me DEEP and HARD, image your c…"
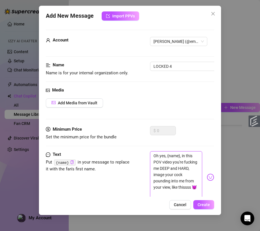
scroll to position [6, 0]
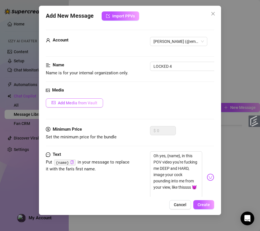
click at [84, 107] on button "Add Media from Vault" at bounding box center [74, 102] width 57 height 9
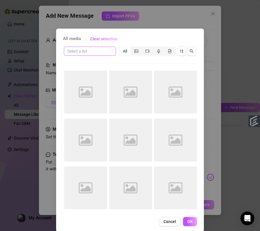
click at [99, 51] on input "search" at bounding box center [87, 51] width 40 height 9
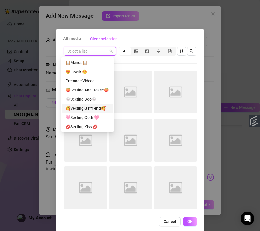
click at [96, 109] on div "🥰Sexting Girlfriend🥰" at bounding box center [87, 108] width 44 height 6
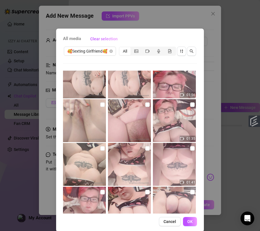
scroll to position [84, 0]
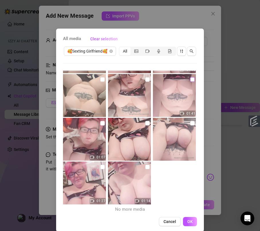
click at [190, 79] on input "checkbox" at bounding box center [192, 79] width 5 height 5
click at [145, 78] on input "checkbox" at bounding box center [147, 79] width 5 height 5
click at [100, 79] on input "checkbox" at bounding box center [102, 79] width 5 height 5
click at [187, 223] on button "OK" at bounding box center [190, 221] width 14 height 9
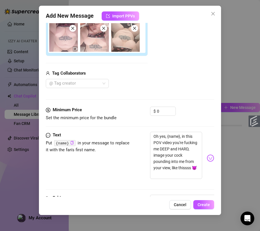
scroll to position [106, 0]
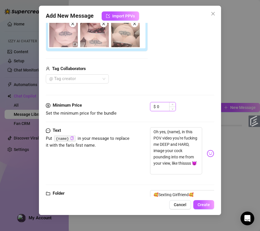
click at [164, 105] on input "0" at bounding box center [166, 106] width 19 height 9
drag, startPoint x: 165, startPoint y: 106, endPoint x: 154, endPoint y: 107, distance: 10.4
click at [154, 107] on div "$ 0" at bounding box center [163, 106] width 26 height 9
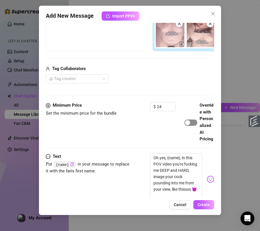
click at [192, 126] on span "button" at bounding box center [190, 123] width 13 height 6
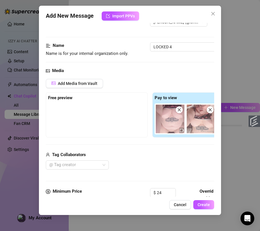
scroll to position [2, 0]
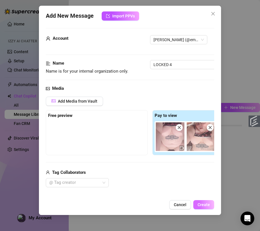
click at [205, 206] on span "Create" at bounding box center [203, 205] width 12 height 5
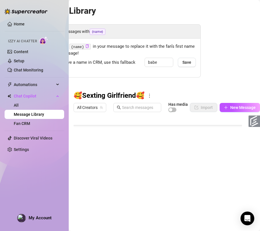
scroll to position [97, 0]
click at [241, 104] on button "New Message" at bounding box center [239, 107] width 40 height 9
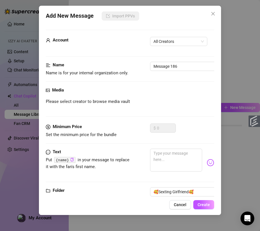
click at [168, 37] on form "Account All Creators Name Name is for your internal organization only. Message …" at bounding box center [130, 121] width 168 height 182
click at [171, 43] on span "All Creators" at bounding box center [178, 41] width 50 height 9
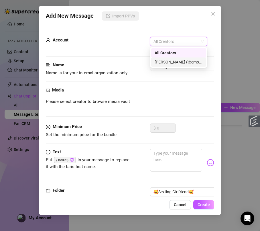
click at [170, 61] on div "[PERSON_NAME] (@emopink69)" at bounding box center [178, 62] width 48 height 6
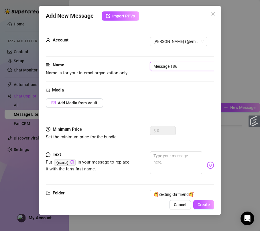
click at [161, 66] on input "Message 186" at bounding box center [186, 66] width 72 height 9
paste input "4 teasing text"
click at [160, 170] on textarea at bounding box center [176, 162] width 52 height 23
paste textarea "Hear me moaning so goooood.. feeling every thrust deep in my tight pussy... it'…"
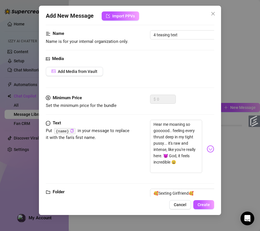
scroll to position [55, 0]
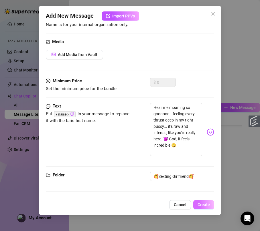
click at [208, 201] on button "Create" at bounding box center [203, 204] width 21 height 9
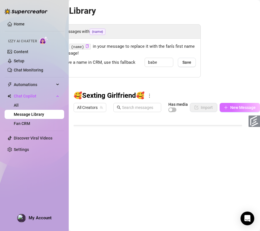
click at [242, 111] on button "New Message" at bounding box center [239, 107] width 40 height 9
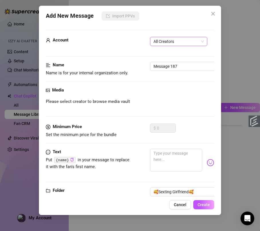
click at [186, 44] on span "All Creators" at bounding box center [178, 41] width 50 height 9
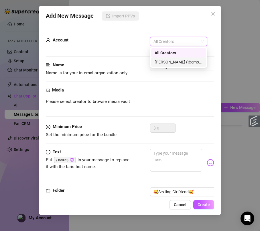
click at [169, 63] on div "[PERSON_NAME] (@emopink69)" at bounding box center [178, 62] width 48 height 6
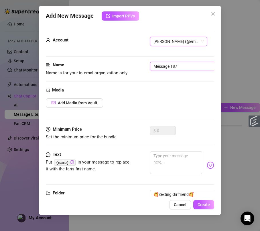
click at [171, 66] on input "Message 187" at bounding box center [186, 66] width 72 height 9
paste input "4 teasing text"
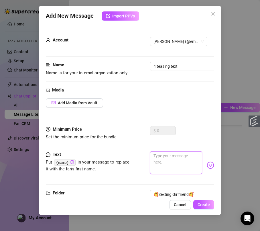
click at [157, 164] on textarea at bounding box center [176, 162] width 52 height 23
paste textarea "did you really liked this POV fucking with my moans echoing for you? It's so im…"
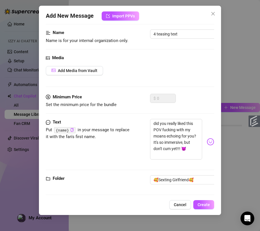
scroll to position [42, 0]
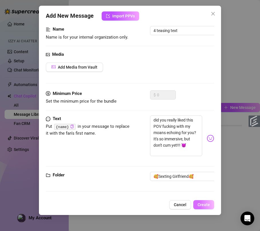
click at [207, 208] on button "Create" at bounding box center [203, 204] width 21 height 9
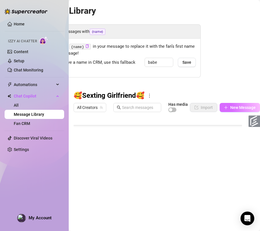
click at [227, 107] on icon "plus" at bounding box center [226, 108] width 4 height 4
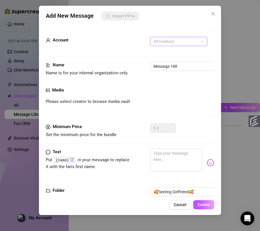
click at [182, 42] on span "All Creators" at bounding box center [178, 41] width 50 height 9
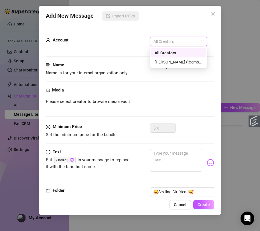
drag, startPoint x: 178, startPoint y: 55, endPoint x: 176, endPoint y: 61, distance: 6.1
click at [177, 56] on div "All Creators" at bounding box center [178, 52] width 55 height 9
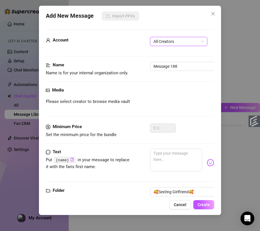
click at [176, 61] on div "Account All Creators All Creators" at bounding box center [130, 49] width 168 height 25
click at [175, 41] on span "All Creators" at bounding box center [178, 41] width 50 height 9
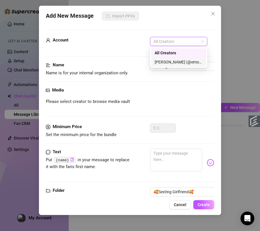
click at [173, 63] on div "[PERSON_NAME] (@emopink69)" at bounding box center [178, 62] width 48 height 6
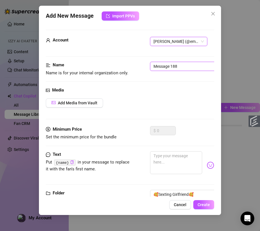
click at [173, 68] on input "Message 188" at bounding box center [186, 66] width 72 height 9
paste input "4 teasing text"
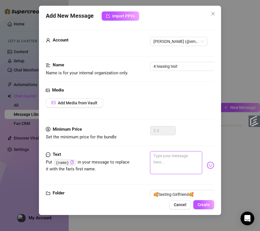
click at [168, 159] on textarea at bounding box center [176, 162] width 52 height 23
paste textarea "It's so wet already, dripping down my thighs as I spread my legs wide. I can ba…"
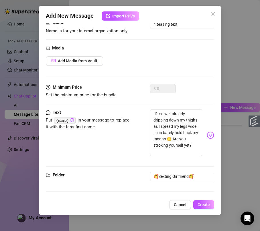
scroll to position [48, 0]
click at [201, 201] on button "Create" at bounding box center [203, 204] width 21 height 9
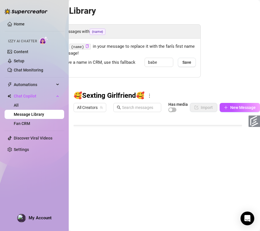
scroll to position [132, 0]
click at [91, 183] on div at bounding box center [161, 179] width 174 height 128
click at [87, 132] on div at bounding box center [161, 179] width 174 height 128
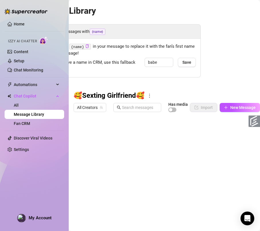
click at [87, 132] on div at bounding box center [161, 179] width 174 height 128
click at [86, 132] on textarea "1 teasing text" at bounding box center [98, 129] width 35 height 5
click at [99, 144] on div at bounding box center [161, 179] width 174 height 128
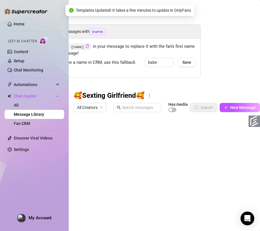
click at [87, 144] on div at bounding box center [161, 179] width 174 height 128
click at [87, 144] on div "1 teasing text 1 teasing text" at bounding box center [98, 143] width 35 height 12
click at [87, 141] on textarea "1 teasing text" at bounding box center [98, 140] width 35 height 5
click at [104, 131] on div at bounding box center [161, 179] width 174 height 128
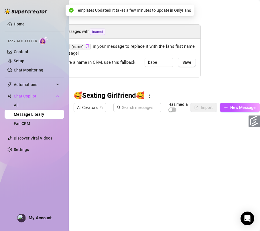
click at [104, 131] on div at bounding box center [161, 179] width 174 height 128
click at [103, 141] on div at bounding box center [161, 179] width 174 height 128
click at [98, 153] on div at bounding box center [161, 179] width 174 height 128
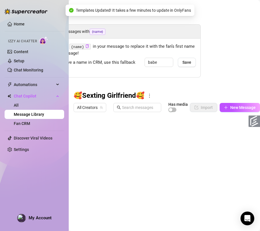
click at [98, 153] on div at bounding box center [161, 179] width 174 height 128
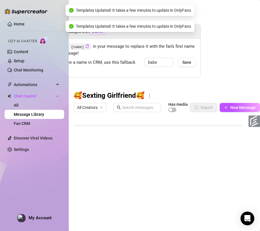
scroll to position [29, 0]
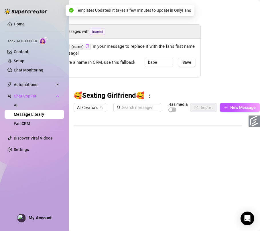
click at [87, 148] on div at bounding box center [161, 179] width 174 height 128
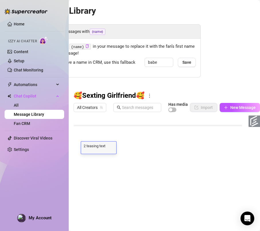
click at [86, 147] on textarea "2 teasing text" at bounding box center [98, 145] width 35 height 5
click at [180, 149] on div at bounding box center [161, 179] width 174 height 128
click at [86, 133] on div at bounding box center [161, 179] width 174 height 128
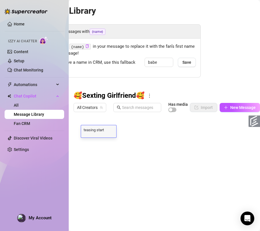
scroll to position [0, 0]
click at [85, 130] on textarea "teasing start" at bounding box center [98, 129] width 35 height 5
click at [101, 140] on div at bounding box center [161, 179] width 174 height 128
click at [100, 140] on div at bounding box center [161, 179] width 174 height 128
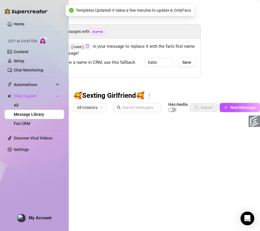
click at [100, 154] on div at bounding box center [161, 179] width 174 height 128
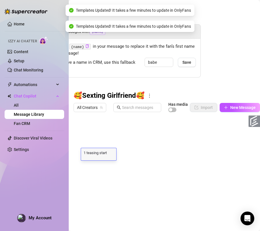
scroll to position [0, 0]
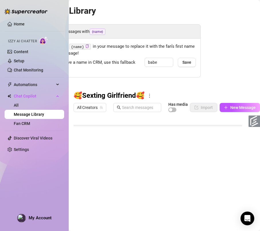
click at [84, 183] on div at bounding box center [161, 179] width 174 height 128
click at [84, 181] on textarea "4 teasing text" at bounding box center [98, 180] width 35 height 5
click at [85, 181] on textarea "4 teasing text" at bounding box center [98, 180] width 35 height 5
click at [86, 192] on div at bounding box center [161, 179] width 174 height 128
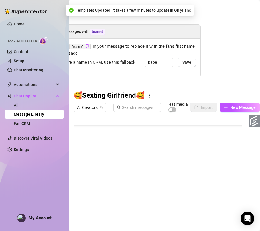
click at [87, 185] on div at bounding box center [161, 179] width 174 height 128
click at [87, 190] on div at bounding box center [161, 179] width 174 height 128
click at [90, 207] on div at bounding box center [161, 179] width 174 height 128
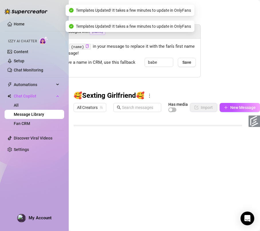
click at [90, 207] on div at bounding box center [161, 179] width 174 height 128
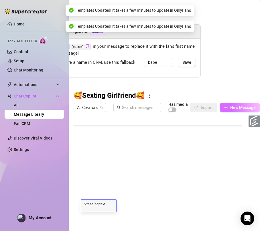
click at [233, 108] on span "New Message" at bounding box center [242, 107] width 25 height 5
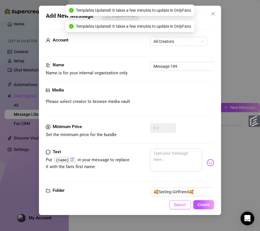
click at [176, 203] on span "Cancel" at bounding box center [180, 205] width 13 height 5
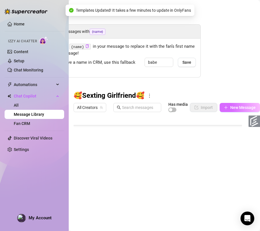
click at [227, 109] on button "New Message" at bounding box center [239, 107] width 40 height 9
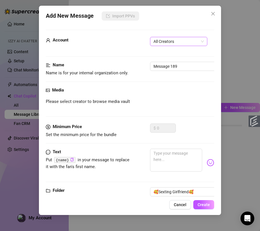
click at [175, 43] on span "All Creators" at bounding box center [178, 41] width 50 height 9
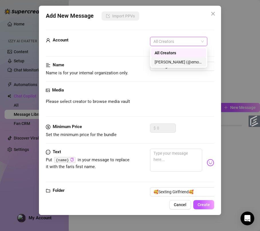
click at [172, 60] on div "[PERSON_NAME] (@emopink69)" at bounding box center [178, 62] width 48 height 6
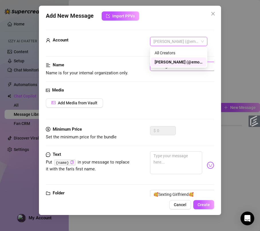
click at [181, 68] on input "Message 189" at bounding box center [186, 66] width 72 height 9
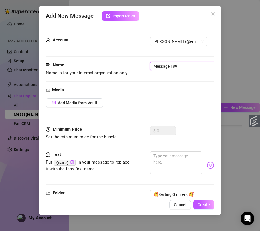
paste input "5 teasing text"
click at [173, 70] on input "5 teasing text" at bounding box center [186, 66] width 72 height 9
paste input "LOCKED 5"
click at [169, 172] on textarea at bounding box center [176, 162] width 52 height 23
paste textarea "Shiiiiit, now I'm fingering my pussy in this one, sliding one finger in only fo…"
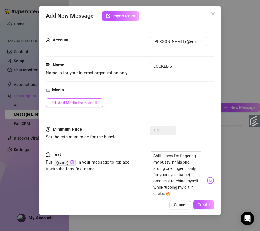
click at [93, 105] on span "Add Media from Vault" at bounding box center [77, 103] width 39 height 5
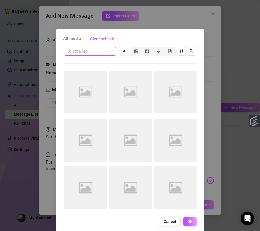
click at [96, 53] on input "search" at bounding box center [87, 51] width 40 height 9
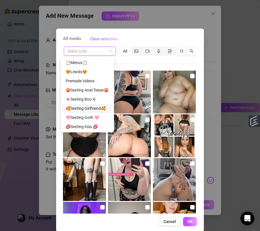
click at [102, 106] on div "🥰Sexting Girlfriend🥰" at bounding box center [87, 108] width 44 height 6
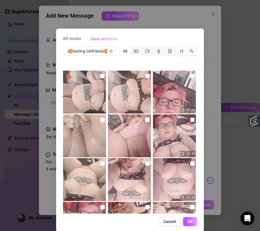
click at [190, 119] on input "checkbox" at bounding box center [192, 120] width 5 height 5
click at [145, 120] on input "checkbox" at bounding box center [147, 120] width 5 height 5
click at [100, 120] on input "checkbox" at bounding box center [102, 120] width 5 height 5
click at [188, 224] on button "OK" at bounding box center [190, 221] width 14 height 9
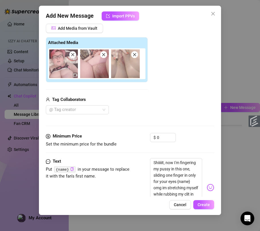
scroll to position [85, 0]
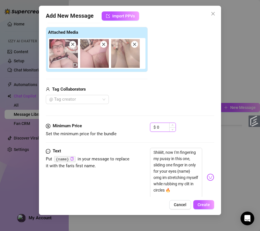
click at [163, 126] on input "0" at bounding box center [166, 127] width 19 height 9
drag, startPoint x: 162, startPoint y: 128, endPoint x: 147, endPoint y: 129, distance: 15.8
click at [147, 129] on div "Minimum Price Set the minimum price for the bundle $ 0" at bounding box center [130, 130] width 168 height 15
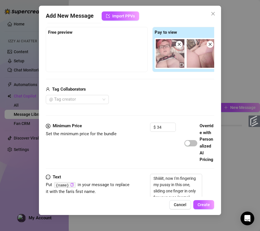
click at [188, 148] on div at bounding box center [190, 142] width 13 height 9
click at [188, 146] on div "button" at bounding box center [187, 143] width 5 height 5
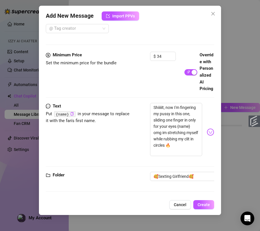
scroll to position [196, 0]
click at [203, 201] on button "Create" at bounding box center [203, 204] width 21 height 9
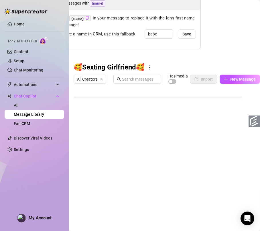
scroll to position [143, 0]
click at [233, 77] on span "New Message" at bounding box center [242, 79] width 25 height 5
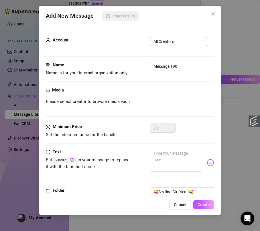
click at [185, 40] on span "All Creators" at bounding box center [178, 41] width 50 height 9
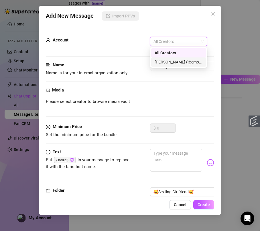
click at [176, 60] on div "[PERSON_NAME] (@emopink69)" at bounding box center [178, 62] width 48 height 6
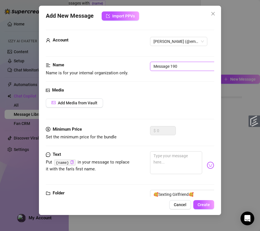
click at [176, 65] on input "Message 190" at bounding box center [186, 66] width 72 height 9
paste input "5 teasing text"
click at [171, 162] on textarea at bounding box center [176, 162] width 52 height 23
paste textarea "My moans are nonstop, {name} 😩getting louder as I pump faster, it's so sloppy a…"
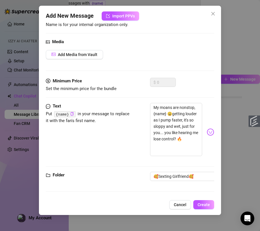
scroll to position [55, 0]
click at [204, 204] on span "Create" at bounding box center [203, 205] width 12 height 5
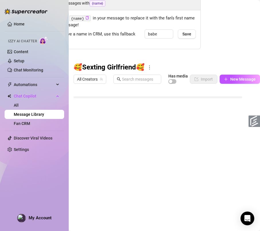
click at [98, 180] on div at bounding box center [161, 150] width 174 height 128
click at [236, 68] on div "🥰Sexting Girlfriend🥰 All Creators Has media Import New Message Title Text 4 tea…" at bounding box center [164, 138] width 180 height 151
click at [234, 77] on span "New Message" at bounding box center [242, 79] width 25 height 5
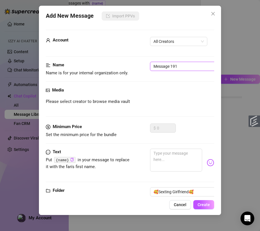
click at [174, 69] on input "Message 191" at bounding box center [186, 66] width 72 height 9
paste input "y moans are nonstop, {name} 😩getting louder as I pump faster, it's so sloppy an…"
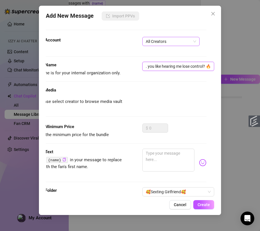
click at [176, 44] on span "All Creators" at bounding box center [171, 41] width 50 height 9
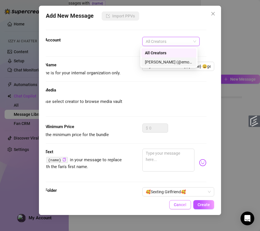
click at [180, 206] on span "Cancel" at bounding box center [180, 205] width 13 height 5
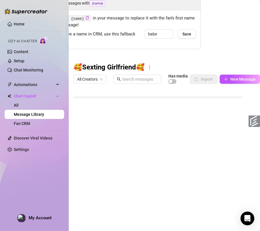
click at [94, 182] on div at bounding box center [161, 150] width 174 height 128
click at [94, 182] on textarea "6 teasing text" at bounding box center [98, 180] width 35 height 5
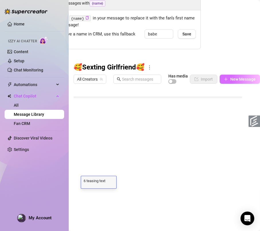
scroll to position [0, 0]
click at [237, 75] on button "New Message" at bounding box center [239, 79] width 40 height 9
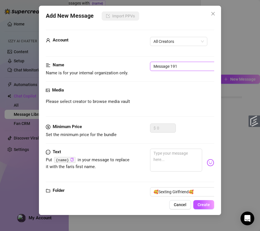
click at [180, 67] on input "Message 191" at bounding box center [186, 66] width 72 height 9
paste input "6 teasing text"
click at [178, 41] on span "All Creators" at bounding box center [178, 41] width 50 height 9
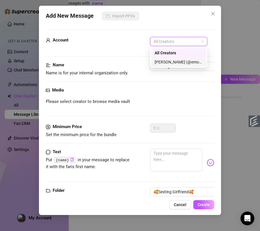
click at [176, 58] on div "[PERSON_NAME] (@emopink69)" at bounding box center [178, 61] width 55 height 9
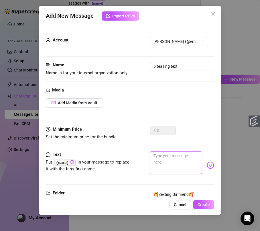
click at [184, 161] on textarea at bounding box center [176, 162] width 52 height 23
paste textarea "i know you'd like to feel every detail like it's your hand on me... [PERSON_NAM…"
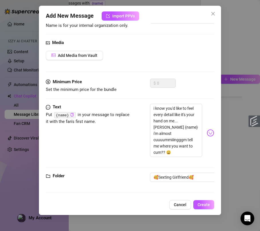
scroll to position [54, 0]
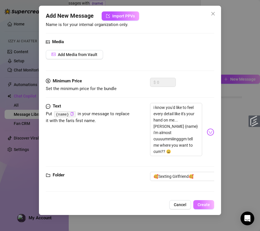
click at [203, 203] on span "Create" at bounding box center [203, 205] width 12 height 5
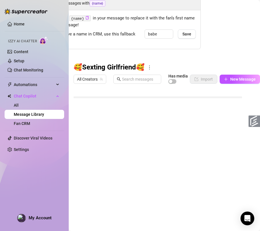
scroll to position [166, 0]
click at [235, 77] on button "New Message" at bounding box center [239, 79] width 40 height 9
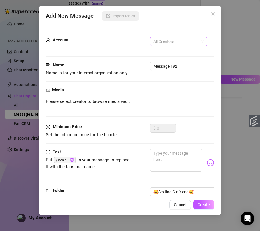
click at [169, 46] on span "All Creators" at bounding box center [178, 41] width 50 height 9
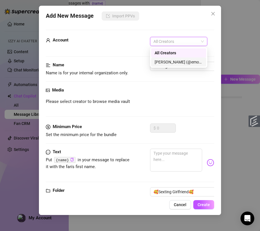
click at [170, 61] on div "[PERSON_NAME] (@emopink69)" at bounding box center [178, 62] width 48 height 6
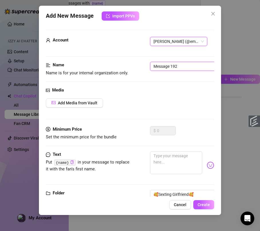
click at [168, 66] on input "Message 192" at bounding box center [186, 66] width 72 height 9
click at [188, 68] on input "Message 192" at bounding box center [186, 66] width 72 height 9
paste input "LOCKED 6 FINAL"
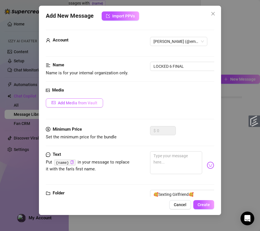
click at [81, 102] on span "Add Media from Vault" at bounding box center [77, 103] width 39 height 5
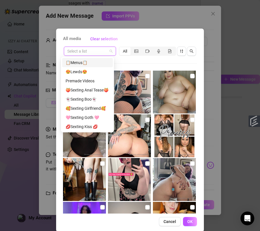
click at [90, 50] on input "search" at bounding box center [87, 51] width 40 height 9
click at [100, 106] on div "🥰Sexting Girlfriend🥰" at bounding box center [87, 108] width 44 height 6
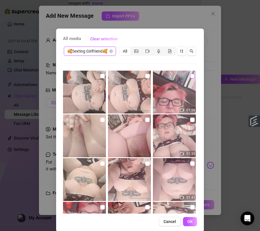
click at [190, 76] on input "checkbox" at bounding box center [192, 76] width 5 height 5
click at [145, 77] on input "checkbox" at bounding box center [147, 76] width 5 height 5
click at [100, 78] on input "checkbox" at bounding box center [102, 76] width 5 height 5
click at [189, 224] on span "OK" at bounding box center [189, 221] width 5 height 5
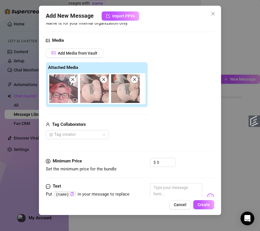
scroll to position [54, 0]
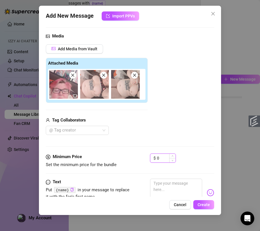
click at [167, 161] on input "0" at bounding box center [166, 158] width 19 height 9
drag, startPoint x: 167, startPoint y: 161, endPoint x: 149, endPoint y: 159, distance: 18.7
click at [149, 159] on div "Minimum Price Set the minimum price for the bundle $ 0" at bounding box center [130, 161] width 168 height 15
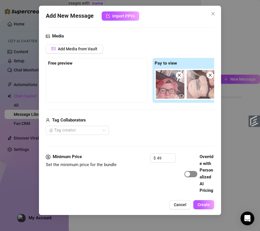
click at [191, 177] on span "button" at bounding box center [190, 174] width 13 height 6
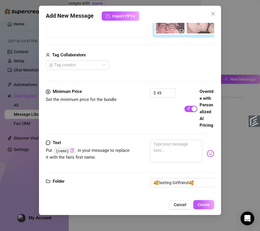
scroll to position [130, 0]
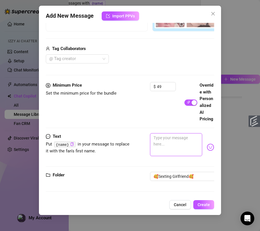
click at [176, 156] on textarea at bounding box center [176, 144] width 52 height 23
paste textarea "OMG i came [PERSON_NAME] .. juices running down my legs rn omggg my body is sha…"
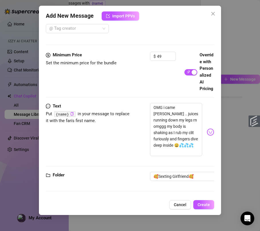
scroll to position [196, 0]
click at [200, 205] on span "Create" at bounding box center [203, 205] width 12 height 5
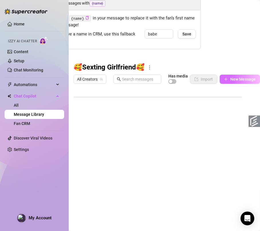
click at [232, 77] on span "New Message" at bounding box center [242, 79] width 25 height 5
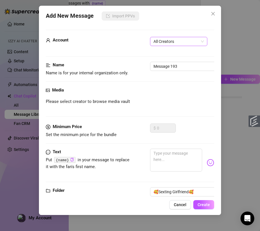
click at [180, 41] on span "All Creators" at bounding box center [178, 41] width 50 height 9
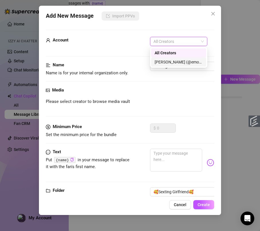
click at [169, 61] on div "[PERSON_NAME] (@emopink69)" at bounding box center [178, 62] width 48 height 6
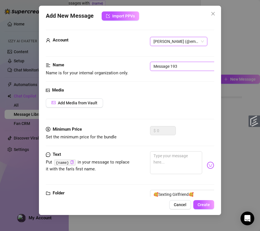
click at [169, 65] on input "Message 193" at bounding box center [186, 66] width 72 height 9
paste input "thanks for playing with me!"
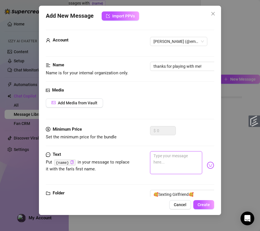
click at [166, 152] on textarea at bounding box center [176, 162] width 52 height 23
paste textarea "Oh {name} it was so insane omg, tysm for playing with me and made me cum so goo…"
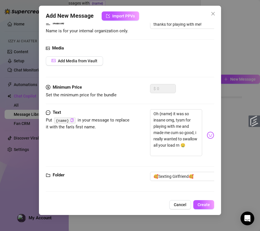
scroll to position [48, 0]
click at [205, 207] on span "Create" at bounding box center [203, 205] width 12 height 5
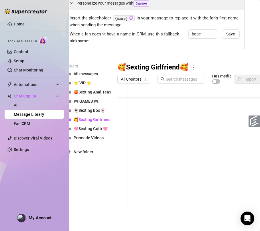
scroll to position [189, 0]
click at [87, 150] on span "New folder" at bounding box center [84, 152] width 20 height 5
click at [95, 142] on input "text" at bounding box center [88, 146] width 46 height 9
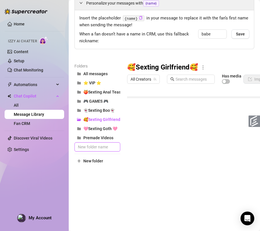
click at [109, 142] on input "text" at bounding box center [97, 146] width 46 height 9
paste input "🌹Sexting Domme🌹"
click at [110, 169] on div "Folders All messages ⭐ VIP ⭐ 🍑Sexting Anal Tease🍑 🎮 GAMES 🎮 👻Sexting Boo👻 🥰Sext…" at bounding box center [97, 138] width 46 height 151
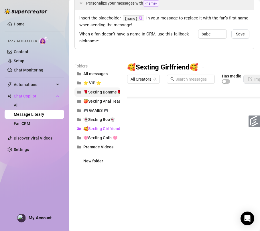
click at [115, 88] on button "🌹Sexting Domme🌹" at bounding box center [97, 92] width 46 height 9
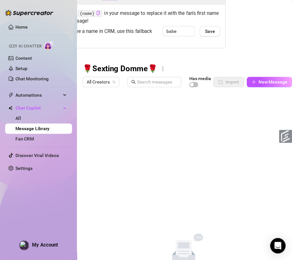
scroll to position [35, 60]
drag, startPoint x: 184, startPoint y: 100, endPoint x: 230, endPoint y: 37, distance: 77.6
click at [230, 37] on div "Message Library Personalize your messages with {name} Insert the placeholder {n…" at bounding box center [164, 115] width 191 height 231
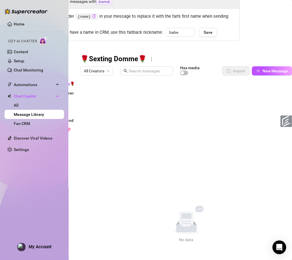
drag, startPoint x: 205, startPoint y: 0, endPoint x: 123, endPoint y: 145, distance: 166.7
click at [116, 144] on div "🌹Sexting Domme🌹 All Creators Has media Import New Message Title Text Media Type…" at bounding box center [186, 149] width 212 height 188
click at [259, 69] on span "New Message" at bounding box center [275, 71] width 25 height 5
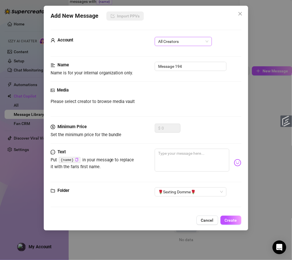
click at [186, 40] on span "All Creators" at bounding box center [183, 41] width 50 height 9
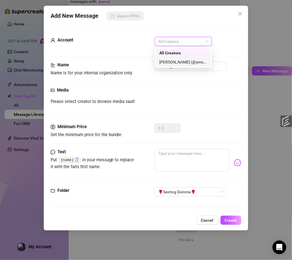
click at [176, 60] on div "[PERSON_NAME] (@emopink69)" at bounding box center [183, 62] width 48 height 6
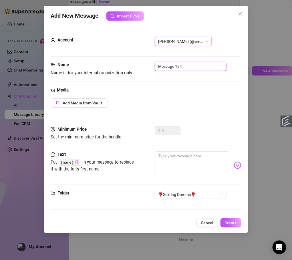
click at [175, 66] on input "Message 194" at bounding box center [191, 66] width 72 height 9
click at [192, 68] on input "Message 194" at bounding box center [191, 66] width 72 height 9
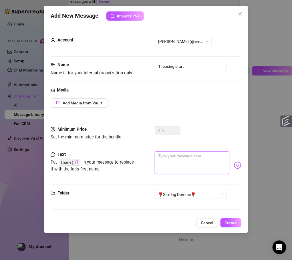
click at [157, 160] on textarea at bounding box center [192, 162] width 75 height 23
paste textarea "Hey there, pet... peeking at me already? You know you want to see what your God…"
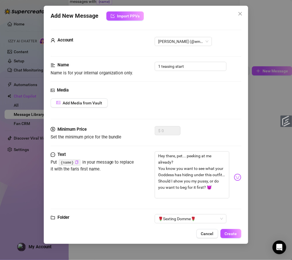
scroll to position [6, 0]
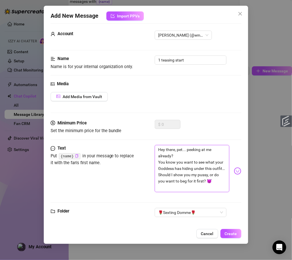
click at [203, 184] on textarea "Hey there, pet... peeking at me already? You know you want to see what your God…" at bounding box center [192, 168] width 75 height 47
click at [174, 174] on textarea "Hey there, pet... peeking at me already? You know you want to see what your God…" at bounding box center [192, 168] width 75 height 47
paste textarea "e him ache."
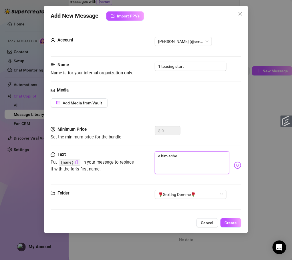
scroll to position [0, 0]
click at [166, 175] on div "e him ache." at bounding box center [198, 165] width 87 height 28
click at [168, 166] on textarea "e him ache." at bounding box center [192, 162] width 75 height 23
paste textarea "Hey there, pet... peeking at me already? You know you want to see what your God…"
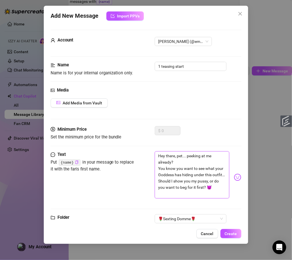
drag, startPoint x: 179, startPoint y: 157, endPoint x: 136, endPoint y: 155, distance: 43.0
click at [136, 155] on div "Text Put {name} in your message to replace it with the fan's first name. Hey th…" at bounding box center [146, 177] width 191 height 52
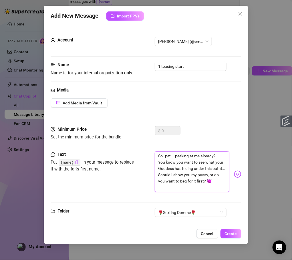
click at [165, 156] on textarea "So..pet... peeking at me already? You know you want to see what your Goddess ha…" at bounding box center [192, 171] width 75 height 41
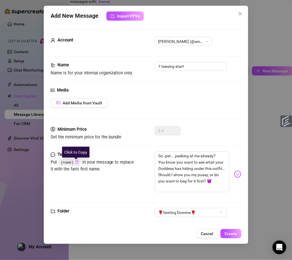
click at [76, 161] on icon "copy" at bounding box center [76, 162] width 3 height 4
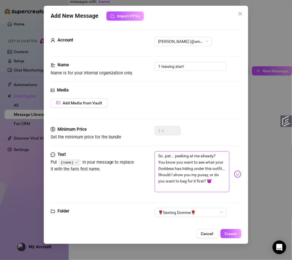
click at [164, 156] on textarea "So..pet... peeking at me already? You know you want to see what your Goddess ha…" at bounding box center [192, 171] width 75 height 41
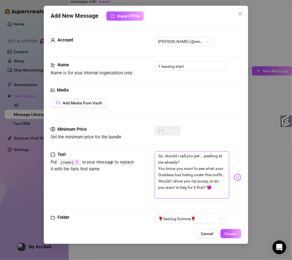
paste textarea "{name}"
click at [165, 162] on textarea "So..should i call you {name} or pet... peeking at me already? You know you want…" at bounding box center [192, 174] width 75 height 47
drag, startPoint x: 172, startPoint y: 162, endPoint x: 215, endPoint y: 159, distance: 43.0
click at [215, 159] on textarea "So..should i call you {name} or pet peeking at me already? You know you want to…" at bounding box center [192, 174] width 75 height 47
click at [217, 159] on textarea "So..should i call you {name} or pet peeking at me already? You know you want to…" at bounding box center [192, 174] width 75 height 47
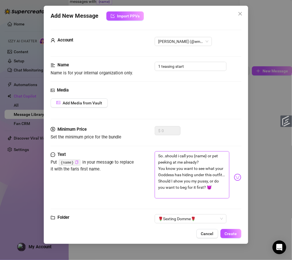
click at [222, 158] on textarea "So..should i call you {name} or pet peeking at me already? You know you want to…" at bounding box center [192, 174] width 75 height 47
click at [204, 183] on textarea "So..should i call you {name} or pet ? are you peeking at me already? You know y…" at bounding box center [192, 174] width 75 height 47
click at [186, 192] on textarea "So..should i call you {name} or pet ? are you peeking at me already? You know y…" at bounding box center [192, 174] width 75 height 47
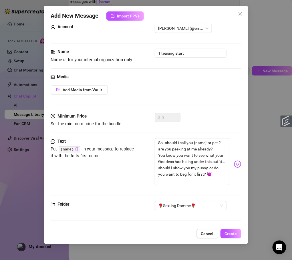
scroll to position [14, 0]
click at [192, 182] on textarea "So..should i call you {name} or pet ? are you peeking at me already? You know y…" at bounding box center [192, 161] width 75 height 47
click at [162, 174] on textarea "So..should i call you {name} or pet ? are you peeking at me already? You know y…" at bounding box center [192, 161] width 75 height 47
click at [166, 171] on textarea "So..should i call you {name} or pet ? are you peeking at me already? You know y…" at bounding box center [192, 161] width 75 height 47
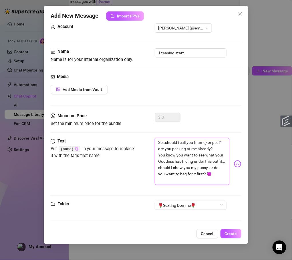
click at [166, 171] on textarea "So..should i call you {name} or pet ? are you peeking at me already? You know y…" at bounding box center [192, 161] width 75 height 47
click at [180, 181] on textarea "So..should i call you {name} or pet ? are you peeking at me already? You know y…" at bounding box center [192, 161] width 75 height 47
click at [237, 231] on button "Create" at bounding box center [231, 233] width 21 height 9
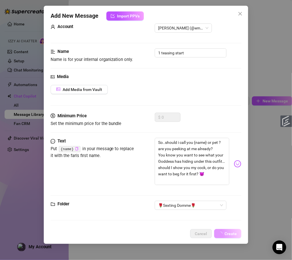
scroll to position [0, 47]
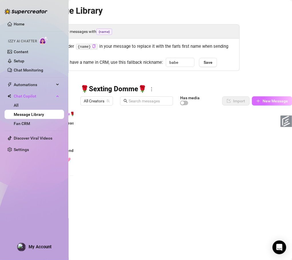
click at [259, 99] on span "New Message" at bounding box center [275, 101] width 25 height 5
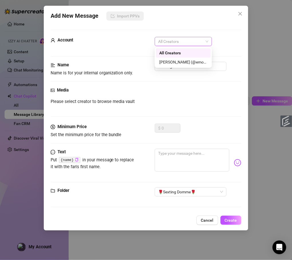
click at [189, 45] on span "All Creators" at bounding box center [183, 41] width 50 height 9
click at [181, 62] on div "[PERSON_NAME] (@emopink69)" at bounding box center [183, 62] width 48 height 6
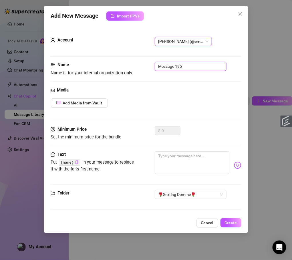
click at [180, 66] on input "Message 195" at bounding box center [191, 66] width 72 height 9
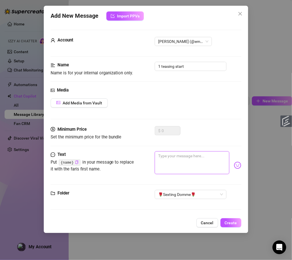
click at [179, 163] on textarea at bounding box center [192, 162] width 75 height 23
paste textarea "Mmm… I might let you see me stroke it… just once… But only if you promise to co…"
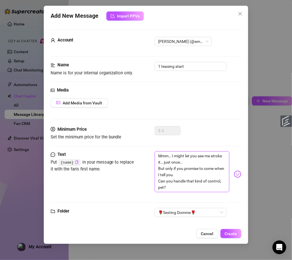
scroll to position [0, 0]
click at [201, 165] on textarea "Mmm… I might let you see me stroke it… just once… But only if you promise to co…" at bounding box center [192, 171] width 75 height 41
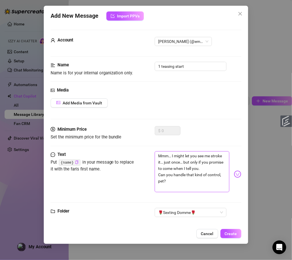
click at [172, 177] on textarea "Mmm… I might let you see me stroke it… just once… but only if you promise to co…" at bounding box center [192, 171] width 75 height 41
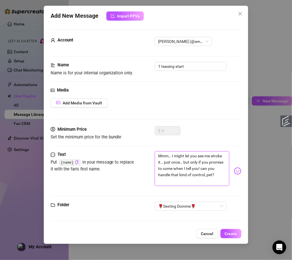
click at [187, 184] on textarea "Mmm… I might let you see me stroke it… just once… but only if you promise to co…" at bounding box center [192, 168] width 75 height 35
click at [185, 184] on textarea "Mmm… I might let you see me stroke it… just once… but only if you promise to co…" at bounding box center [192, 168] width 75 height 35
click at [174, 183] on textarea "Mmm… I might let you see me stroke it… just once… but only if you promise to co…" at bounding box center [192, 168] width 75 height 35
click at [195, 180] on textarea "Mmm… I might let you see me stroke it… just once… but only if you promise to co…" at bounding box center [192, 168] width 75 height 35
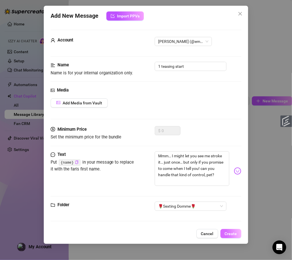
click at [237, 231] on span "Create" at bounding box center [231, 233] width 12 height 5
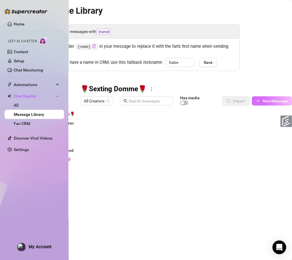
click at [259, 102] on span "New Message" at bounding box center [275, 101] width 25 height 5
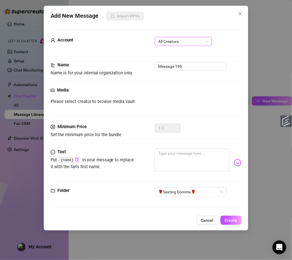
click at [198, 43] on span "All Creators" at bounding box center [183, 41] width 50 height 9
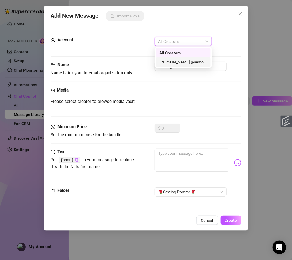
click at [185, 59] on div "[PERSON_NAME] (@emopink69)" at bounding box center [183, 62] width 48 height 6
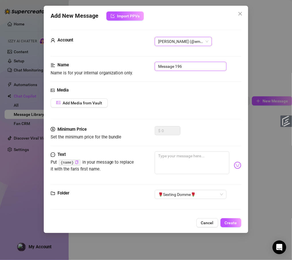
click at [180, 66] on input "Message 196" at bounding box center [191, 66] width 72 height 9
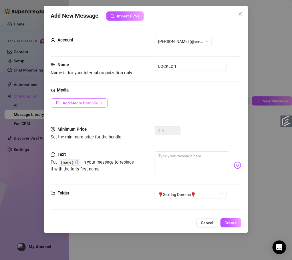
click at [92, 102] on span "Add Media from Vault" at bounding box center [82, 103] width 39 height 5
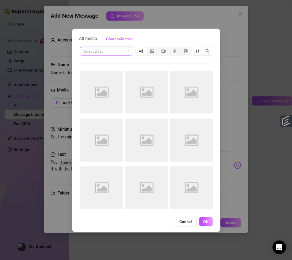
click at [123, 53] on input "search" at bounding box center [104, 51] width 40 height 9
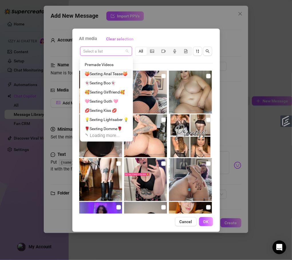
scroll to position [18, 0]
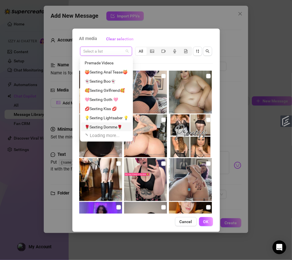
click at [103, 126] on div "🌹Sexting Domme🌹" at bounding box center [107, 127] width 44 height 6
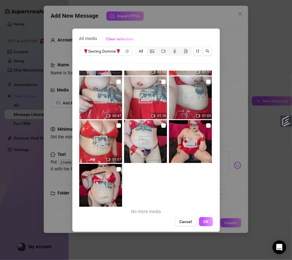
scroll to position [128, 0]
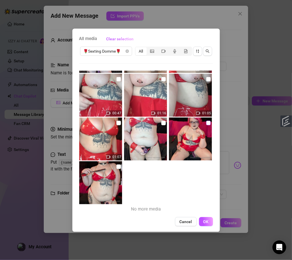
click at [206, 122] on input "checkbox" at bounding box center [208, 123] width 5 height 5
click at [117, 124] on input "checkbox" at bounding box center [118, 123] width 5 height 5
click at [204, 219] on button "OK" at bounding box center [206, 221] width 14 height 9
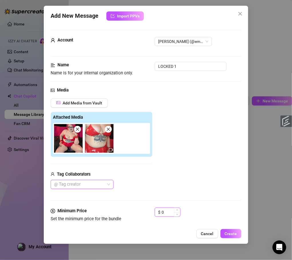
click at [172, 211] on input "0" at bounding box center [171, 212] width 19 height 9
drag, startPoint x: 169, startPoint y: 213, endPoint x: 158, endPoint y: 213, distance: 10.9
click at [158, 213] on div "$ 0" at bounding box center [168, 212] width 26 height 9
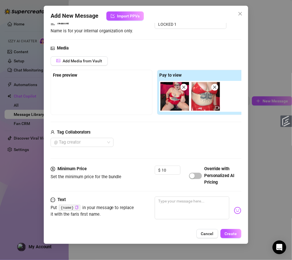
scroll to position [52, 0]
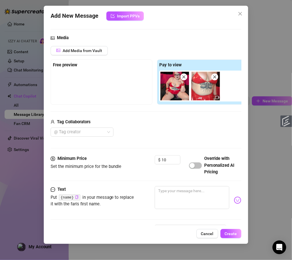
drag, startPoint x: 200, startPoint y: 167, endPoint x: 196, endPoint y: 175, distance: 8.8
click at [200, 167] on span "button" at bounding box center [195, 165] width 13 height 6
click at [184, 193] on textarea at bounding box center [192, 197] width 75 height 23
paste textarea "so you’ve got me as your personal dominatrix, yeah? Or rather, you’re mine. I c…"
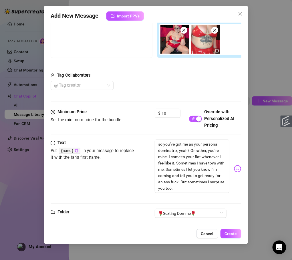
scroll to position [101, 0]
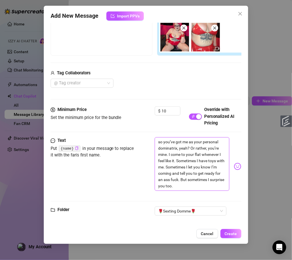
click at [202, 152] on textarea "so you’ve got me as your personal dominatrix, yeah? Or rather, you’re mine. I c…" at bounding box center [192, 163] width 75 height 53
click at [166, 149] on textarea "so you’ve got me as your personal dominatrix, yeah? Or rather, you’re mine. I c…" at bounding box center [192, 163] width 75 height 53
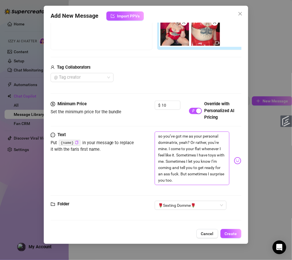
drag, startPoint x: 169, startPoint y: 140, endPoint x: 222, endPoint y: 176, distance: 63.8
click at [222, 176] on textarea "so you’ve got me as your personal dominatrix, yeah? Or rather, you’re mine. I c…" at bounding box center [192, 158] width 75 height 53
paste textarea "’m not letting you touch me yet… no, you have to earn that"
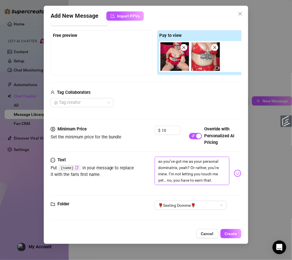
scroll to position [90, 0]
click at [168, 167] on textarea "so you’ve got me as your personal dominatrix, yeah? Or rather, you’re mine. I’m…" at bounding box center [192, 171] width 75 height 28
click at [217, 174] on textarea "so you’ve got me as your personal dominatrix, yeah? Or rather, you’re mine.. I’…" at bounding box center [192, 171] width 75 height 28
click at [221, 172] on textarea "so you’ve got me as your personal dominatrix, yeah? Or rather, you’re mine.. I’…" at bounding box center [192, 171] width 75 height 28
click at [219, 175] on textarea "so you’ve got me as your personal dominatrix, yeah? Or rather, you’re mine.. I’…" at bounding box center [192, 171] width 75 height 28
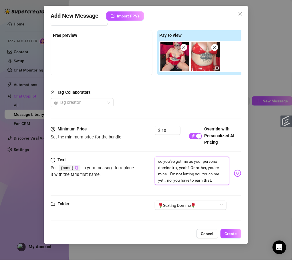
paste textarea "But I might let you watch me play… if you’re a good boy."
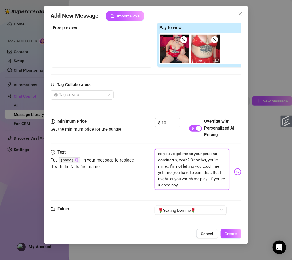
scroll to position [0, 0]
click at [161, 180] on textarea "so you’ve got me as your personal dominatrix, yeah? Or rather, you’re mine.. I’…" at bounding box center [192, 169] width 75 height 41
click at [203, 187] on textarea "so you’ve got me as your personal dominatrix, yeah? Or rather, you’re mine.. I’…" at bounding box center [192, 169] width 75 height 41
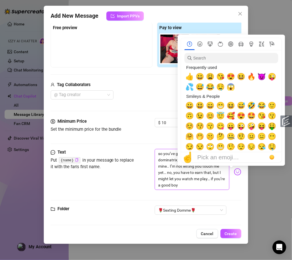
click at [211, 186] on textarea "so you’ve got me as your personal dominatrix, yeah? Or rather, you’re mine.. I’…" at bounding box center [192, 169] width 75 height 41
click at [259, 73] on span "😈" at bounding box center [261, 77] width 9 height 8
click at [252, 75] on span "🔥" at bounding box center [251, 77] width 9 height 8
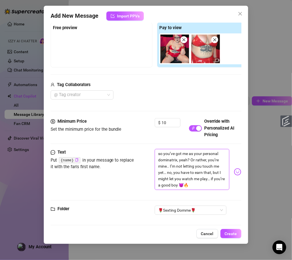
click at [210, 185] on textarea "so you’ve got me as your personal dominatrix, yeah? Or rather, you’re mine.. I’…" at bounding box center [192, 169] width 75 height 41
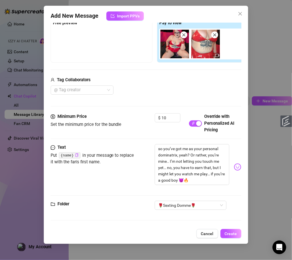
scroll to position [100, 0]
click at [215, 169] on textarea "so you’ve got me as your personal dominatrix, yeah? Or rather, you’re mine.. I’…" at bounding box center [192, 164] width 75 height 41
click at [217, 161] on textarea "so you’ve got me as your personal dominatrix, yeah? Or rather, you’re mine.. I’…" at bounding box center [192, 164] width 75 height 41
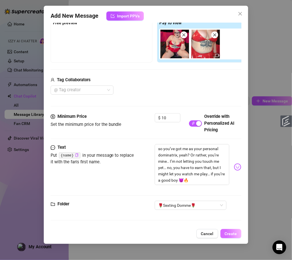
click at [232, 231] on span "Create" at bounding box center [231, 233] width 12 height 5
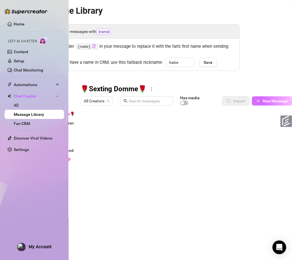
click at [259, 101] on span "New Message" at bounding box center [275, 101] width 25 height 5
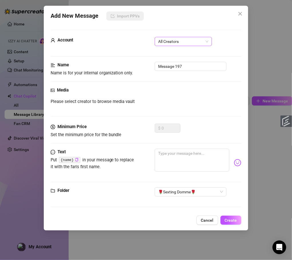
click at [179, 41] on span "All Creators" at bounding box center [183, 41] width 50 height 9
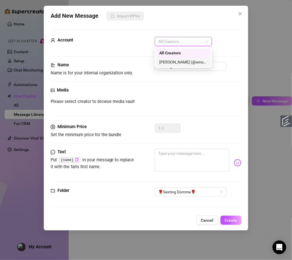
click at [179, 63] on div "[PERSON_NAME] (@emopink69)" at bounding box center [183, 62] width 48 height 6
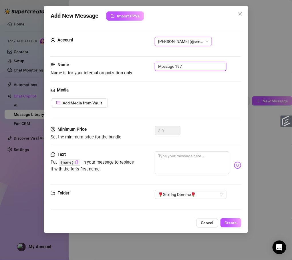
click at [178, 67] on input "Message 197" at bounding box center [191, 66] width 72 height 9
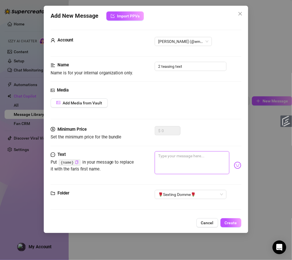
click at [190, 163] on textarea at bounding box center [192, 162] width 75 height 23
paste textarea "Wanna see me stroke my strapon for you?"
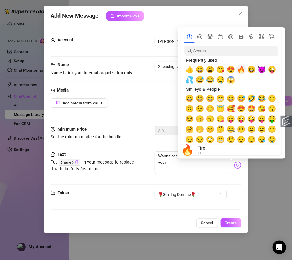
click at [240, 66] on span "🔥" at bounding box center [241, 69] width 9 height 8
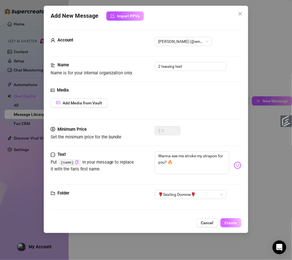
click at [230, 223] on span "Create" at bounding box center [231, 223] width 12 height 5
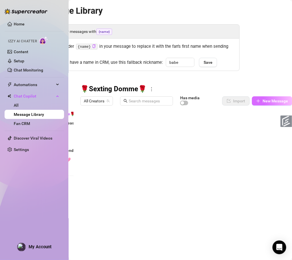
click at [259, 101] on span "New Message" at bounding box center [275, 101] width 25 height 5
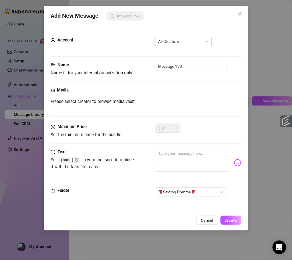
click at [178, 38] on span "All Creators" at bounding box center [183, 41] width 50 height 9
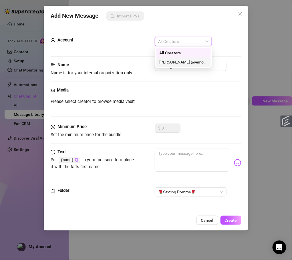
click at [178, 58] on div "[PERSON_NAME] (@emopink69)" at bounding box center [183, 61] width 55 height 9
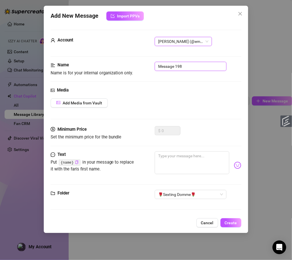
click at [178, 65] on input "Message 198" at bounding box center [191, 66] width 72 height 9
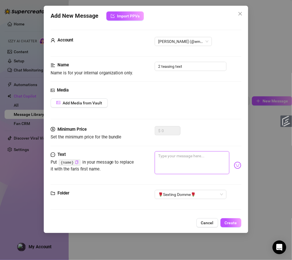
click at [174, 163] on textarea at bounding box center [192, 162] width 75 height 23
paste textarea "I could make you beg to feel this thick shaft in your mouth…"
click at [213, 169] on textarea "I could make you beg to feel this thick shaft in your mouth…" at bounding box center [192, 162] width 75 height 23
paste textarea "But would you take it like a good slut, or cry from the stretch?"
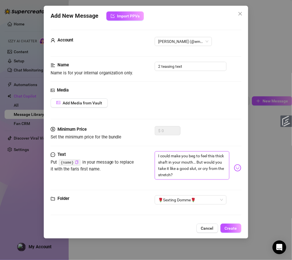
scroll to position [0, 0]
click at [210, 162] on textarea "I could make you beg to feel this thick shaft in your mouth… But would you take…" at bounding box center [192, 165] width 75 height 28
click at [213, 178] on textarea "I could make you beg to feel this thick shaft in your mouth… but would you take…" at bounding box center [192, 165] width 75 height 28
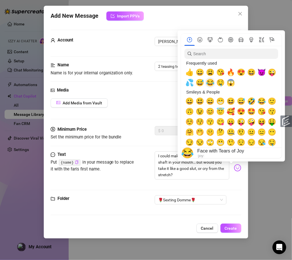
click at [209, 82] on span "😂" at bounding box center [210, 83] width 9 height 8
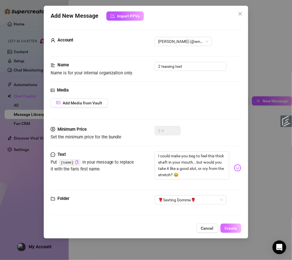
click at [236, 229] on span "Create" at bounding box center [231, 228] width 12 height 5
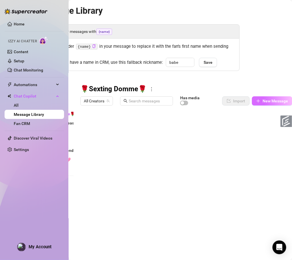
click at [259, 103] on span "New Message" at bounding box center [275, 101] width 25 height 5
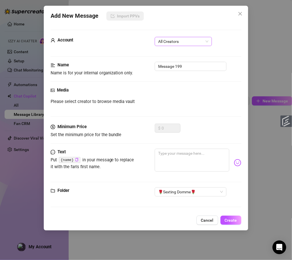
click at [181, 42] on span "All Creators" at bounding box center [183, 41] width 50 height 9
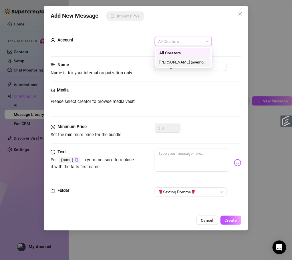
click at [178, 62] on div "[PERSON_NAME] (@emopink69)" at bounding box center [183, 62] width 48 height 6
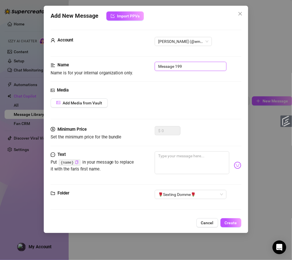
click at [177, 65] on input "Message 199" at bounding box center [191, 66] width 72 height 9
paste input "Tell me… how deep do you want me to go?"
click at [167, 155] on textarea at bounding box center [192, 162] width 75 height 23
paste textarea "Tell me… how deep do you want me to go?"
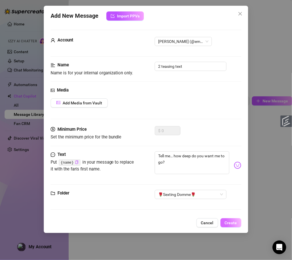
click at [232, 225] on span "Create" at bounding box center [231, 223] width 12 height 5
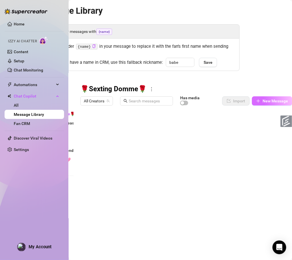
click at [259, 102] on span "New Message" at bounding box center [275, 101] width 25 height 5
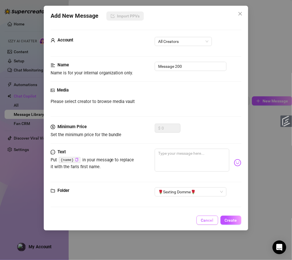
click at [199, 218] on button "Cancel" at bounding box center [207, 220] width 22 height 9
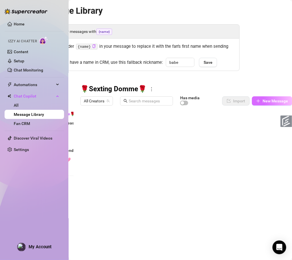
click at [259, 104] on button "New Message" at bounding box center [272, 100] width 40 height 9
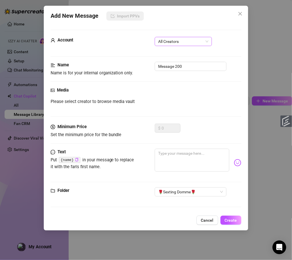
click at [180, 40] on span "All Creators" at bounding box center [183, 41] width 50 height 9
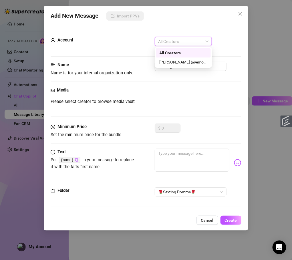
click at [178, 60] on div "[PERSON_NAME] (@emopink69)" at bounding box center [183, 62] width 48 height 6
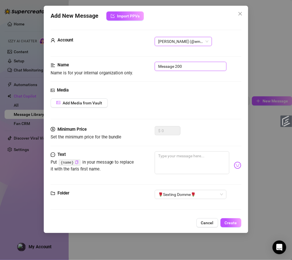
click at [176, 66] on input "Message 200" at bounding box center [191, 66] width 72 height 9
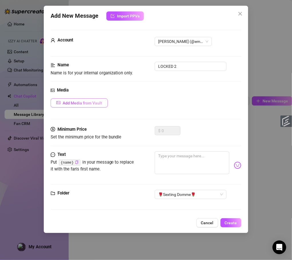
click at [74, 101] on span "Add Media from Vault" at bounding box center [82, 103] width 39 height 5
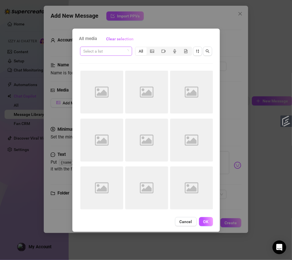
click at [124, 49] on span at bounding box center [106, 51] width 45 height 9
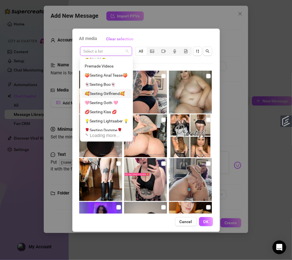
scroll to position [18, 0]
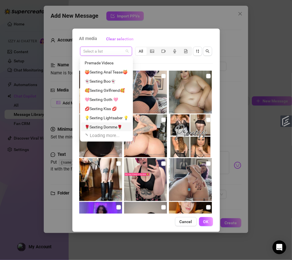
click at [119, 125] on div "🌹Sexting Domme🌹" at bounding box center [107, 127] width 44 height 6
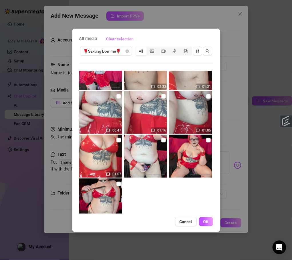
scroll to position [115, 0]
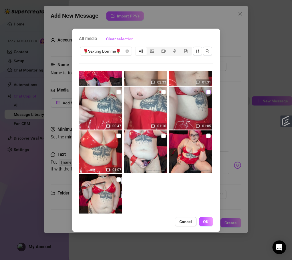
click at [206, 93] on input "checkbox" at bounding box center [208, 92] width 5 height 5
click at [204, 222] on span "OK" at bounding box center [205, 221] width 5 height 5
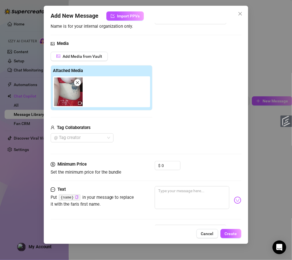
scroll to position [57, 0]
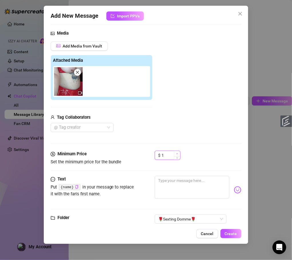
click at [175, 154] on span "Increase Value" at bounding box center [177, 153] width 6 height 5
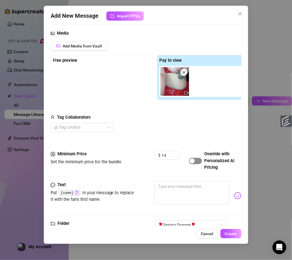
click at [197, 160] on span "button" at bounding box center [195, 161] width 13 height 6
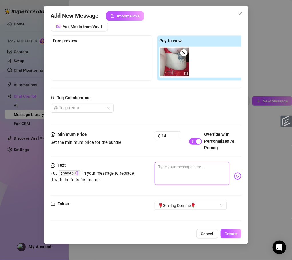
click at [199, 176] on textarea at bounding box center [192, 173] width 75 height 23
paste textarea "I’m not even inside you yet, and I already own your orgasm. Just one look at me…"
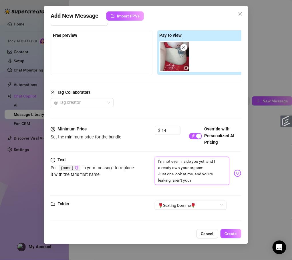
scroll to position [0, 0]
click at [207, 166] on textarea "I’m not even inside you yet, and I already own your orgasm. Just one look at me…" at bounding box center [192, 171] width 75 height 28
click at [197, 181] on textarea "I’m not even inside you yet, and I already own your orgasm lol Just one look at…" at bounding box center [192, 171] width 75 height 28
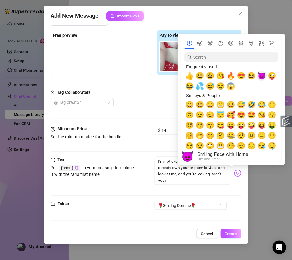
click at [259, 77] on span "😈" at bounding box center [261, 76] width 9 height 8
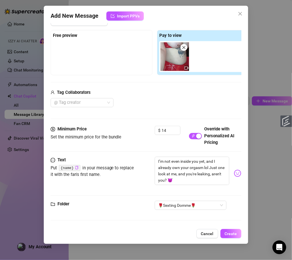
scroll to position [90, 0]
click at [228, 231] on span "Create" at bounding box center [231, 233] width 12 height 5
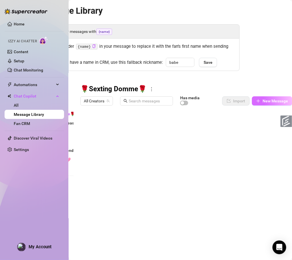
click at [259, 100] on span "New Message" at bounding box center [275, 101] width 25 height 5
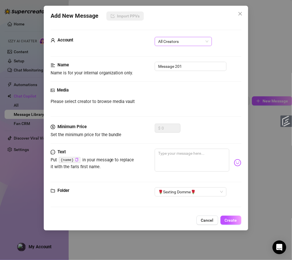
click at [180, 44] on span "All Creators" at bounding box center [183, 41] width 50 height 9
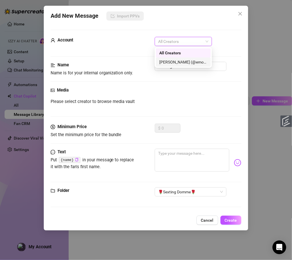
click at [178, 59] on div "[PERSON_NAME] (@emopink69)" at bounding box center [183, 62] width 48 height 6
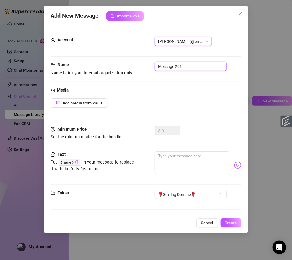
click at [175, 66] on input "Message 201" at bounding box center [191, 66] width 72 height 9
click at [210, 225] on span "Cancel" at bounding box center [207, 223] width 13 height 5
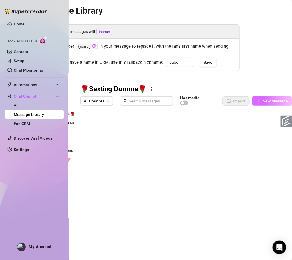
click at [259, 106] on button "New Message" at bounding box center [272, 100] width 40 height 9
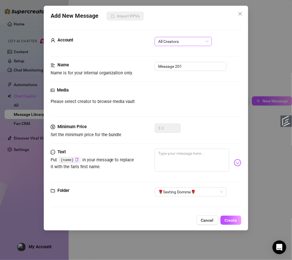
click at [180, 37] on span "All Creators" at bounding box center [183, 41] width 50 height 9
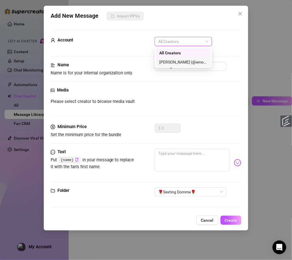
click at [177, 63] on div "[PERSON_NAME] (@emopink69)" at bounding box center [183, 62] width 48 height 6
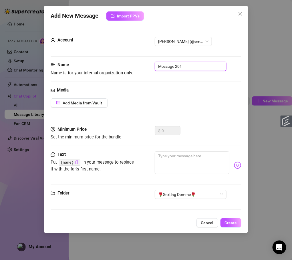
click at [177, 65] on input "Message 201" at bounding box center [191, 66] width 72 height 9
click at [189, 166] on textarea at bounding box center [192, 162] width 75 height 23
paste textarea "Listen to that slap… my strapon bouncing against my ass with every stroke. Thic…"
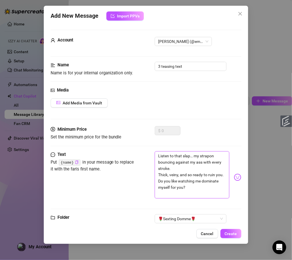
scroll to position [0, 0]
click at [193, 164] on textarea "Listen to that slap… my strapon bouncing against my ass with every stroke. Thic…" at bounding box center [192, 174] width 75 height 47
click at [189, 163] on textarea "Listen to that slap… my strapon bouncing against my ass with every stroke. Thic…" at bounding box center [192, 174] width 75 height 47
drag, startPoint x: 177, startPoint y: 162, endPoint x: 183, endPoint y: 167, distance: 7.8
click at [183, 167] on textarea "Listen to that slap… my strapon bouncing against my ass with every stroke. Thic…" at bounding box center [192, 174] width 75 height 47
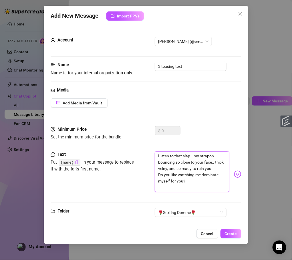
click at [189, 178] on textarea "Listen to that slap… my strapon bouncing so close to your face.. thick, veiny, …" at bounding box center [192, 171] width 75 height 41
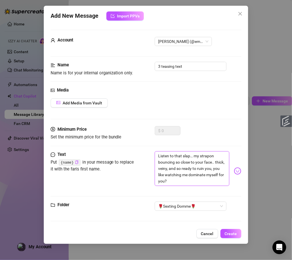
click at [210, 180] on textarea "Listen to that slap… my strapon bouncing so close to your face.. thick, veiny, …" at bounding box center [192, 168] width 75 height 35
click at [180, 181] on textarea "Listen to that slap… my strapon bouncing so close to your face.. thick, veiny, …" at bounding box center [192, 168] width 75 height 35
click at [205, 182] on textarea "Listen to that slap… my strapon bouncing so close to your face.. thick, veiny, …" at bounding box center [192, 168] width 75 height 35
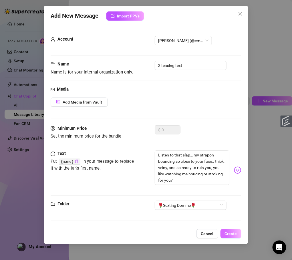
click at [231, 231] on span "Create" at bounding box center [231, 233] width 12 height 5
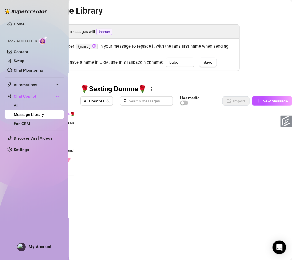
scroll to position [6, 0]
click at [259, 100] on span "New Message" at bounding box center [275, 101] width 25 height 5
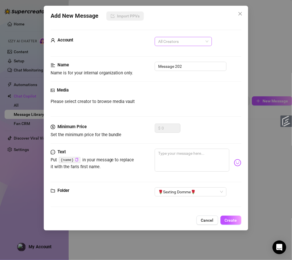
click at [181, 46] on div "All Creators" at bounding box center [183, 41] width 57 height 9
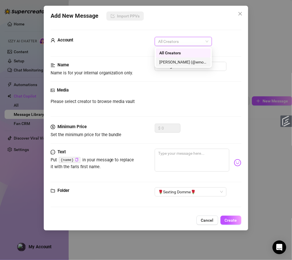
click at [182, 63] on div "[PERSON_NAME] (@emopink69)" at bounding box center [183, 62] width 48 height 6
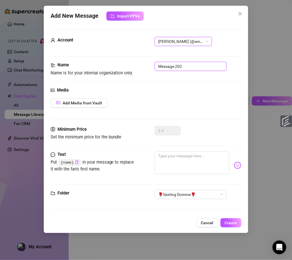
click at [190, 63] on input "Message 202" at bounding box center [191, 66] width 72 height 9
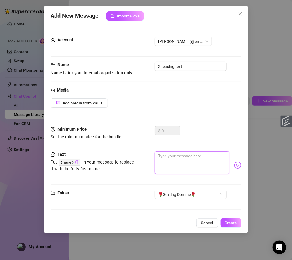
click at [180, 162] on textarea at bounding box center [192, 162] width 75 height 23
paste textarea "Should I take my clothes off slowly… or rip them off and claim you? What do you…"
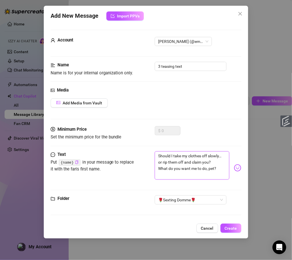
scroll to position [0, 0]
drag, startPoint x: 178, startPoint y: 156, endPoint x: 189, endPoint y: 156, distance: 11.2
click at [189, 156] on textarea "you should I take my clothes off slowly… or rip them off and claim you? What do…" at bounding box center [192, 165] width 75 height 28
click at [188, 157] on textarea "you should beg to me take my clothes off slowly… or rip them off and claim you?…" at bounding box center [192, 165] width 75 height 28
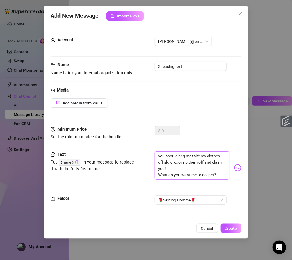
click at [193, 157] on textarea "you should beg me take my clothes off slowly… or rip them off and claim you? Wh…" at bounding box center [192, 165] width 75 height 28
drag, startPoint x: 190, startPoint y: 168, endPoint x: 157, endPoint y: 168, distance: 32.9
click at [157, 168] on textarea "you should beg me to take my clothes off slowly… or rip them off and claim you?…" at bounding box center [192, 165] width 75 height 28
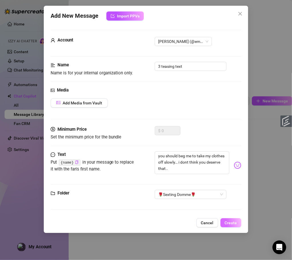
click at [229, 223] on span "Create" at bounding box center [231, 223] width 12 height 5
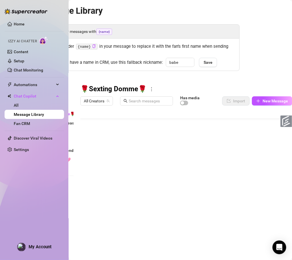
scroll to position [18, 0]
click at [259, 100] on span "New Message" at bounding box center [275, 101] width 25 height 5
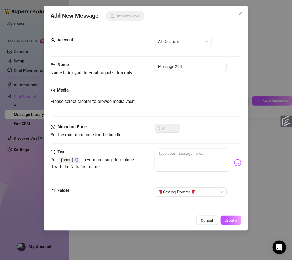
click at [172, 35] on form "Account All Creators Name Name is for your internal organization only. Message …" at bounding box center [146, 121] width 191 height 182
click at [172, 39] on span "All Creators" at bounding box center [183, 41] width 50 height 9
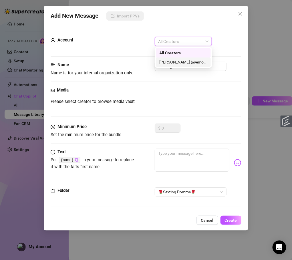
click at [178, 62] on div "[PERSON_NAME] (@emopink69)" at bounding box center [183, 62] width 48 height 6
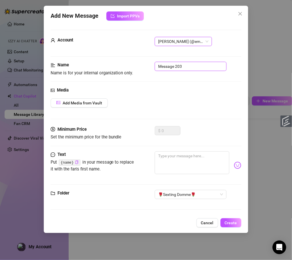
click at [178, 65] on input "Message 203" at bounding box center [191, 66] width 72 height 9
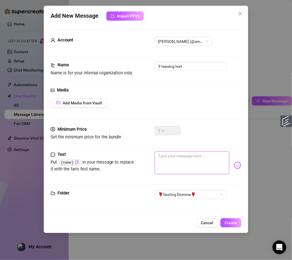
click at [192, 163] on textarea at bounding box center [192, 162] width 75 height 23
paste textarea "Look at my thick ass bouncing as I jack this strapon… all for you."
drag, startPoint x: 188, startPoint y: 155, endPoint x: 148, endPoint y: 155, distance: 40.3
click at [148, 155] on div "Text Put {name} in your message to replace it with the fan's first name. Look a…" at bounding box center [146, 165] width 191 height 28
click at [204, 169] on textarea "I can see how hungry you are, i'm picturing ass bouncing as I jack this strapon…" at bounding box center [192, 162] width 75 height 23
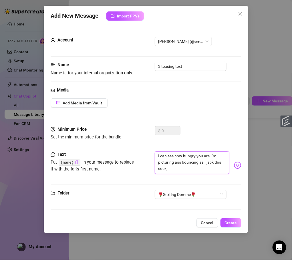
click at [183, 173] on textarea "I can see how hungry you are, i'm picturing ass bouncing as I jack this cock," at bounding box center [192, 162] width 75 height 23
paste textarea "I can see the satisfaction in your eyes."
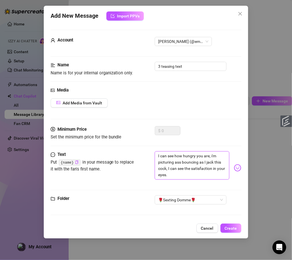
scroll to position [0, 0]
click at [198, 176] on textarea "I can see how hungry you are, i'm picturing ass bouncing as I jack this cock, I…" at bounding box center [192, 165] width 75 height 28
click at [171, 174] on textarea "I can see how hungry you are, i'm picturing ass bouncing as I jack this cock, I…" at bounding box center [192, 165] width 75 height 28
click at [212, 176] on textarea "I can see how hungry you are, i'm picturing ass bouncing as I jack this cock, I…" at bounding box center [192, 165] width 75 height 28
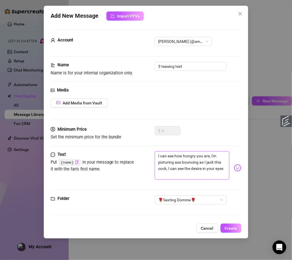
click at [191, 175] on textarea "I can see how hungry you are, i'm picturing ass bouncing as I jack this cock, I…" at bounding box center [192, 165] width 75 height 28
paste textarea "or am I lying?"
click at [229, 229] on span "Create" at bounding box center [231, 228] width 12 height 5
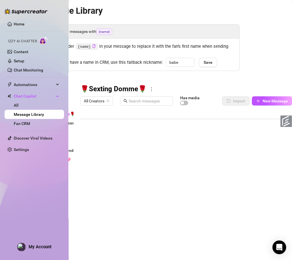
scroll to position [29, 0]
click at [259, 100] on button "New Message" at bounding box center [272, 100] width 40 height 9
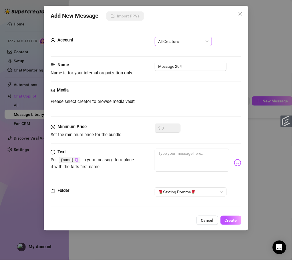
click at [193, 40] on span "All Creators" at bounding box center [183, 41] width 50 height 9
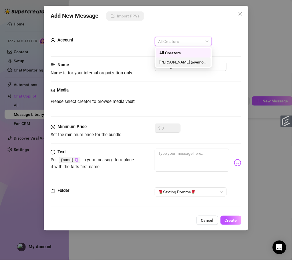
click at [178, 60] on div "[PERSON_NAME] (@emopink69)" at bounding box center [183, 62] width 48 height 6
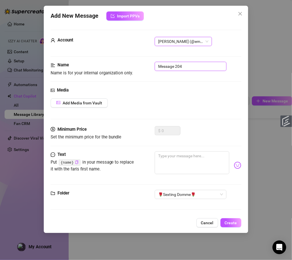
click at [182, 67] on input "Message 204" at bounding box center [191, 66] width 72 height 9
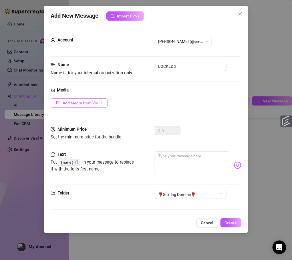
click at [91, 99] on button "Add Media from Vault" at bounding box center [79, 102] width 57 height 9
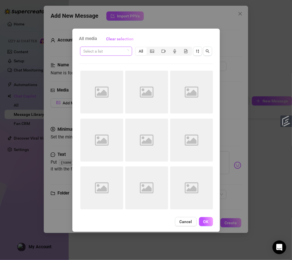
click at [114, 52] on input "search" at bounding box center [104, 51] width 40 height 9
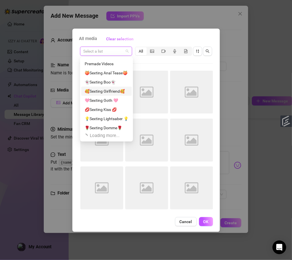
scroll to position [18, 0]
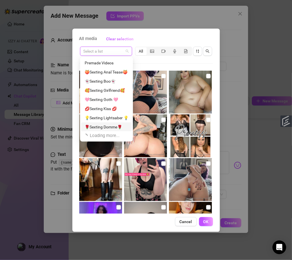
click at [118, 127] on div "🌹Sexting Domme🌹" at bounding box center [107, 127] width 44 height 6
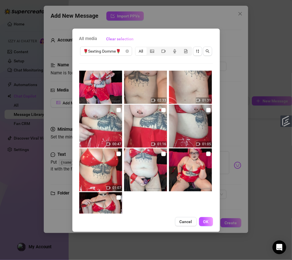
scroll to position [128, 0]
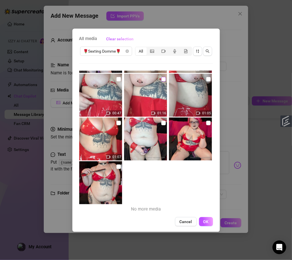
click at [161, 78] on input "checkbox" at bounding box center [163, 79] width 5 height 5
click at [206, 219] on button "OK" at bounding box center [206, 221] width 14 height 9
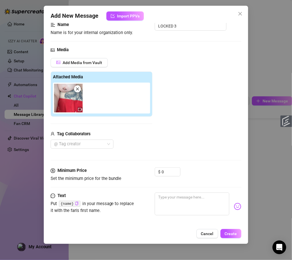
scroll to position [51, 0]
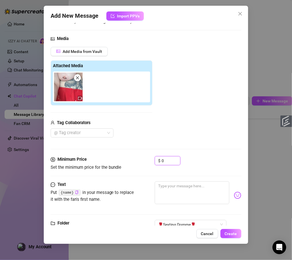
drag, startPoint x: 168, startPoint y: 161, endPoint x: 149, endPoint y: 162, distance: 19.2
click at [149, 162] on div "Minimum Price Set the minimum price for the bundle $ 0" at bounding box center [146, 163] width 191 height 15
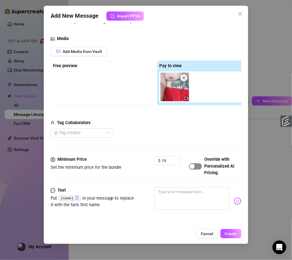
click at [198, 168] on span "button" at bounding box center [195, 166] width 13 height 6
click at [190, 200] on textarea at bounding box center [192, 198] width 75 height 23
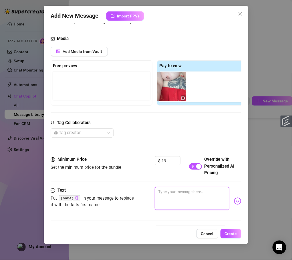
click at [181, 94] on div at bounding box center [209, 87] width 100 height 31
click at [181, 204] on textarea at bounding box center [192, 198] width 75 height 23
paste textarea "My hips sway just like this when I’m about to claim a slut… And right now, that…"
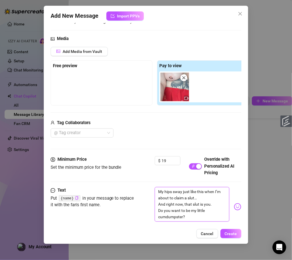
scroll to position [0, 0]
click at [213, 197] on textarea "My hips sway just like this when I’m about to claim a slut… And right now, that…" at bounding box center [192, 204] width 75 height 35
click at [206, 207] on textarea "My hips sway just like this when I’m about to claim a slut… and right now, that…" at bounding box center [192, 204] width 75 height 35
click at [201, 211] on textarea "My hips sway just like this when I’m about to claim a slut… and right now, that…" at bounding box center [192, 204] width 75 height 35
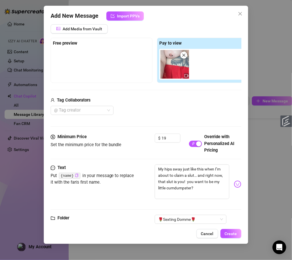
scroll to position [90, 0]
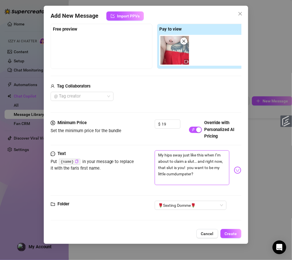
click at [209, 181] on textarea "My hips sway just like this when I’m about to claim a slut… and right now, that…" at bounding box center [192, 167] width 75 height 35
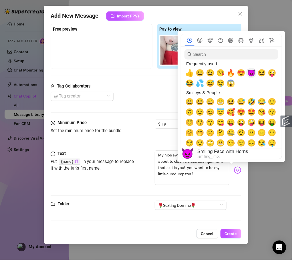
click at [251, 72] on span "😈" at bounding box center [251, 73] width 9 height 8
click at [233, 231] on span "Create" at bounding box center [231, 233] width 12 height 5
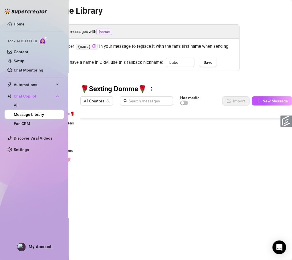
scroll to position [41, 0]
click at [259, 97] on button "New Message" at bounding box center [272, 100] width 40 height 9
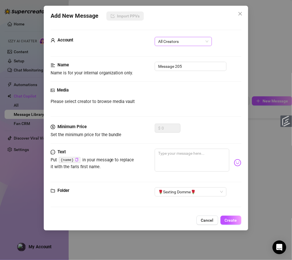
click at [178, 45] on span "All Creators" at bounding box center [183, 41] width 50 height 9
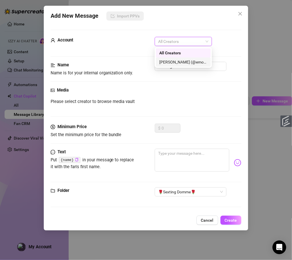
click at [177, 61] on div "[PERSON_NAME] (@emopink69)" at bounding box center [183, 62] width 48 height 6
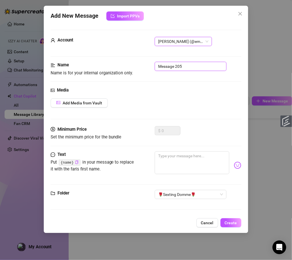
click at [178, 65] on input "Message 205" at bounding box center [191, 66] width 72 height 9
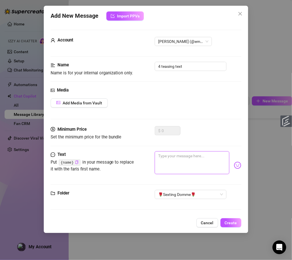
click at [196, 153] on textarea at bounding box center [192, 162] width 75 height 23
paste textarea "Every bounce makes me wetter… makes me hungrier for your moans. I could ride yo…"
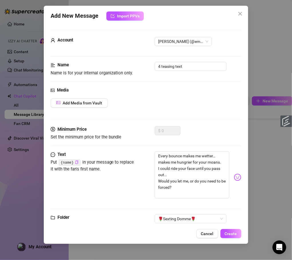
scroll to position [9, 0]
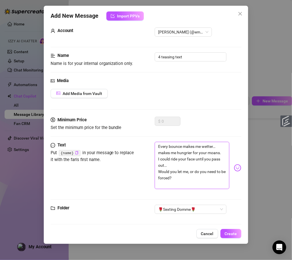
click at [216, 148] on textarea "Every bounce makes me wetter… makes me hungrier for your moans. I could ride yo…" at bounding box center [192, 165] width 75 height 47
click at [184, 162] on textarea "Every bounce makes me wetter… makes me hungrier for your moans. I could ride yo…" at bounding box center [192, 165] width 75 height 47
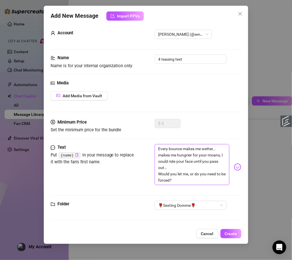
scroll to position [8, 0]
click at [194, 165] on textarea "Every bounce makes me wetter… makes me hungrier for your moans, I could ride yo…" at bounding box center [192, 164] width 75 height 41
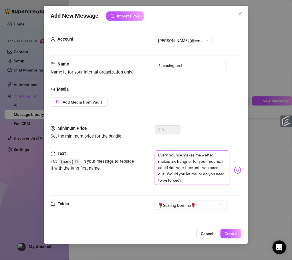
scroll to position [2, 0]
click at [212, 180] on textarea "Every bounce makes me wetter… makes me hungrier for your moans, I could ride yo…" at bounding box center [192, 167] width 75 height 35
drag, startPoint x: 209, startPoint y: 179, endPoint x: 186, endPoint y: 174, distance: 24.1
click at [186, 174] on textarea "Every bounce makes me wetter… makes me hungrier for your moans, I could ride yo…" at bounding box center [192, 167] width 75 height 35
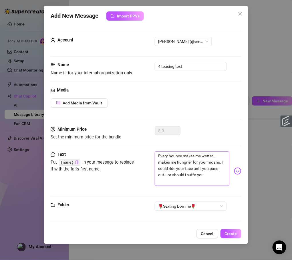
scroll to position [0, 0]
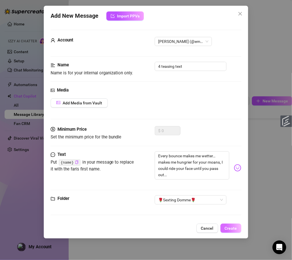
click at [226, 229] on span "Create" at bounding box center [231, 228] width 12 height 5
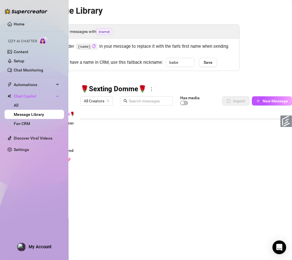
scroll to position [52, 0]
click at [259, 101] on span "New Message" at bounding box center [275, 101] width 25 height 5
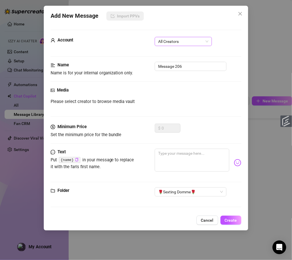
click at [181, 42] on span "All Creators" at bounding box center [183, 41] width 50 height 9
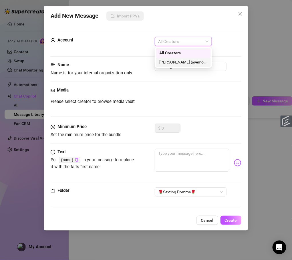
click at [178, 62] on div "[PERSON_NAME] (@emopink69)" at bounding box center [183, 62] width 48 height 6
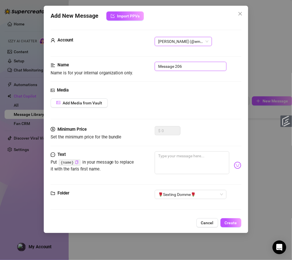
click at [178, 66] on input "Message 206" at bounding box center [191, 66] width 72 height 9
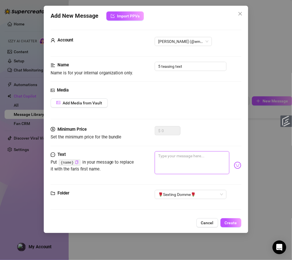
click at [169, 170] on textarea at bounding box center [192, 162] width 75 height 23
paste textarea "You could eat me out while I stroke it, couldn’t you, baby?"
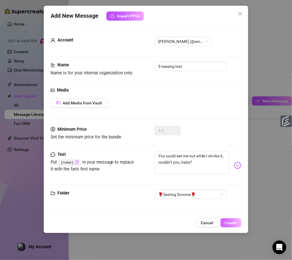
click at [232, 223] on span "Create" at bounding box center [231, 223] width 12 height 5
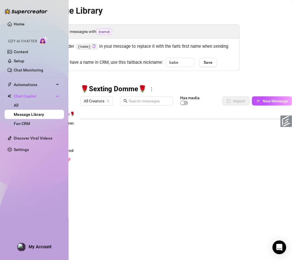
scroll to position [64, 0]
click at [259, 99] on span "New Message" at bounding box center [275, 101] width 25 height 5
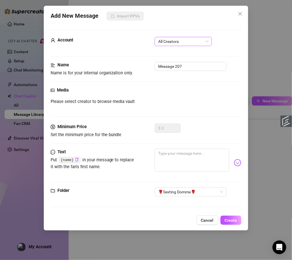
click at [175, 39] on span "All Creators" at bounding box center [183, 41] width 50 height 9
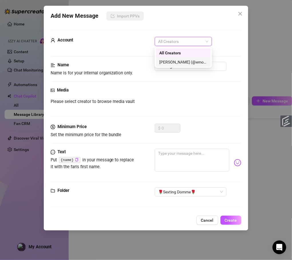
click at [174, 59] on div "[PERSON_NAME] (@emopink69)" at bounding box center [183, 62] width 48 height 6
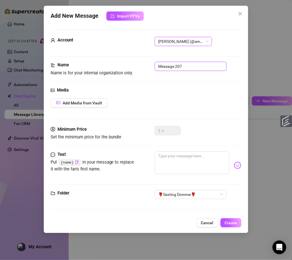
click at [176, 68] on input "Message 207" at bounding box center [191, 66] width 72 height 9
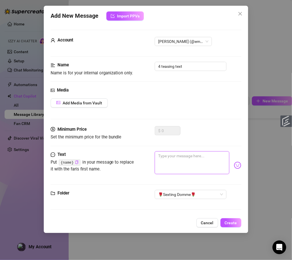
click at [203, 162] on textarea at bounding box center [192, 162] width 75 height 23
paste textarea "beg for a taste of my pussy and my cock?"
click at [163, 156] on textarea "beg for a taste of my pussy and my cock?" at bounding box center [192, 162] width 75 height 23
drag, startPoint x: 178, startPoint y: 163, endPoint x: 148, endPoint y: 155, distance: 31.8
click at [148, 155] on div "Text Put {name} in your message to replace it with the fan's first name. beg fo…" at bounding box center [146, 165] width 191 height 28
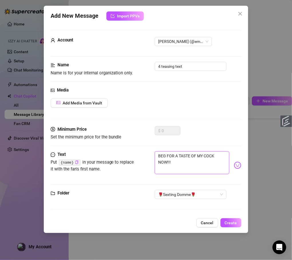
click at [178, 158] on textarea "BEG FOR A TASTE OF MY COCK NOW!!!" at bounding box center [192, 162] width 75 height 23
click at [201, 166] on textarea "BEG FOR A TASTE OF MY COCK NOW!!!" at bounding box center [192, 162] width 75 height 23
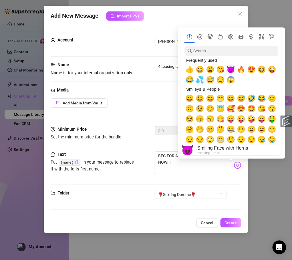
click at [229, 72] on span "😈" at bounding box center [231, 69] width 9 height 8
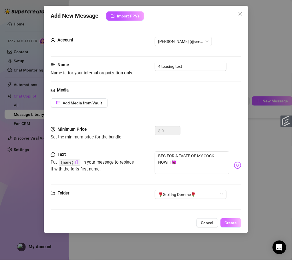
click at [234, 222] on span "Create" at bounding box center [231, 223] width 12 height 5
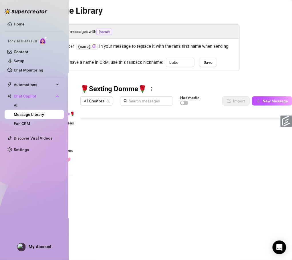
scroll to position [75, 0]
click at [97, 184] on div at bounding box center [186, 172] width 212 height 128
click at [96, 184] on textarea "5 teasing text" at bounding box center [106, 185] width 35 height 5
click at [95, 184] on textarea "5 teasing text" at bounding box center [106, 185] width 35 height 5
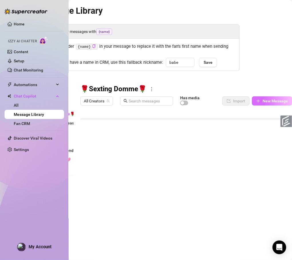
click at [259, 102] on span "New Message" at bounding box center [275, 101] width 25 height 5
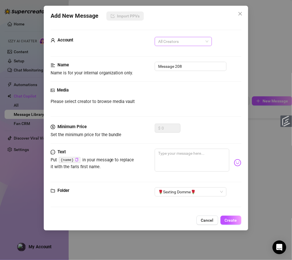
click at [180, 38] on span "All Creators" at bounding box center [183, 41] width 50 height 9
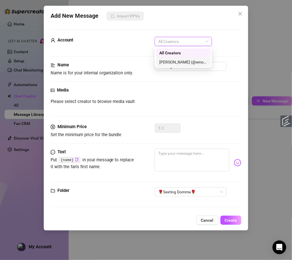
click at [176, 61] on div "[PERSON_NAME] (@emopink69)" at bounding box center [183, 62] width 48 height 6
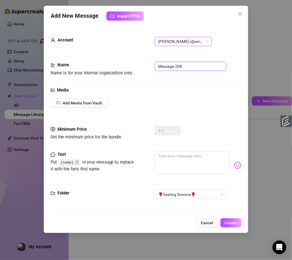
click at [189, 67] on input "Message 208" at bounding box center [191, 66] width 72 height 9
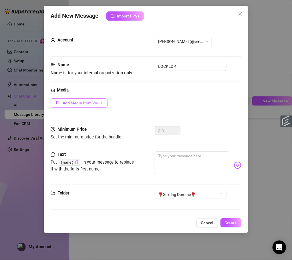
click at [96, 104] on span "Add Media from Vault" at bounding box center [82, 103] width 39 height 5
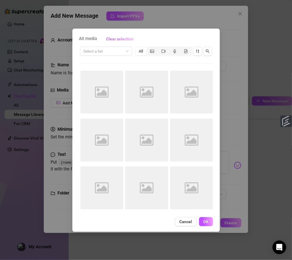
click at [131, 57] on div "Select a list All Image placeholder Image placeholder Image placeholder Image p…" at bounding box center [146, 130] width 134 height 168
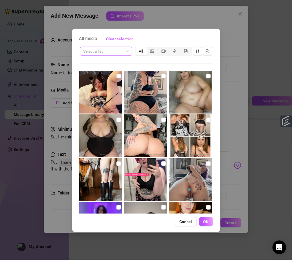
click at [129, 53] on div "Select a list" at bounding box center [106, 51] width 52 height 9
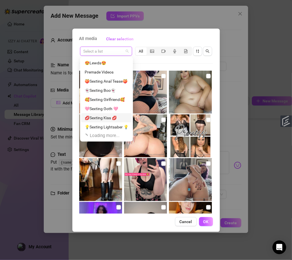
scroll to position [17, 0]
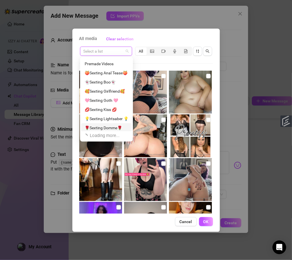
click at [117, 130] on div "🌹Sexting Domme🌹" at bounding box center [107, 128] width 44 height 6
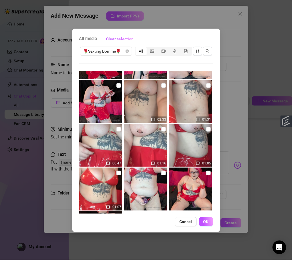
scroll to position [76, 0]
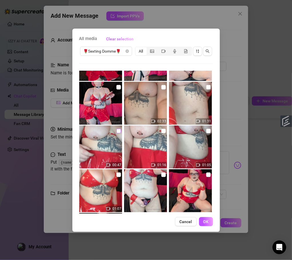
click at [117, 130] on input "checkbox" at bounding box center [118, 131] width 5 height 5
click at [210, 220] on button "OK" at bounding box center [206, 221] width 14 height 9
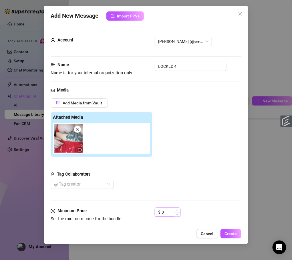
click at [166, 213] on input "0" at bounding box center [171, 212] width 19 height 9
drag, startPoint x: 168, startPoint y: 210, endPoint x: 151, endPoint y: 210, distance: 16.9
click at [151, 210] on div "Minimum Price Set the minimum price for the bundle $ 0" at bounding box center [146, 215] width 191 height 15
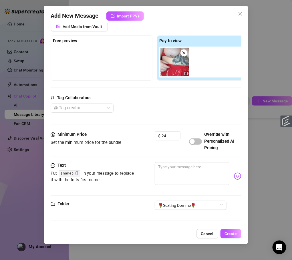
scroll to position [84, 0]
click at [195, 138] on span "button" at bounding box center [195, 141] width 13 height 6
click at [194, 162] on textarea at bounding box center [192, 173] width 75 height 23
paste textarea "Skirt’s off… just my heels and this strapon left. My curves on full display, dr…"
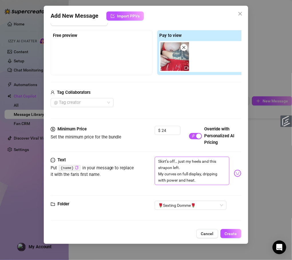
scroll to position [0, 0]
click at [196, 160] on textarea "Skirt’s off… just my heels and this strapon left. My curves on full display, dr…" at bounding box center [192, 171] width 75 height 28
click at [192, 166] on textarea "Skirt’s off… just my big boobs and this strapon left. My curves on full display…" at bounding box center [192, 171] width 75 height 28
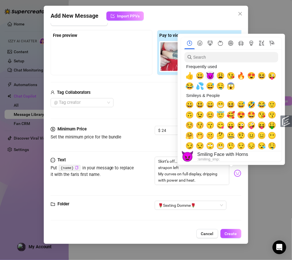
click at [211, 76] on span "😈" at bounding box center [210, 76] width 9 height 8
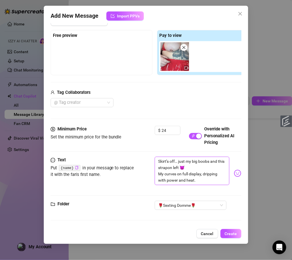
click at [200, 168] on textarea "Skirt’s off… just my big boobs and this strapon left 😈 My curves on full displa…" at bounding box center [192, 171] width 75 height 28
click at [193, 178] on textarea "Skirt’s off… just my big boobs and this strapon left 😈 My curves on full displa…" at bounding box center [192, 171] width 75 height 28
click at [178, 179] on textarea "Skirt’s off… just my big boobs and this strapon left 😈 My curves on full displa…" at bounding box center [192, 171] width 75 height 28
paste textarea "you feel how much I own you right now?"
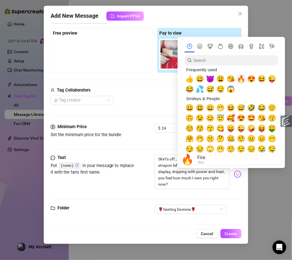
click at [241, 78] on span "🔥" at bounding box center [241, 79] width 9 height 8
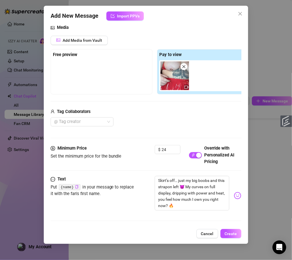
scroll to position [96, 0]
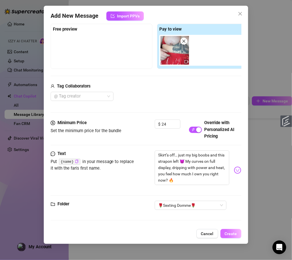
click at [239, 231] on button "Create" at bounding box center [231, 233] width 21 height 9
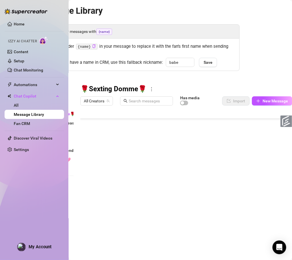
scroll to position [87, 0]
click at [259, 104] on button "New Message" at bounding box center [272, 100] width 40 height 9
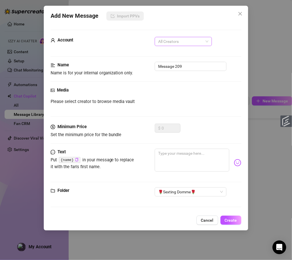
click at [174, 43] on span "All Creators" at bounding box center [183, 41] width 50 height 9
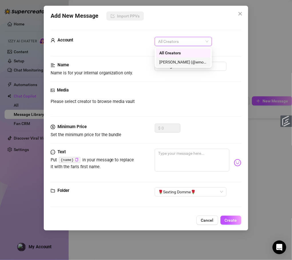
click at [172, 63] on div "[PERSON_NAME] (@emopink69)" at bounding box center [183, 62] width 48 height 6
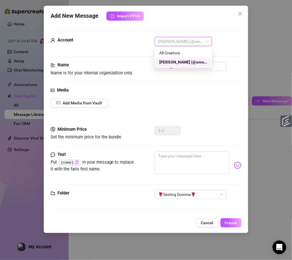
click at [180, 73] on div "Name Name is for your internal organization only. Message 209" at bounding box center [146, 69] width 191 height 15
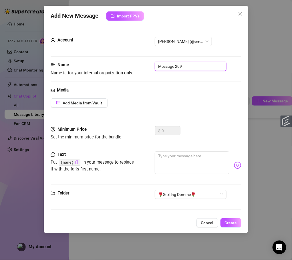
click at [182, 65] on input "Message 209" at bounding box center [191, 66] width 72 height 9
click at [172, 154] on textarea at bounding box center [192, 162] width 75 height 23
paste textarea "I’m standing over the camera like you’re on your knees… Because that’s where yo…"
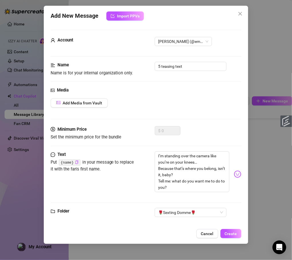
scroll to position [8, 0]
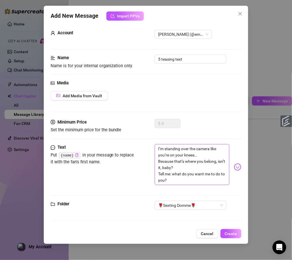
click at [210, 156] on textarea "I’m standing over the camera like you’re on your knees… Because that’s where yo…" at bounding box center [192, 164] width 75 height 41
click at [217, 154] on textarea "I’m standing over the camera like you’re on your knees… because that’s where yo…" at bounding box center [192, 164] width 75 height 41
click at [192, 166] on textarea "I’m standing over the camera like you’re on your knees… because that’s where yo…" at bounding box center [192, 164] width 75 height 41
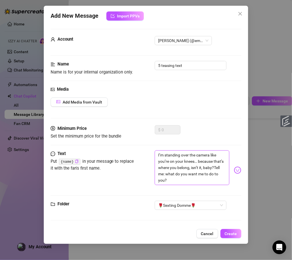
scroll to position [2, 0]
click at [161, 175] on textarea "I’m standing over the camera like you’re on your knees… because that’s where yo…" at bounding box center [192, 167] width 75 height 35
click at [195, 180] on textarea "I’m standing over the camera like you’re on your knees… because that’s where yo…" at bounding box center [192, 167] width 75 height 35
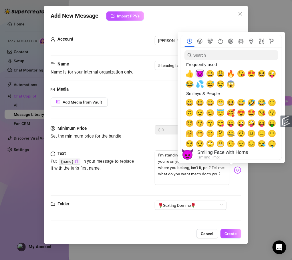
click at [201, 70] on span "😈" at bounding box center [200, 74] width 9 height 8
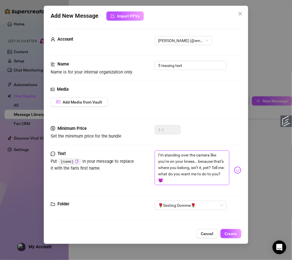
click at [196, 182] on textarea "I’m standing over the camera like you’re on your knees… because that’s where yo…" at bounding box center [192, 167] width 75 height 35
click at [229, 231] on span "Create" at bounding box center [231, 233] width 12 height 5
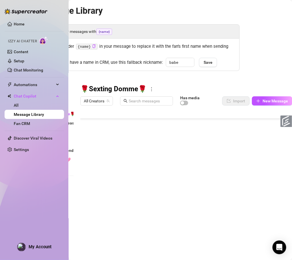
scroll to position [98, 0]
click at [259, 101] on span "New Message" at bounding box center [275, 101] width 25 height 5
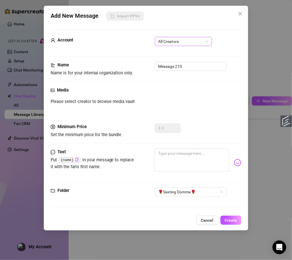
click at [185, 37] on span "All Creators" at bounding box center [183, 41] width 50 height 9
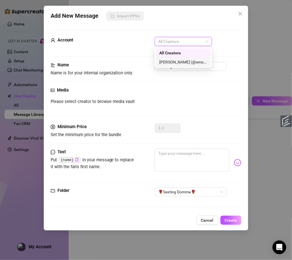
click at [179, 60] on div "[PERSON_NAME] (@emopink69)" at bounding box center [183, 62] width 48 height 6
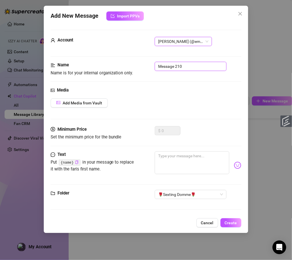
click at [189, 68] on input "Message 210" at bounding box center [191, 66] width 72 height 9
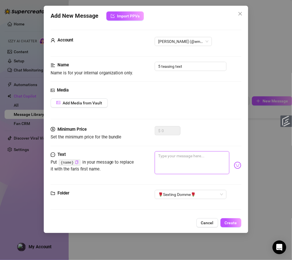
click at [163, 155] on textarea at bounding box center [192, 162] width 75 height 23
paste textarea "I could make you lick my boot, or make you choke on my strapon…"
click at [211, 163] on textarea "I could make you lick my boot, or make you choke on my cock??" at bounding box center [192, 162] width 75 height 23
click at [217, 163] on textarea "I could make you lick my boot, or make you choke on my cock??" at bounding box center [192, 162] width 75 height 23
paste textarea "But I think I want you to feel it first."
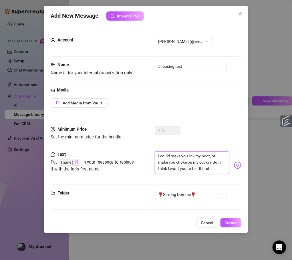
click at [215, 168] on textarea "I could make you lick my boot, or make you choke on my cock?? But I think I wan…" at bounding box center [192, 162] width 75 height 23
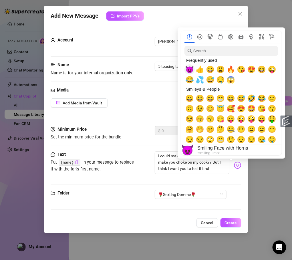
click at [190, 68] on span "😈" at bounding box center [189, 69] width 9 height 8
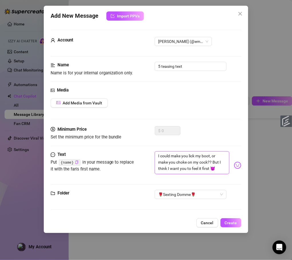
click at [188, 168] on textarea "I could make you lick my boot, or make you choke on my cock?? But I think I wan…" at bounding box center [192, 162] width 75 height 23
drag, startPoint x: 211, startPoint y: 162, endPoint x: 208, endPoint y: 162, distance: 3.1
click at [208, 162] on textarea "I could make you lick my boot, or make you choke on my cock?? But I think I wan…" at bounding box center [192, 162] width 75 height 23
click at [217, 172] on textarea "I could make you lick my boot, or make you choke on my cock... but I think I wa…" at bounding box center [192, 162] width 75 height 23
click at [234, 225] on span "Create" at bounding box center [231, 223] width 12 height 5
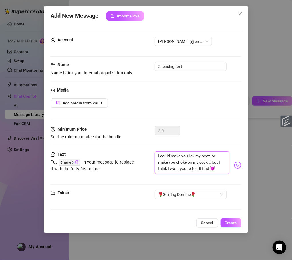
click at [182, 163] on textarea "I could make you lick my boot, or make you choke on my cock... but I think I wa…" at bounding box center [192, 162] width 75 height 23
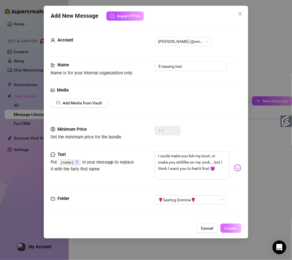
click at [231, 226] on button "Create" at bounding box center [231, 228] width 21 height 9
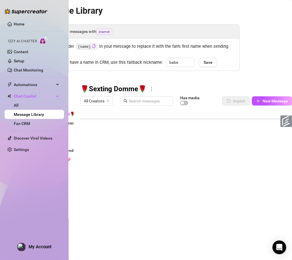
scroll to position [109, 0]
click at [259, 97] on button "New Message" at bounding box center [272, 100] width 40 height 9
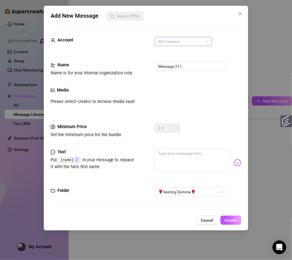
click at [192, 45] on span "All Creators" at bounding box center [183, 41] width 50 height 9
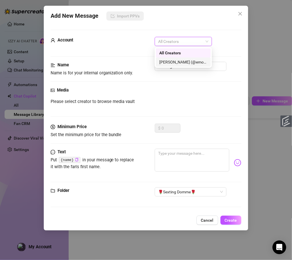
click at [185, 63] on div "[PERSON_NAME] (@emopink69)" at bounding box center [183, 62] width 48 height 6
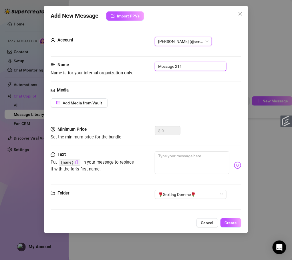
click at [184, 66] on input "Message 211" at bounding box center [191, 66] width 72 height 9
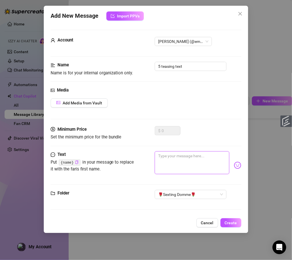
click at [177, 166] on textarea at bounding box center [192, 162] width 75 height 23
paste textarea "Ready to take every inch like the good slut you are?"
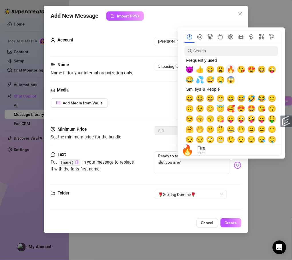
click at [233, 67] on span "🔥" at bounding box center [231, 69] width 9 height 8
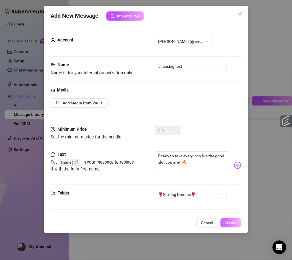
click at [231, 220] on button "Create" at bounding box center [231, 222] width 21 height 9
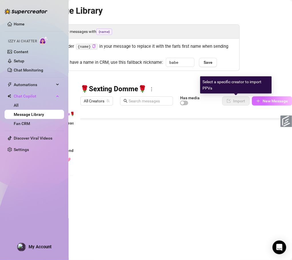
click at [259, 99] on span "New Message" at bounding box center [275, 101] width 25 height 5
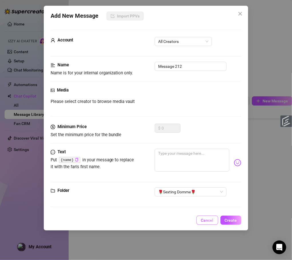
click at [207, 218] on button "Cancel" at bounding box center [207, 220] width 22 height 9
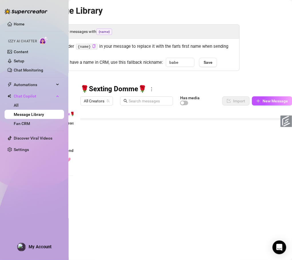
scroll to position [121, 0]
click at [259, 102] on span "New Message" at bounding box center [275, 101] width 25 height 5
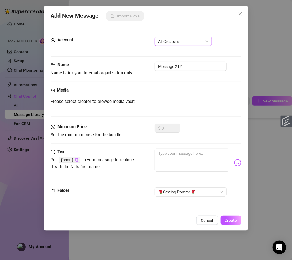
click at [189, 45] on span "All Creators" at bounding box center [183, 41] width 50 height 9
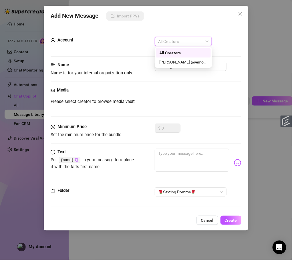
click at [180, 59] on div "[PERSON_NAME] (@emopink69)" at bounding box center [183, 62] width 48 height 6
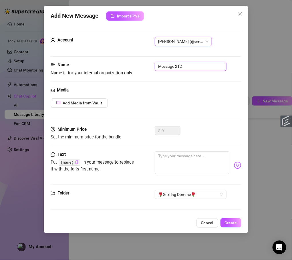
click at [180, 64] on input "Message 212" at bounding box center [191, 66] width 72 height 9
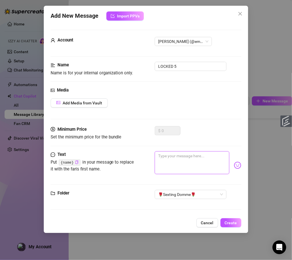
click at [173, 166] on textarea at bounding box center [192, 162] width 75 height 23
paste textarea "Ohhh… that’s it, baby… open wide for Mommy’s strapon. Take it deep, just like y…"
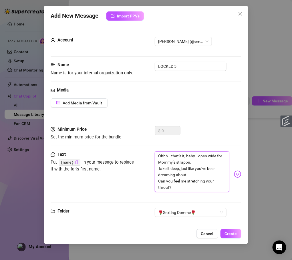
scroll to position [0, 0]
click at [207, 159] on textarea "Ohhh… that’s it, baby… open wide for Mommy’s strapon. Take it deep, just like y…" at bounding box center [192, 171] width 75 height 41
click at [207, 161] on textarea "Ohhh… that’s it, baby… open wide for Mommy’s strapon. Take it deep, just like y…" at bounding box center [192, 171] width 75 height 41
click at [196, 178] on textarea "Ohhh… that’s it, baby… open wide for Mommy’s cock, take it deep.. Mmmm just lik…" at bounding box center [192, 171] width 75 height 41
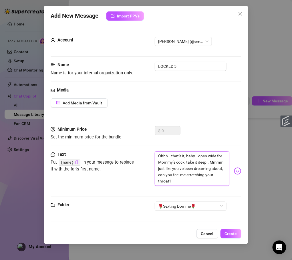
click at [201, 182] on textarea "Ohhh… that’s it, baby… open wide for Mommy’s cock, take it deep.. Mmmm just lik…" at bounding box center [192, 168] width 75 height 35
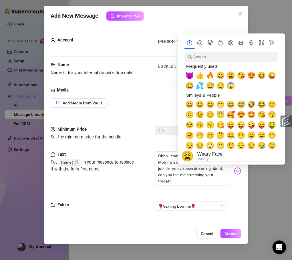
click at [232, 73] on span "😩" at bounding box center [231, 76] width 9 height 8
click at [221, 88] on span "🤤" at bounding box center [220, 86] width 9 height 8
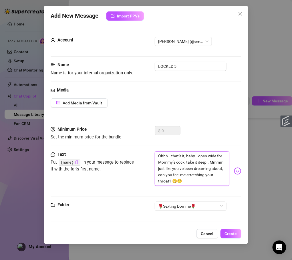
click at [216, 184] on textarea "Ohhh… that’s it, baby… open wide for Mommy’s cock, take it deep.. Mmmm just lik…" at bounding box center [192, 168] width 75 height 35
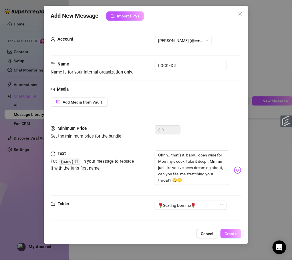
click at [233, 231] on span "Create" at bounding box center [231, 233] width 12 height 5
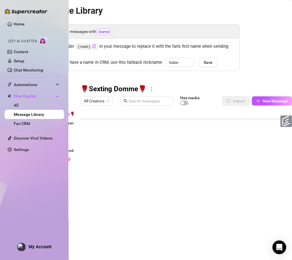
scroll to position [132, 0]
click at [210, 198] on div at bounding box center [186, 172] width 212 height 128
click at [193, 197] on div at bounding box center [186, 172] width 212 height 128
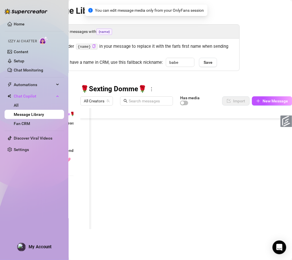
click at [193, 197] on div at bounding box center [186, 172] width 212 height 128
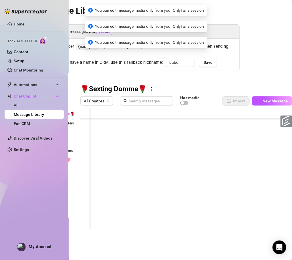
scroll to position [132, 0]
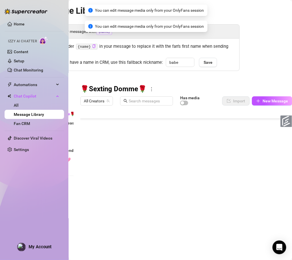
click at [168, 198] on div at bounding box center [186, 172] width 212 height 128
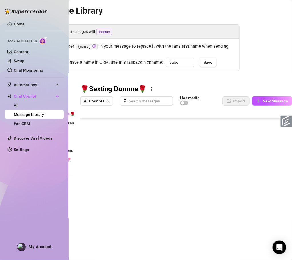
click at [168, 198] on div at bounding box center [186, 172] width 212 height 128
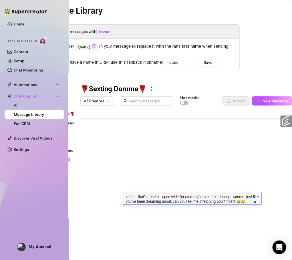
click at [85, 198] on div at bounding box center [186, 172] width 212 height 128
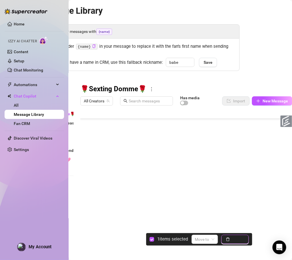
click at [228, 231] on span "button" at bounding box center [228, 239] width 4 height 5
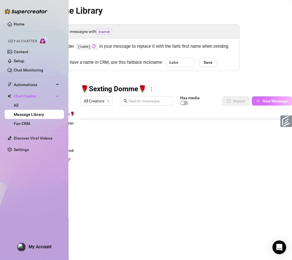
click at [259, 102] on span "New Message" at bounding box center [275, 101] width 25 height 5
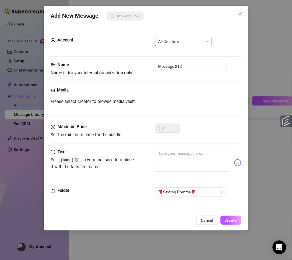
click at [186, 42] on span "All Creators" at bounding box center [183, 41] width 50 height 9
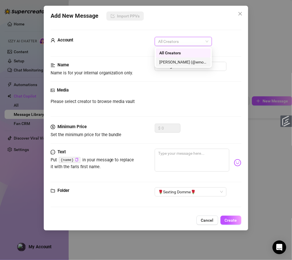
click at [184, 63] on div "[PERSON_NAME] (@emopink69)" at bounding box center [183, 62] width 48 height 6
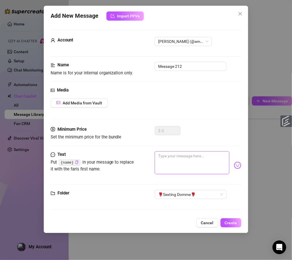
click at [179, 162] on textarea at bounding box center [192, 162] width 75 height 23
paste textarea "Ohhh… that’s it, baby… open wide for Mommy’s cock, take it deep.. Mmmm just lik…"
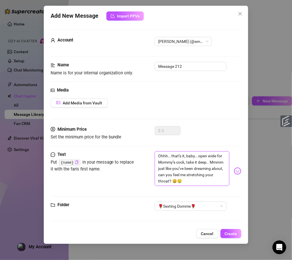
scroll to position [0, 0]
click at [185, 67] on input "Message 212" at bounding box center [191, 66] width 72 height 9
click at [97, 105] on span "Add Media from Vault" at bounding box center [82, 103] width 39 height 5
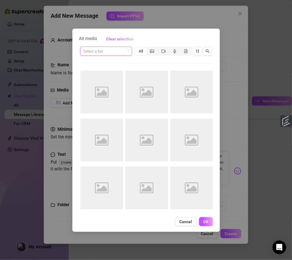
click at [116, 49] on input "search" at bounding box center [104, 51] width 40 height 9
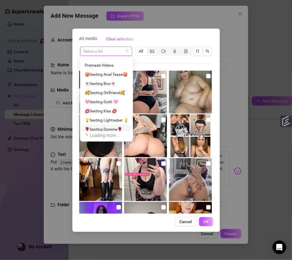
scroll to position [17, 0]
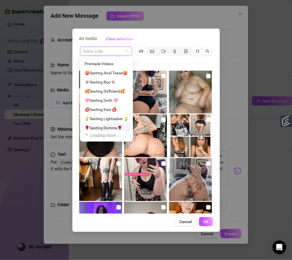
click at [111, 127] on div "🌹Sexting Domme🌹" at bounding box center [107, 128] width 44 height 6
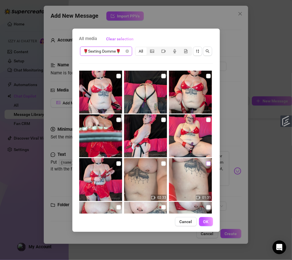
click at [206, 166] on label at bounding box center [208, 163] width 5 height 6
click at [206, 166] on input "checkbox" at bounding box center [208, 163] width 5 height 5
click at [204, 220] on span "OK" at bounding box center [205, 221] width 5 height 5
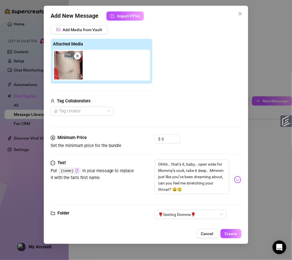
scroll to position [84, 0]
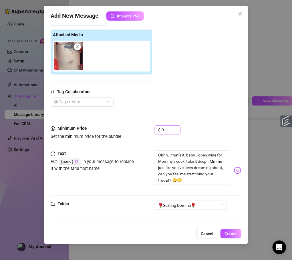
drag, startPoint x: 165, startPoint y: 130, endPoint x: 145, endPoint y: 132, distance: 20.1
click at [148, 132] on div "Minimum Price Set the minimum price for the bundle $ 0" at bounding box center [146, 132] width 191 height 15
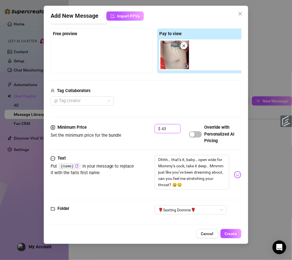
drag, startPoint x: 172, startPoint y: 127, endPoint x: 150, endPoint y: 129, distance: 22.4
click at [150, 129] on div "Minimum Price Set the minimum price for the bundle $ 43 Override with Personali…" at bounding box center [146, 134] width 191 height 20
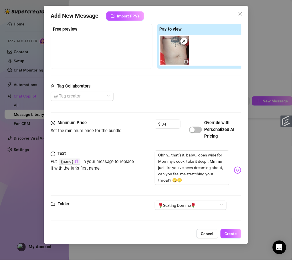
click at [199, 126] on div at bounding box center [195, 129] width 13 height 9
click at [198, 127] on span "button" at bounding box center [195, 130] width 13 height 6
click at [235, 231] on button "Create" at bounding box center [231, 233] width 21 height 9
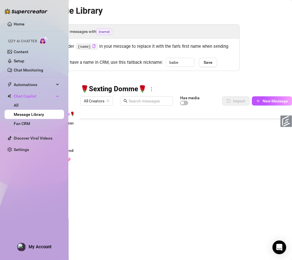
scroll to position [132, 0]
click at [259, 98] on button "New Message" at bounding box center [272, 100] width 40 height 9
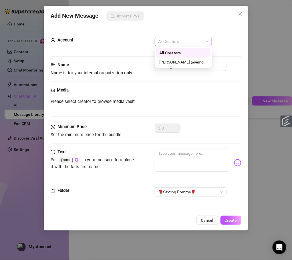
click at [193, 41] on span "All Creators" at bounding box center [183, 41] width 50 height 9
drag, startPoint x: 186, startPoint y: 58, endPoint x: 184, endPoint y: 62, distance: 4.1
click at [186, 59] on div "[PERSON_NAME] (@emopink69)" at bounding box center [183, 61] width 55 height 9
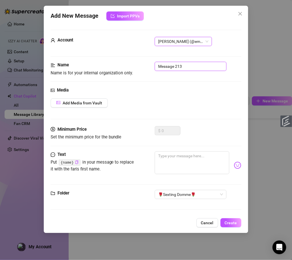
click at [184, 63] on input "Message 213" at bounding box center [191, 66] width 72 height 9
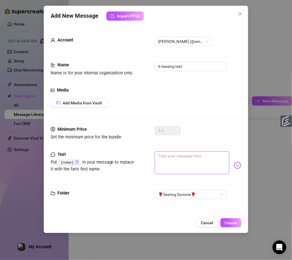
click at [174, 157] on textarea at bounding box center [192, 162] width 75 height 23
paste textarea "Your eyes water as I thrust into your mouth… such a good little cocksleeve. I’m…"
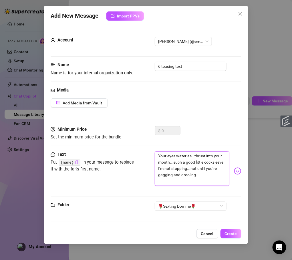
scroll to position [0, 0]
click at [183, 167] on textarea "Your eyes water as I thrust into your mouth… such a good little cocksleeve. I’m…" at bounding box center [192, 168] width 75 height 35
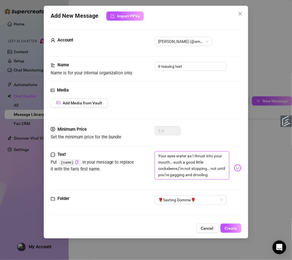
click at [217, 175] on textarea "Your eyes water as I thrust into your mouth… such a good little cocksleeve,I’m …" at bounding box center [192, 165] width 75 height 28
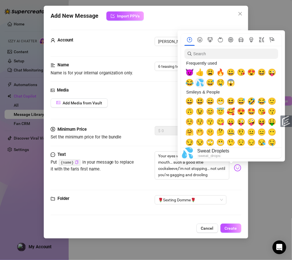
click at [197, 79] on span "💦" at bounding box center [200, 83] width 9 height 8
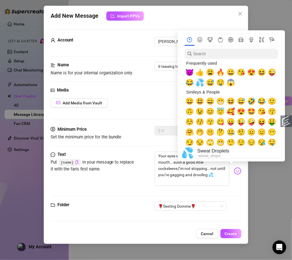
click at [197, 79] on span "💦" at bounding box center [200, 83] width 9 height 8
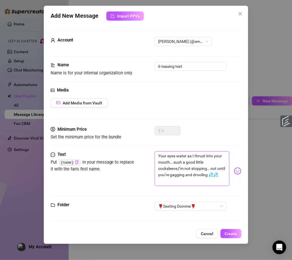
click at [185, 180] on textarea "Your eyes water as I thrust into your mouth… such a good little cocksleeve,I’m …" at bounding box center [192, 168] width 75 height 35
click at [179, 168] on textarea "Your eyes water as I thrust into your mouth… such a good little cocksleeve,I’m …" at bounding box center [192, 168] width 75 height 35
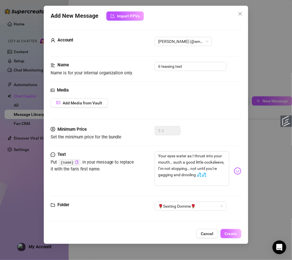
click at [233, 231] on span "Create" at bounding box center [231, 233] width 12 height 5
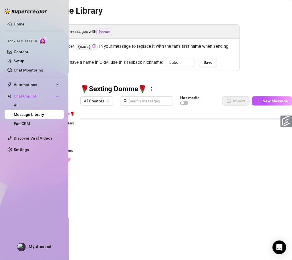
scroll to position [144, 0]
click at [259, 102] on span "New Message" at bounding box center [275, 101] width 25 height 5
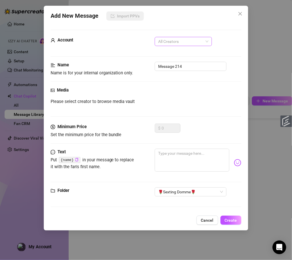
click at [198, 42] on span "All Creators" at bounding box center [183, 41] width 50 height 9
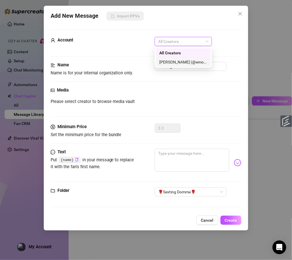
click at [178, 63] on div "[PERSON_NAME] (@emopink69)" at bounding box center [183, 62] width 48 height 6
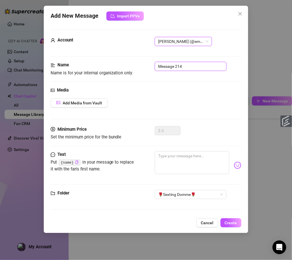
click at [179, 66] on input "Message 214" at bounding box center [191, 66] width 72 height 9
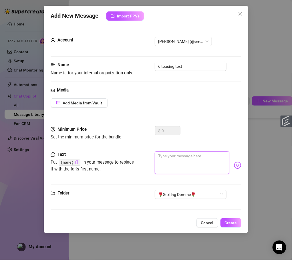
click at [196, 169] on textarea at bounding box center [192, 162] width 75 height 23
paste textarea "Do you like being used like this?"
click at [232, 223] on span "Create" at bounding box center [231, 223] width 12 height 5
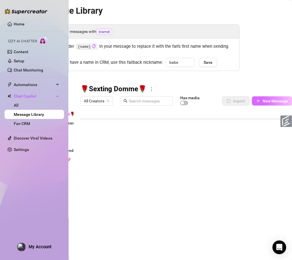
click at [259, 106] on button "New Message" at bounding box center [272, 100] width 40 height 9
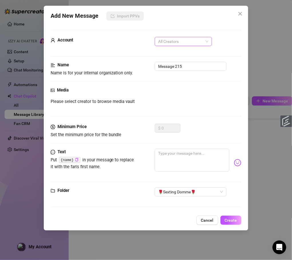
click at [196, 45] on span "All Creators" at bounding box center [183, 41] width 50 height 9
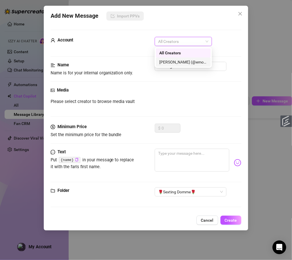
click at [185, 59] on div "[PERSON_NAME] (@emopink69)" at bounding box center [183, 62] width 48 height 6
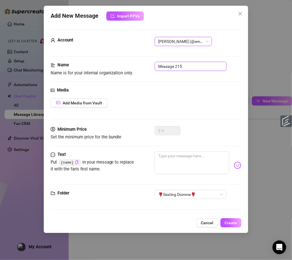
click at [184, 68] on input "Message 215" at bounding box center [191, 66] width 72 height 9
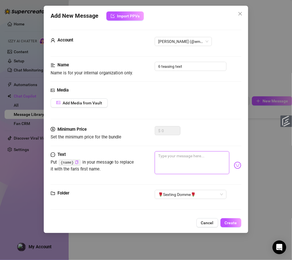
click at [193, 154] on textarea at bounding box center [192, 162] width 75 height 23
paste textarea "I own your face, your breath, your orgasm… And soon, I’ll make you spurt just f…"
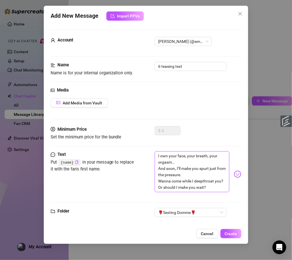
scroll to position [0, 0]
click at [191, 161] on textarea "I own your face, your breath, your orgasm… And soon, I’ll make you spurt just f…" at bounding box center [192, 171] width 75 height 41
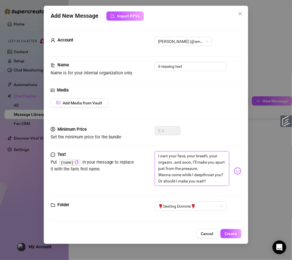
click at [211, 168] on textarea "I own your face, your breath, your orgasm…and soon, I’ll make you spurt just fr…" at bounding box center [192, 168] width 75 height 35
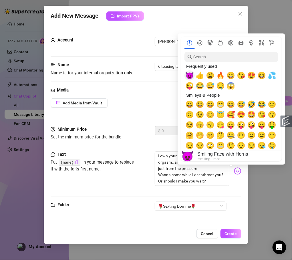
click at [192, 76] on span "😈" at bounding box center [189, 76] width 9 height 8
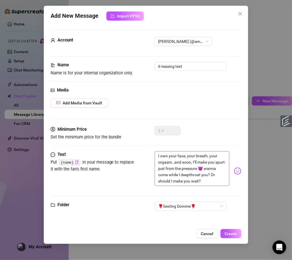
click at [206, 174] on textarea "I own your face, your breath, your orgasm…and soon, I’ll make you spurt just fr…" at bounding box center [192, 168] width 75 height 35
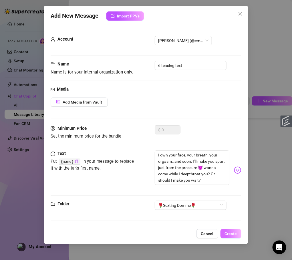
click at [232, 231] on span "Create" at bounding box center [231, 233] width 12 height 5
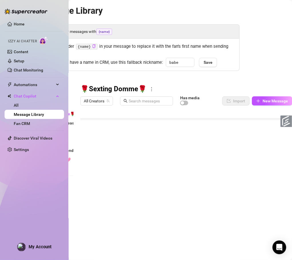
scroll to position [167, 0]
click at [259, 105] on button "New Message" at bounding box center [272, 100] width 40 height 9
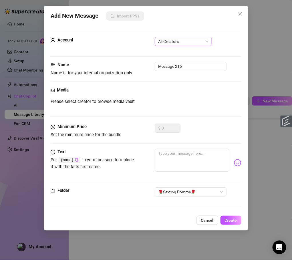
click at [165, 43] on span "All Creators" at bounding box center [183, 41] width 50 height 9
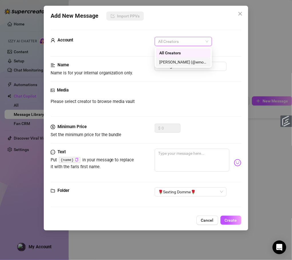
click at [166, 59] on div "[PERSON_NAME] (@emopink69)" at bounding box center [183, 62] width 48 height 6
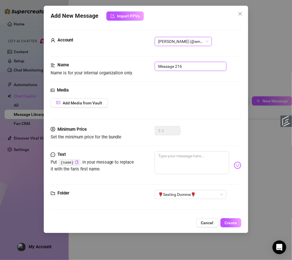
click at [178, 66] on input "Message 216" at bounding box center [191, 66] width 72 height 9
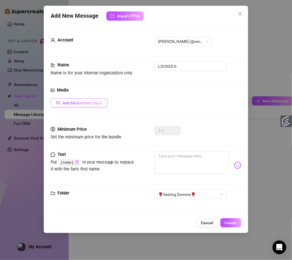
click at [95, 103] on span "Add Media from Vault" at bounding box center [82, 103] width 39 height 5
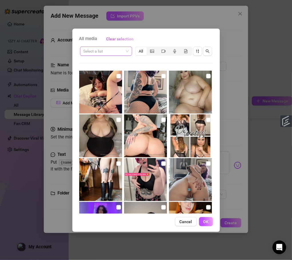
click at [123, 53] on input "search" at bounding box center [104, 51] width 40 height 9
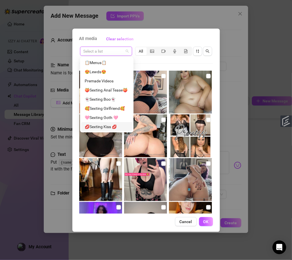
scroll to position [17, 0]
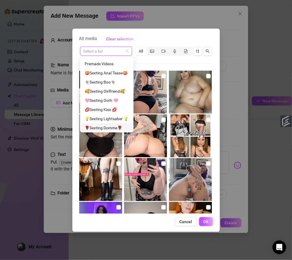
click at [115, 129] on div "🌹Sexting Domme🌹" at bounding box center [107, 128] width 44 height 6
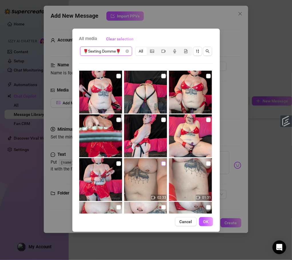
click at [161, 164] on input "checkbox" at bounding box center [163, 163] width 5 height 5
click at [204, 221] on span "OK" at bounding box center [205, 221] width 5 height 5
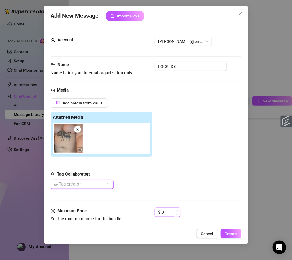
click at [177, 213] on span "Increase Value" at bounding box center [177, 210] width 6 height 5
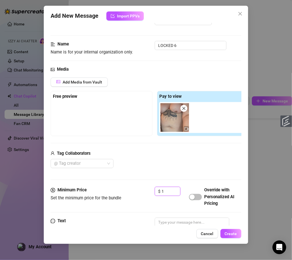
drag, startPoint x: 170, startPoint y: 213, endPoint x: 156, endPoint y: 213, distance: 13.7
click at [156, 213] on div "Minimum Price Set the minimum price for the bundle $ 1 Override with Personaliz…" at bounding box center [146, 202] width 191 height 31
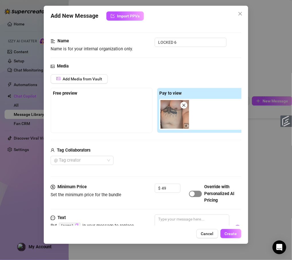
click at [196, 197] on span "button" at bounding box center [195, 194] width 13 height 6
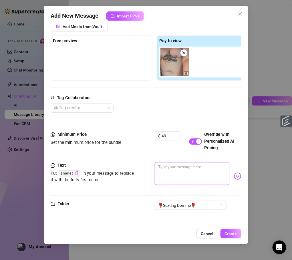
click at [199, 171] on textarea at bounding box center [192, 173] width 75 height 23
paste textarea "I’m fucking your face like a toy, baby… thrusting hard and deep. You’re helples…"
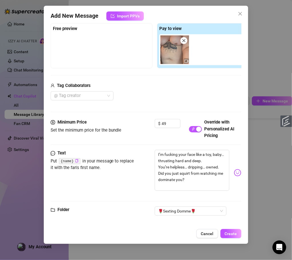
scroll to position [90, 0]
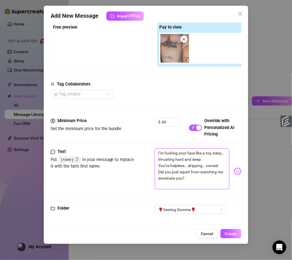
click at [198, 186] on textarea "I’m fucking your face like a toy, baby… thrusting hard and deep. You’re helples…" at bounding box center [192, 168] width 75 height 41
click at [184, 173] on textarea "I’m fucking your face like a toy, baby… thrusting hard and deep. You’re helples…" at bounding box center [192, 168] width 75 height 41
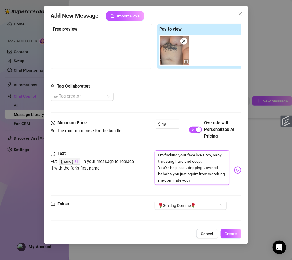
drag, startPoint x: 213, startPoint y: 180, endPoint x: 172, endPoint y: 174, distance: 41.5
click at [172, 174] on textarea "I’m fucking your face like a toy, baby… thrusting hard and deep. You’re helples…" at bounding box center [192, 167] width 75 height 35
click at [190, 151] on textarea "I’m fucking your face like a toy, baby… thrusting hard and deep. You’re helples…" at bounding box center [192, 167] width 75 height 35
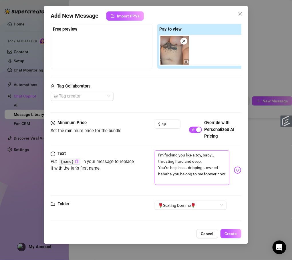
click at [187, 180] on textarea "I’m fucking you like a toy, baby… thrusting hard and deep. You’re helpless… dri…" at bounding box center [192, 167] width 75 height 35
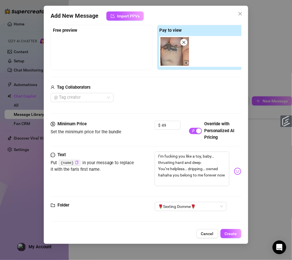
scroll to position [96, 0]
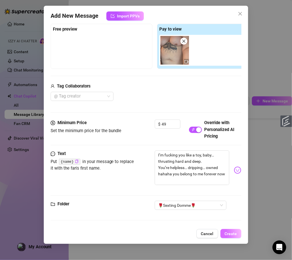
click at [236, 231] on span "Create" at bounding box center [231, 233] width 12 height 5
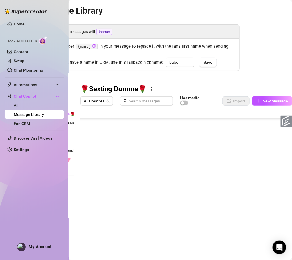
scroll to position [178, 0]
click at [259, 102] on icon "plus" at bounding box center [258, 101] width 4 height 4
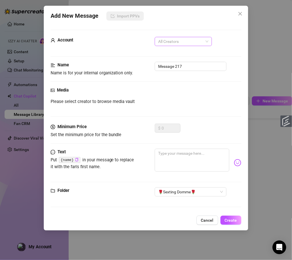
click at [183, 42] on span "All Creators" at bounding box center [183, 41] width 50 height 9
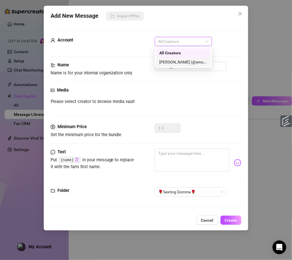
click at [182, 65] on div "[PERSON_NAME] (@emopink69)" at bounding box center [183, 61] width 55 height 9
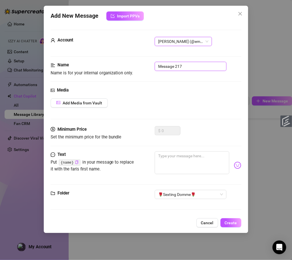
click at [181, 68] on input "Message 217" at bounding box center [191, 66] width 72 height 9
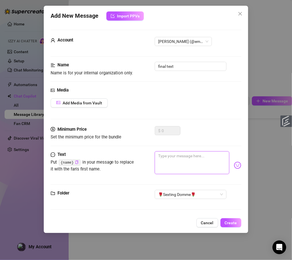
click at [211, 166] on textarea at bounding box center [192, 162] width 75 height 23
paste textarea "Good boy… letting me control every spasm. Do you want me to keep going, or make…"
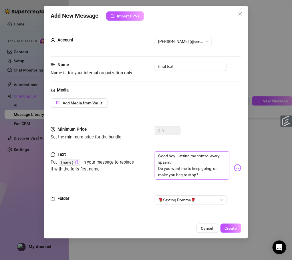
scroll to position [0, 0]
click at [192, 163] on textarea "Good boy… letting me control every spasm. Do you want me to keep going, or make…" at bounding box center [192, 165] width 75 height 28
click at [208, 178] on textarea "Good boy… letting me control every [MEDICAL_DATA].. you're a good pet, you want…" at bounding box center [192, 165] width 75 height 28
drag, startPoint x: 207, startPoint y: 177, endPoint x: 155, endPoint y: 170, distance: 52.3
click at [155, 170] on textarea "Good boy… letting me control every [MEDICAL_DATA].. you're a good pet, you want…" at bounding box center [192, 165] width 75 height 28
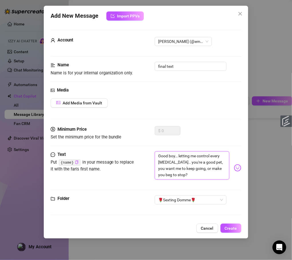
click at [204, 174] on textarea "Good boy… letting me control every [MEDICAL_DATA].. you're a good pet, you want…" at bounding box center [192, 165] width 75 height 28
drag, startPoint x: 204, startPoint y: 177, endPoint x: 157, endPoint y: 170, distance: 47.6
click at [157, 170] on textarea "Good boy… letting me control every [MEDICAL_DATA].. you're a good pet, you want…" at bounding box center [192, 165] width 75 height 28
paste textarea "My release floods your mind, your soul… you’re mine."
click at [218, 165] on textarea "Good boy… letting me control every spasm.. you're a good pet, My release floods…" at bounding box center [192, 165] width 75 height 28
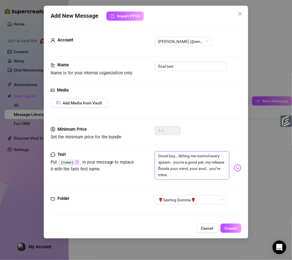
click at [208, 176] on textarea "Good boy… letting me control every spasm.. you're a good pet, my release floods…" at bounding box center [192, 165] width 75 height 28
click at [234, 230] on span "Create" at bounding box center [231, 228] width 12 height 5
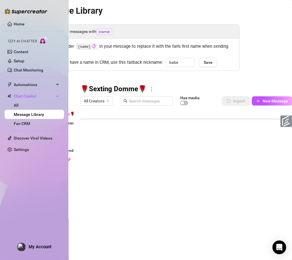
click at [141, 201] on div at bounding box center [186, 172] width 212 height 128
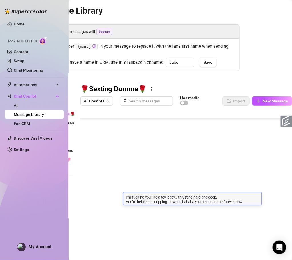
click at [194, 198] on textarea "I’m fucking you like a toy, baby… thrusting hard and deep. You’re helpless… dri…" at bounding box center [192, 199] width 138 height 10
click at [238, 196] on textarea "I’m fucking you like a toy, baby… thrusting hard and deep. You’re helpless… dri…" at bounding box center [192, 199] width 138 height 10
click at [259, 203] on textarea "I’m fucking you like a toy, baby… thrusting hard and deep. You’re helpless… dri…" at bounding box center [192, 199] width 138 height 10
click at [255, 210] on div at bounding box center [186, 172] width 212 height 128
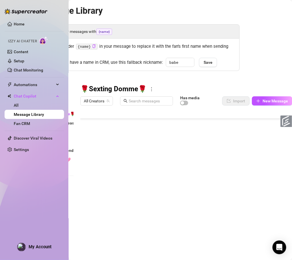
scroll to position [190, 0]
click at [112, 81] on div "Personalize your messages with {name} Insert the placeholder {name} in your mes…" at bounding box center [134, 129] width 212 height 211
click at [230, 84] on div "Personalize your messages with {name} Insert the placeholder {name} in your mes…" at bounding box center [134, 129] width 212 height 211
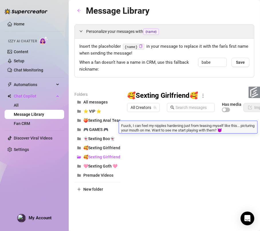
scroll to position [27, 35]
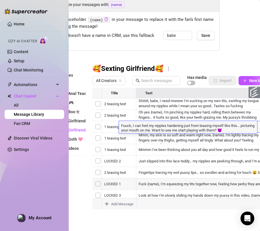
click at [145, 185] on div at bounding box center [179, 152] width 174 height 128
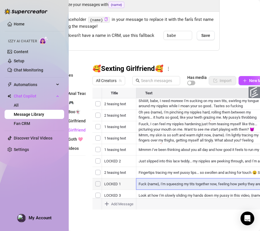
click at [155, 183] on div at bounding box center [179, 152] width 174 height 128
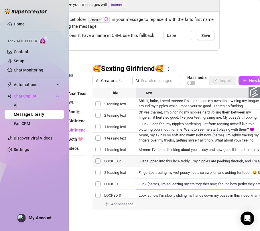
click at [164, 169] on div at bounding box center [179, 152] width 174 height 128
click at [166, 115] on div at bounding box center [179, 152] width 174 height 128
click at [157, 102] on div at bounding box center [179, 152] width 174 height 128
click at [154, 173] on div at bounding box center [179, 152] width 174 height 128
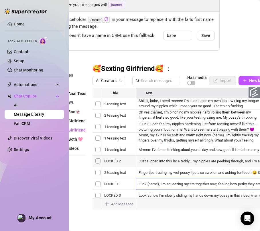
click at [154, 173] on div at bounding box center [179, 152] width 174 height 128
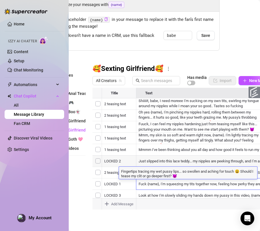
click at [111, 173] on div at bounding box center [179, 152] width 174 height 128
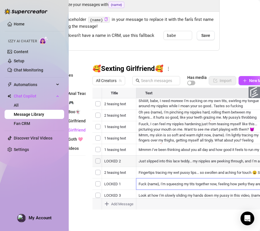
click at [111, 173] on div at bounding box center [179, 152] width 174 height 128
click at [146, 114] on div at bounding box center [179, 152] width 174 height 128
click at [125, 114] on div at bounding box center [179, 152] width 174 height 128
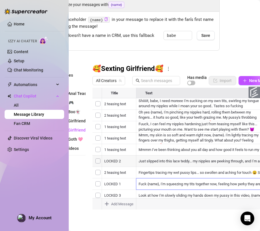
click at [162, 113] on div at bounding box center [179, 152] width 174 height 128
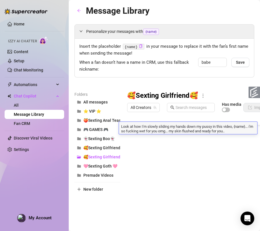
scroll to position [60, 0]
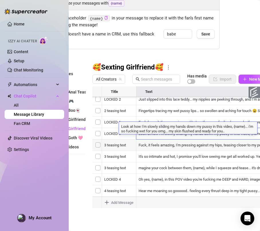
click at [154, 137] on div at bounding box center [179, 150] width 174 height 128
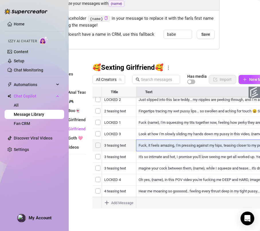
scroll to position [35, 35]
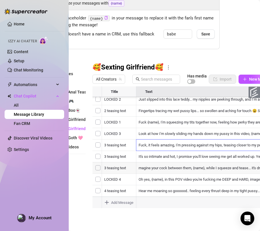
click at [175, 154] on div at bounding box center [179, 150] width 174 height 128
click at [178, 151] on div at bounding box center [179, 150] width 174 height 128
click at [166, 76] on input "text" at bounding box center [159, 79] width 36 height 6
paste input "Oh god, now in this one I'm moving to my tits again, sucking and licking them l…"
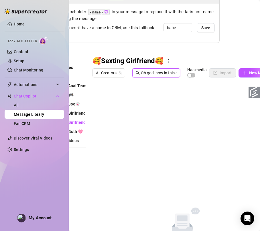
scroll to position [0, 0]
type input "Oh god, now in this one I'm moving to my tits again, sucking and licking them l…"
click at [77, 114] on span "🥰Sexting Girlfriend🥰" at bounding box center [70, 113] width 42 height 5
click at [77, 121] on span "🥰Sexting Girlfriend🥰" at bounding box center [70, 122] width 42 height 5
click at [78, 114] on span "🥰Sexting Girlfriend🥰" at bounding box center [70, 113] width 42 height 5
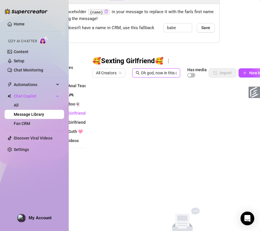
click at [174, 71] on input "Oh god, now in this one I'm moving to my tits again, sucking and licking them l…" at bounding box center [159, 73] width 36 height 6
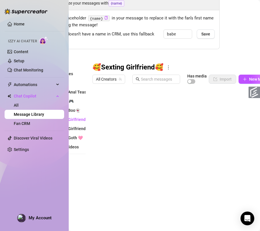
click at [217, 173] on div at bounding box center [179, 150] width 174 height 128
click at [78, 126] on span "🥰Sexting Girlfriend🥰" at bounding box center [70, 128] width 42 height 5
click at [170, 159] on div at bounding box center [179, 150] width 174 height 128
click at [116, 164] on div at bounding box center [179, 150] width 174 height 128
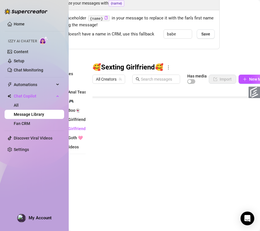
click at [116, 164] on div at bounding box center [179, 150] width 174 height 128
click at [152, 161] on div at bounding box center [179, 150] width 174 height 128
click at [149, 172] on div at bounding box center [179, 150] width 174 height 128
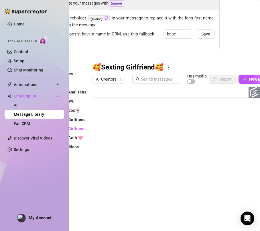
click at [149, 172] on div at bounding box center [179, 150] width 174 height 128
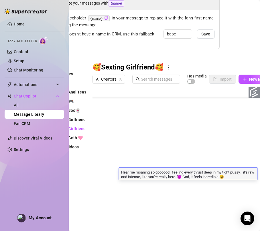
click at [176, 199] on body "Home Izzy AI Chatter Content Setup Chat Monitoring Automations All Message Flow…" at bounding box center [130, 115] width 260 height 231
type textarea "Type your message here..."
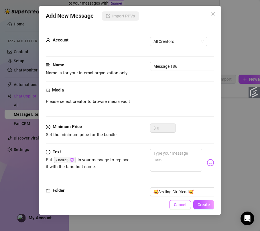
click at [180, 207] on button "Cancel" at bounding box center [180, 204] width 22 height 9
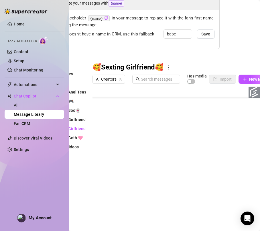
click at [241, 175] on div at bounding box center [179, 150] width 174 height 128
drag, startPoint x: 239, startPoint y: 164, endPoint x: 239, endPoint y: 168, distance: 4.6
click at [239, 164] on div at bounding box center [179, 150] width 174 height 128
click at [120, 128] on div at bounding box center [179, 150] width 174 height 128
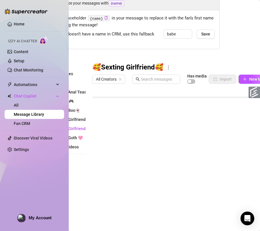
click at [120, 128] on div at bounding box center [179, 150] width 174 height 128
click at [181, 128] on div at bounding box center [179, 150] width 174 height 128
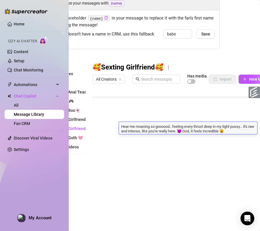
click at [124, 140] on div at bounding box center [179, 150] width 174 height 128
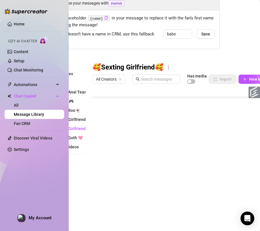
click at [124, 140] on div at bounding box center [179, 150] width 174 height 128
click at [181, 139] on div at bounding box center [179, 150] width 174 height 128
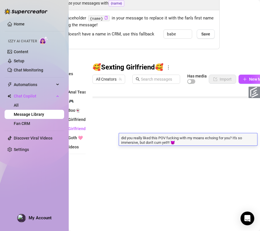
click at [124, 152] on div at bounding box center [179, 150] width 174 height 128
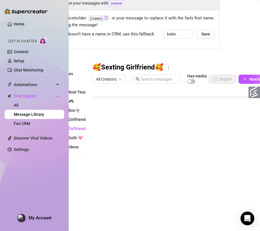
click at [124, 152] on div at bounding box center [179, 150] width 174 height 128
click at [165, 150] on div at bounding box center [179, 150] width 174 height 128
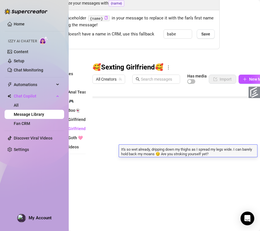
click at [125, 166] on div at bounding box center [179, 150] width 174 height 128
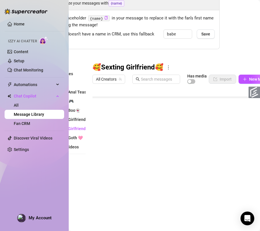
click at [125, 166] on div at bounding box center [179, 150] width 174 height 128
click at [116, 158] on textarea "LOCKED 5" at bounding box center [118, 160] width 35 height 5
click at [158, 162] on div at bounding box center [179, 150] width 174 height 128
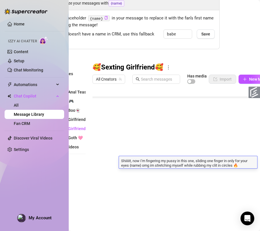
click at [128, 177] on div at bounding box center [179, 150] width 174 height 128
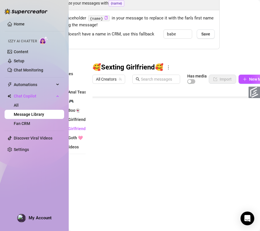
click at [118, 174] on div at bounding box center [179, 150] width 174 height 128
click at [149, 173] on div at bounding box center [179, 150] width 174 height 128
click at [120, 141] on div at bounding box center [179, 150] width 174 height 128
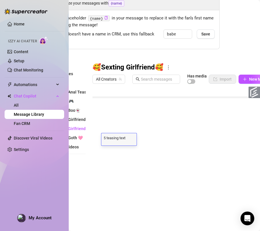
scroll to position [0, 0]
click at [152, 139] on div at bounding box center [179, 150] width 174 height 128
click at [148, 152] on div at bounding box center [179, 150] width 174 height 128
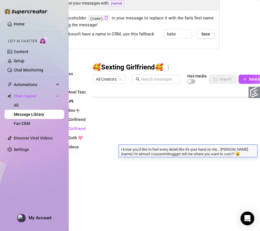
click at [119, 164] on div at bounding box center [179, 150] width 174 height 128
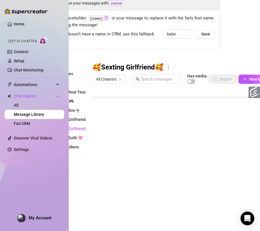
click at [119, 163] on div at bounding box center [179, 150] width 174 height 128
click at [157, 162] on div at bounding box center [179, 150] width 174 height 128
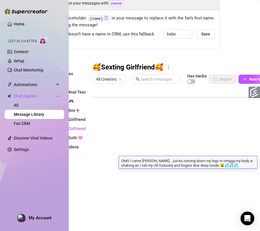
click at [130, 174] on div at bounding box center [179, 150] width 174 height 128
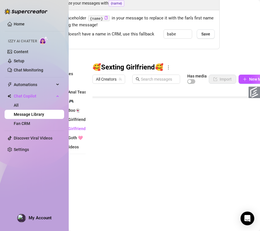
click at [130, 174] on div at bounding box center [179, 150] width 174 height 128
click at [198, 174] on div at bounding box center [179, 150] width 174 height 128
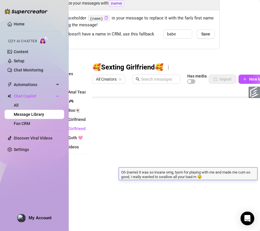
click at [171, 65] on icon "more" at bounding box center [168, 67] width 5 height 5
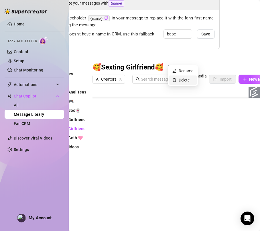
click at [181, 82] on link "Delete" at bounding box center [180, 80] width 17 height 5
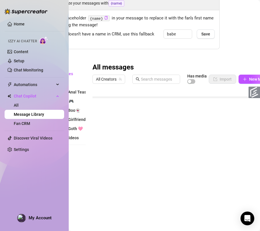
click at [87, 174] on div "Folders All messages ⭐ VIP ⭐ 🍑Sexting Anal Tease🍑 🎮 GAMES 🎮 👻Sexting Boo👻 🥰Sext…" at bounding box center [130, 138] width 180 height 151
